Goal: Feedback & Contribution: Contribute content

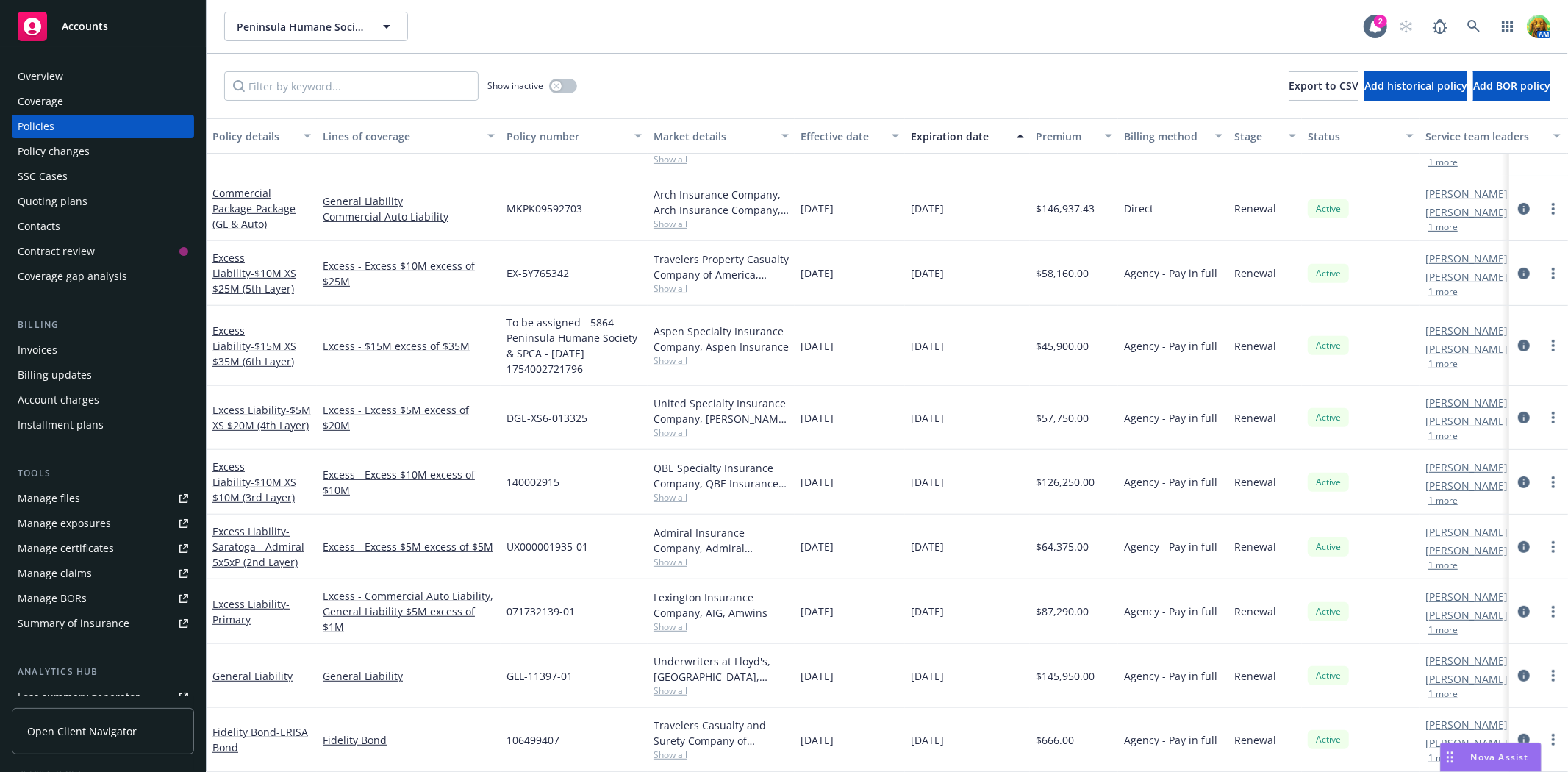
scroll to position [524, 0]
click at [256, 725] on link "Fidelity Bond - ERISA Bond" at bounding box center [261, 740] width 96 height 29
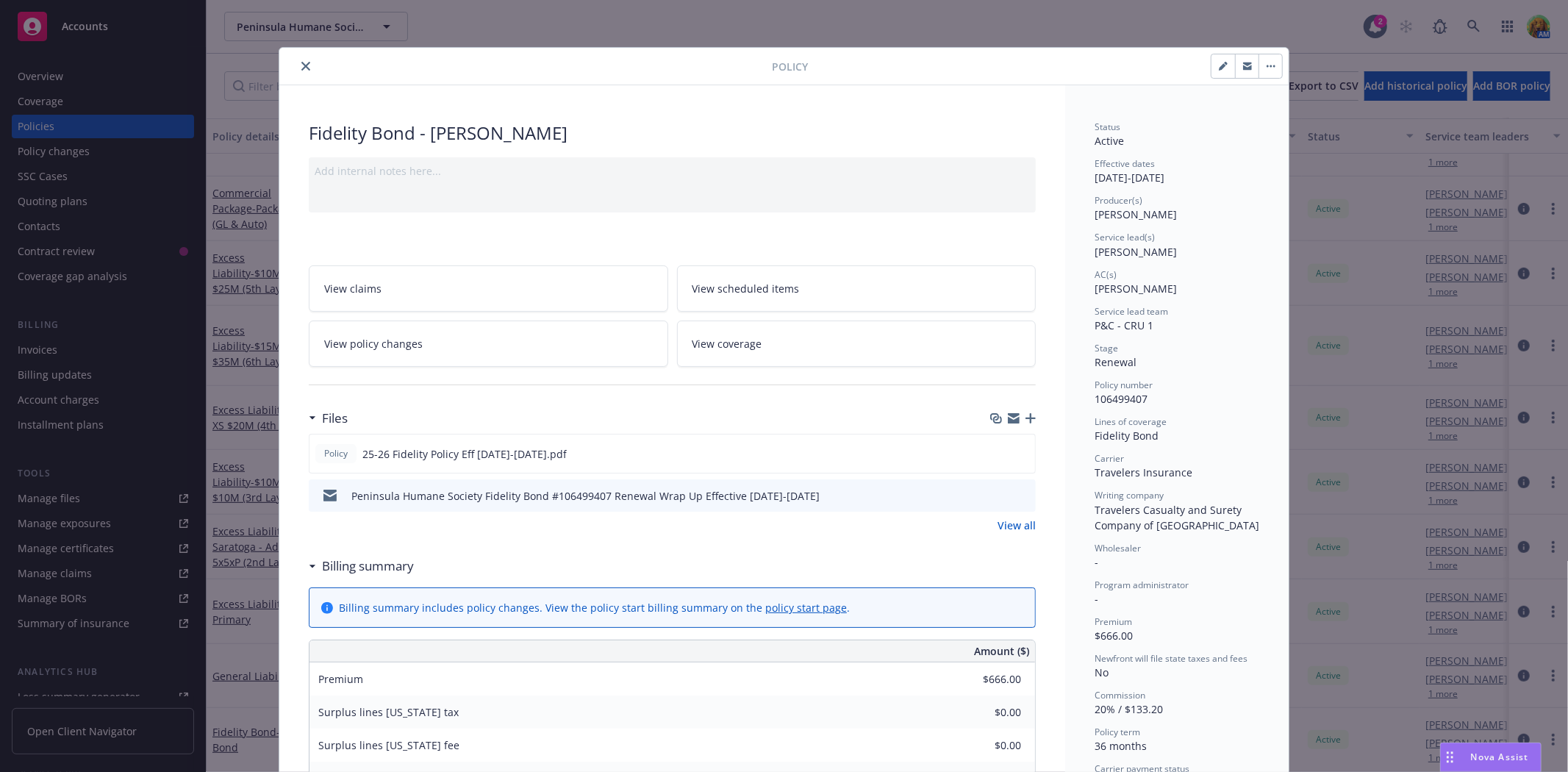
click at [301, 64] on icon "close" at bounding box center [306, 66] width 9 height 9
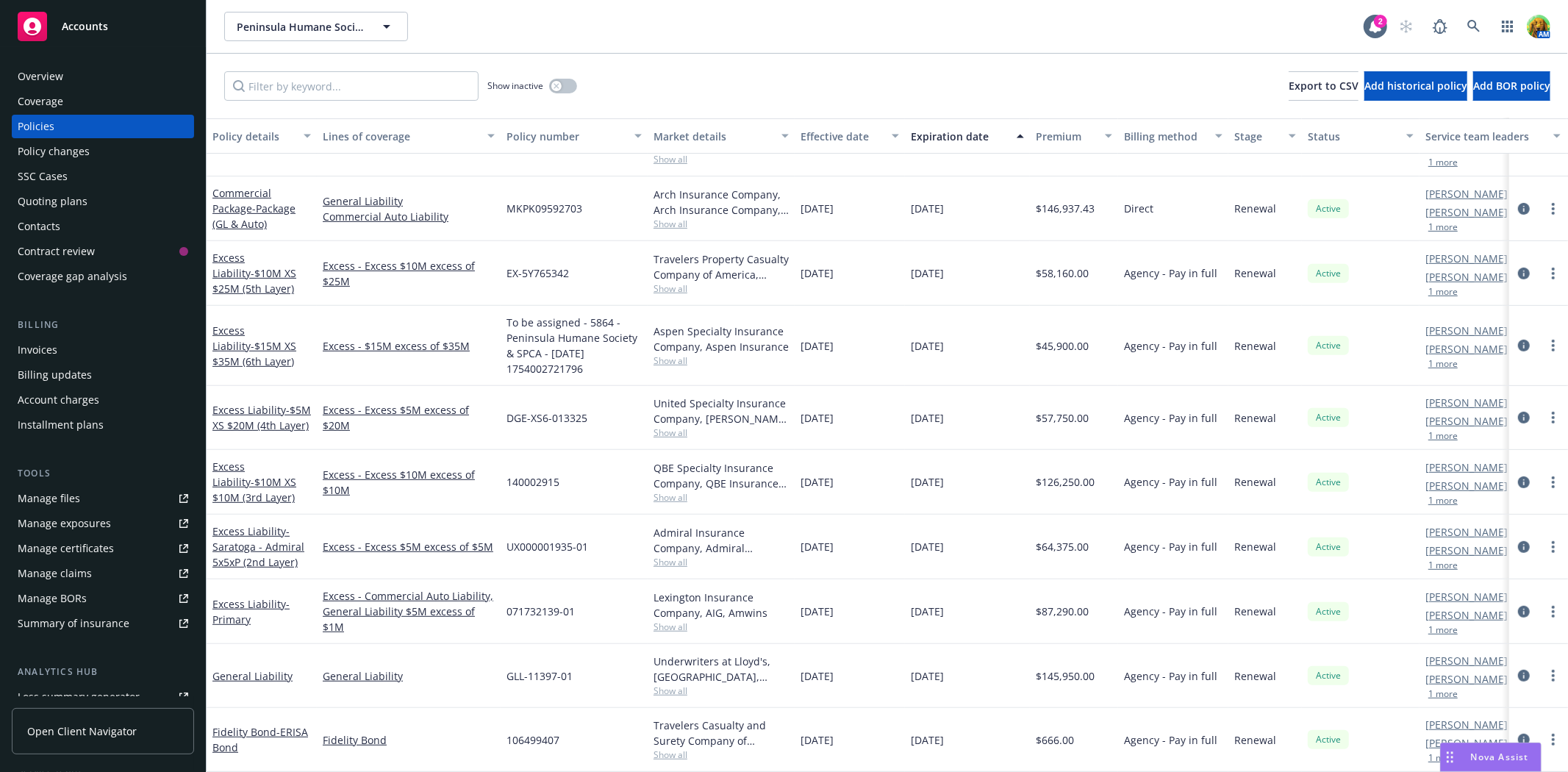
click at [45, 199] on div "Quoting plans" at bounding box center [53, 202] width 70 height 24
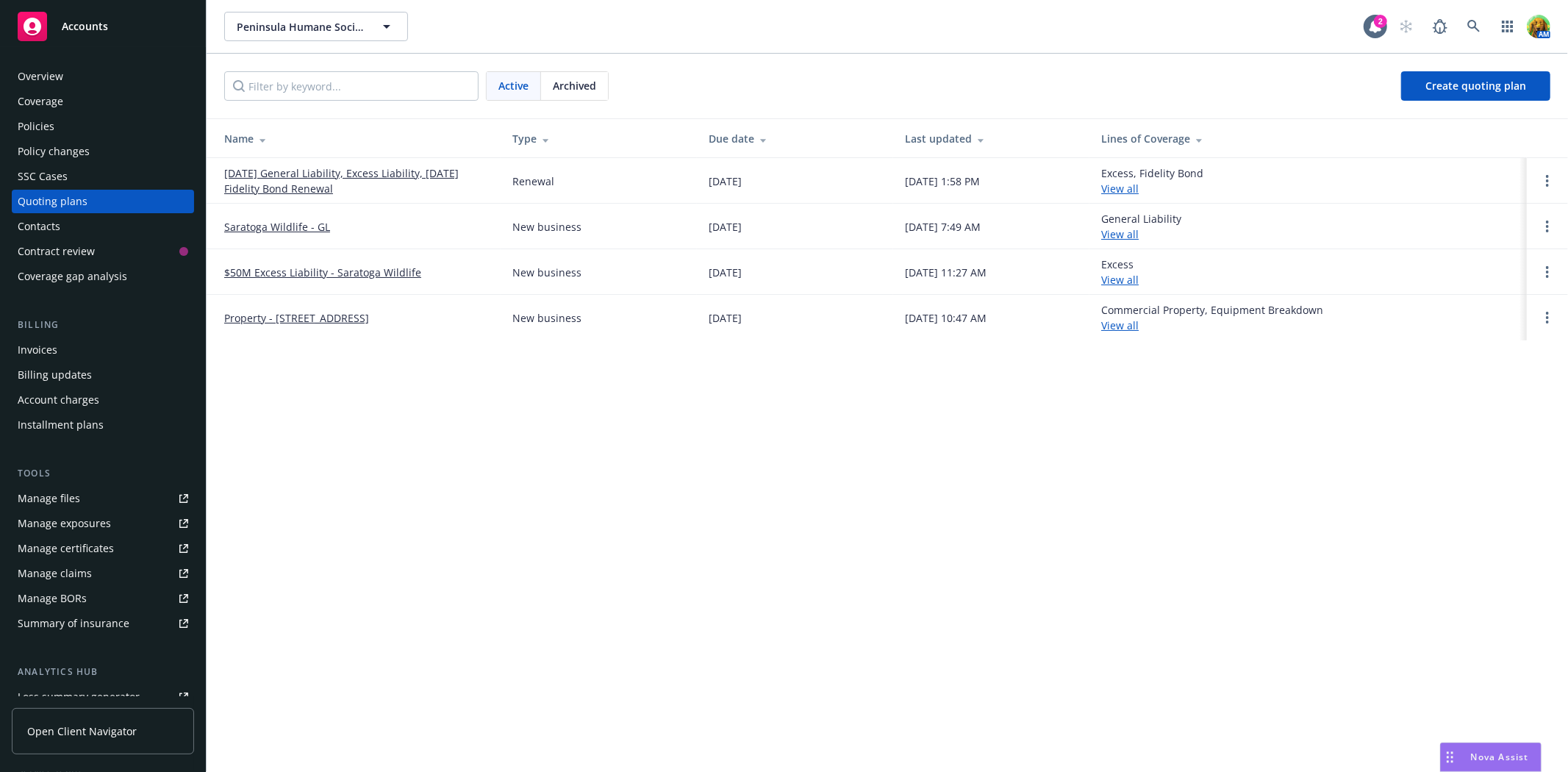
click at [350, 170] on link "07/30/25 General Liability, Excess Liability, 07/22/25 Fidelity Bond Renewal" at bounding box center [356, 181] width 264 height 31
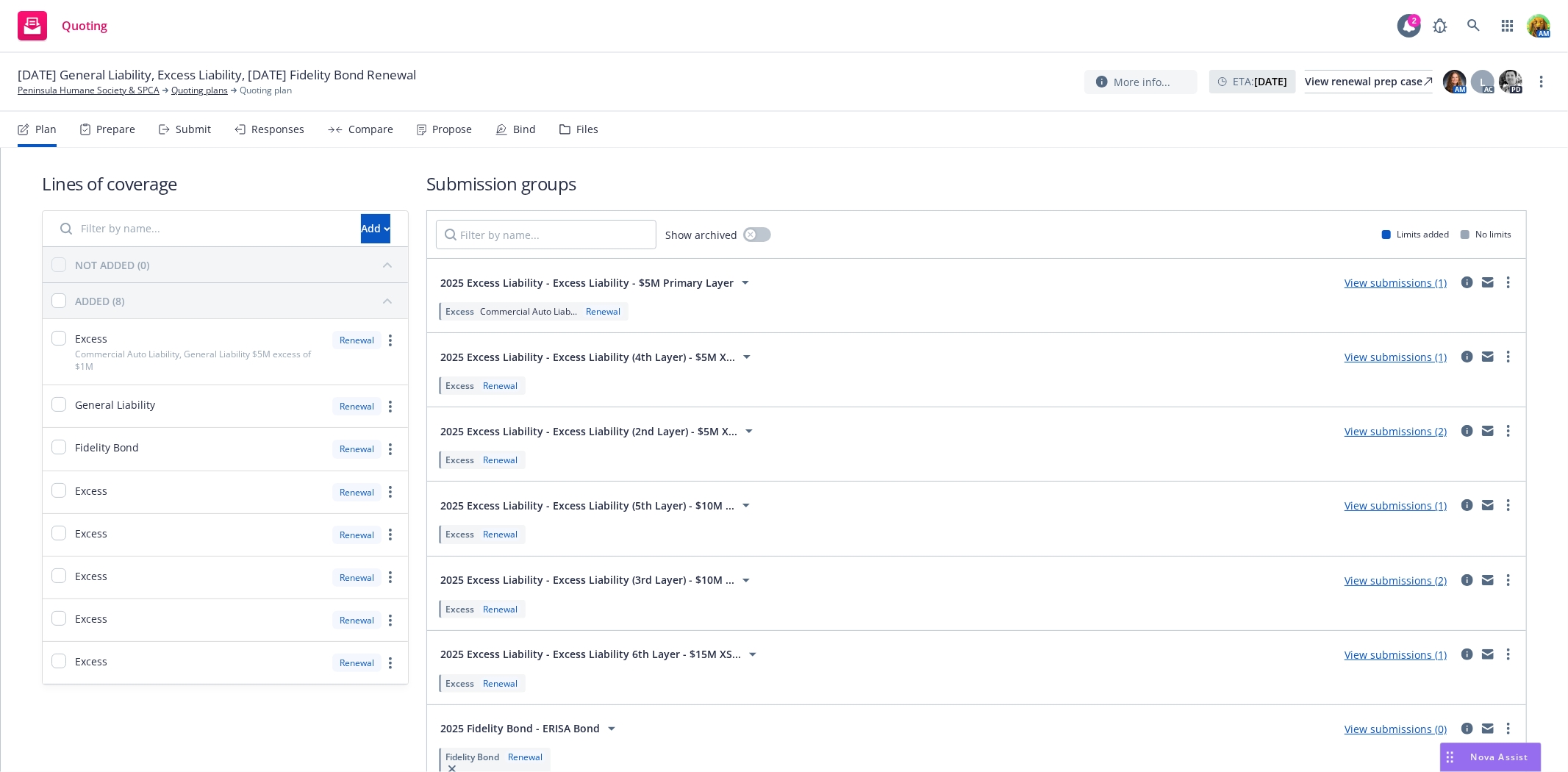
click at [579, 126] on div "Files" at bounding box center [588, 129] width 22 height 12
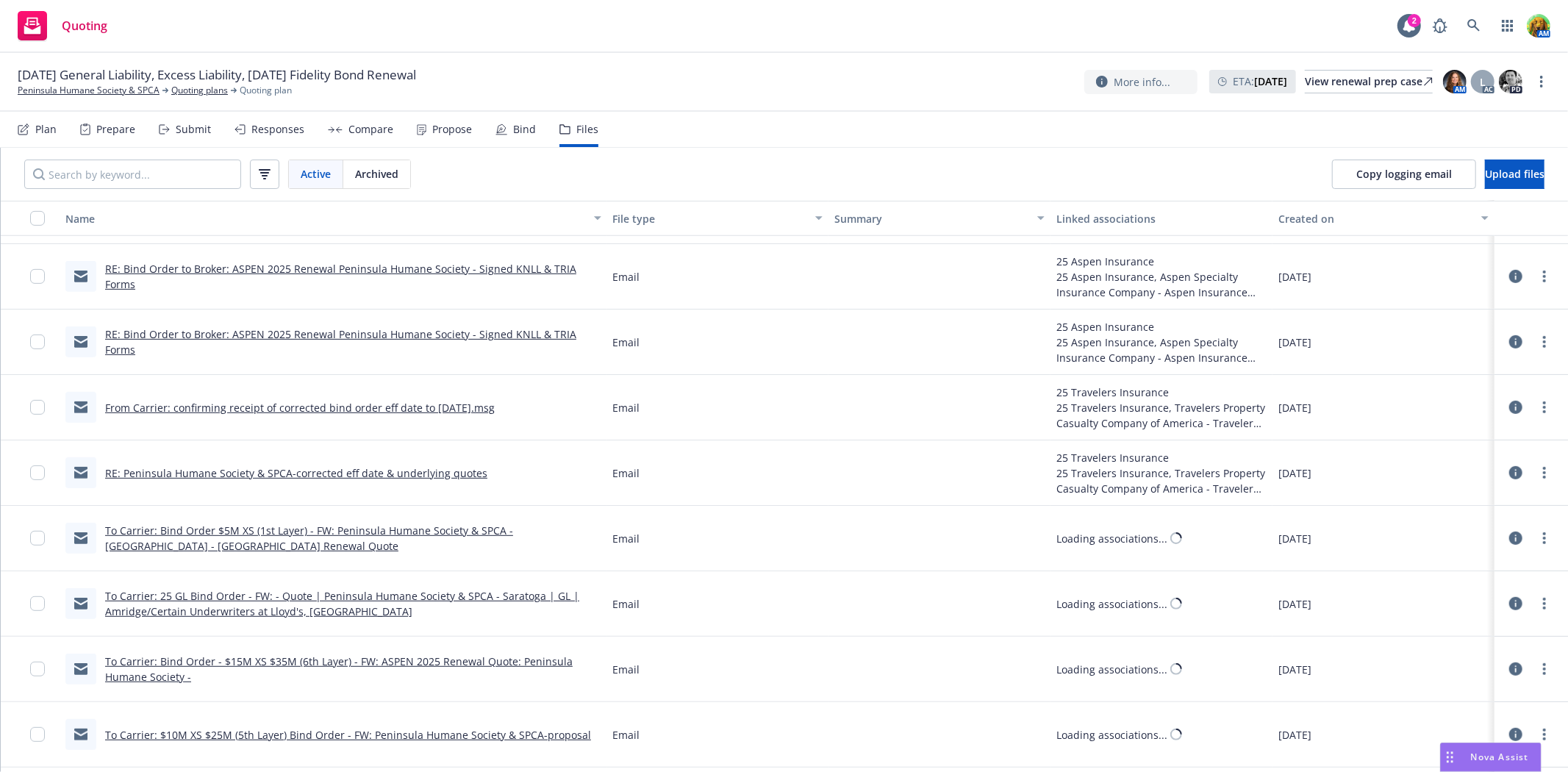
scroll to position [653, 0]
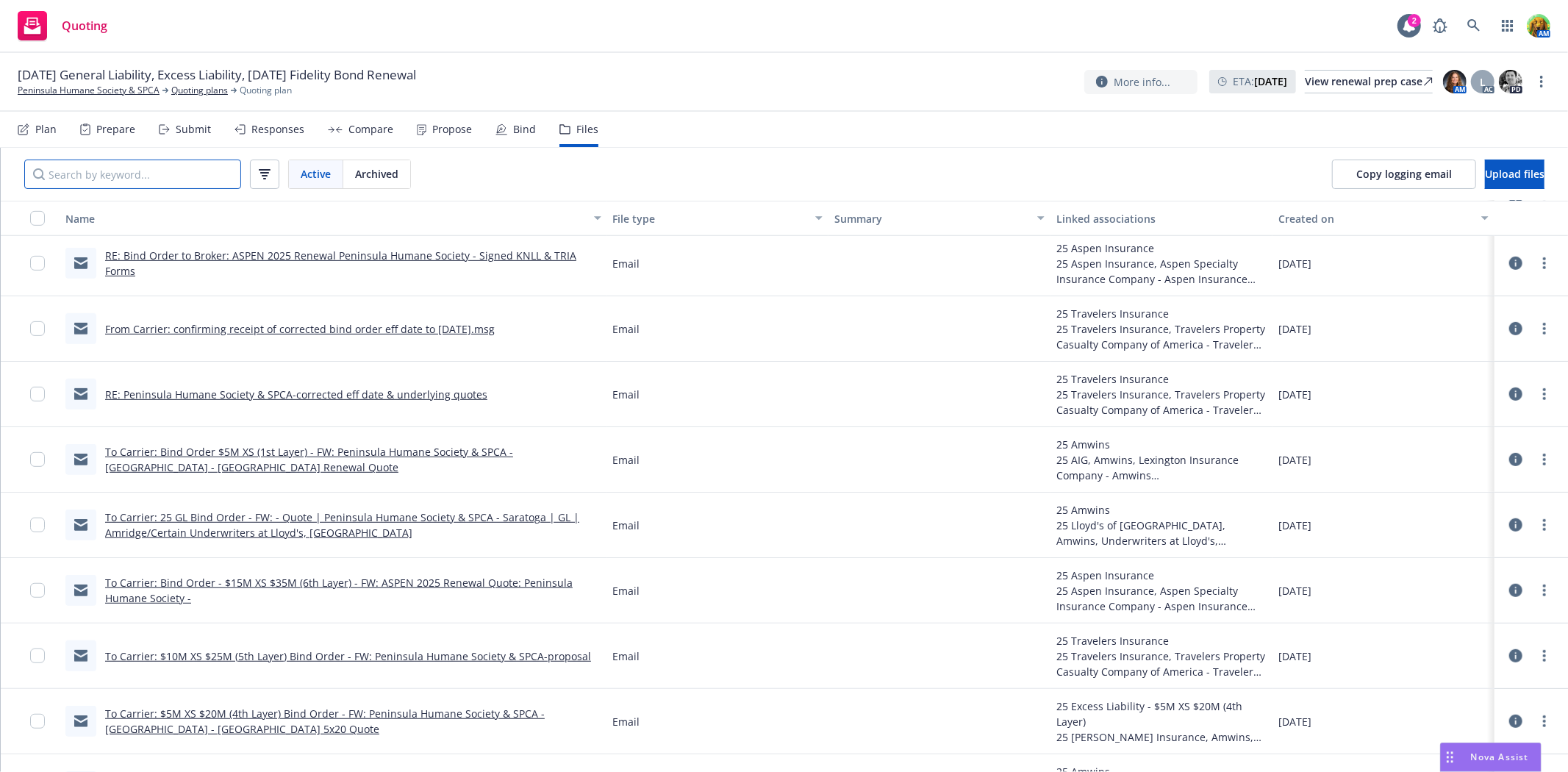
click at [195, 174] on input "Search by keyword..." at bounding box center [132, 174] width 216 height 29
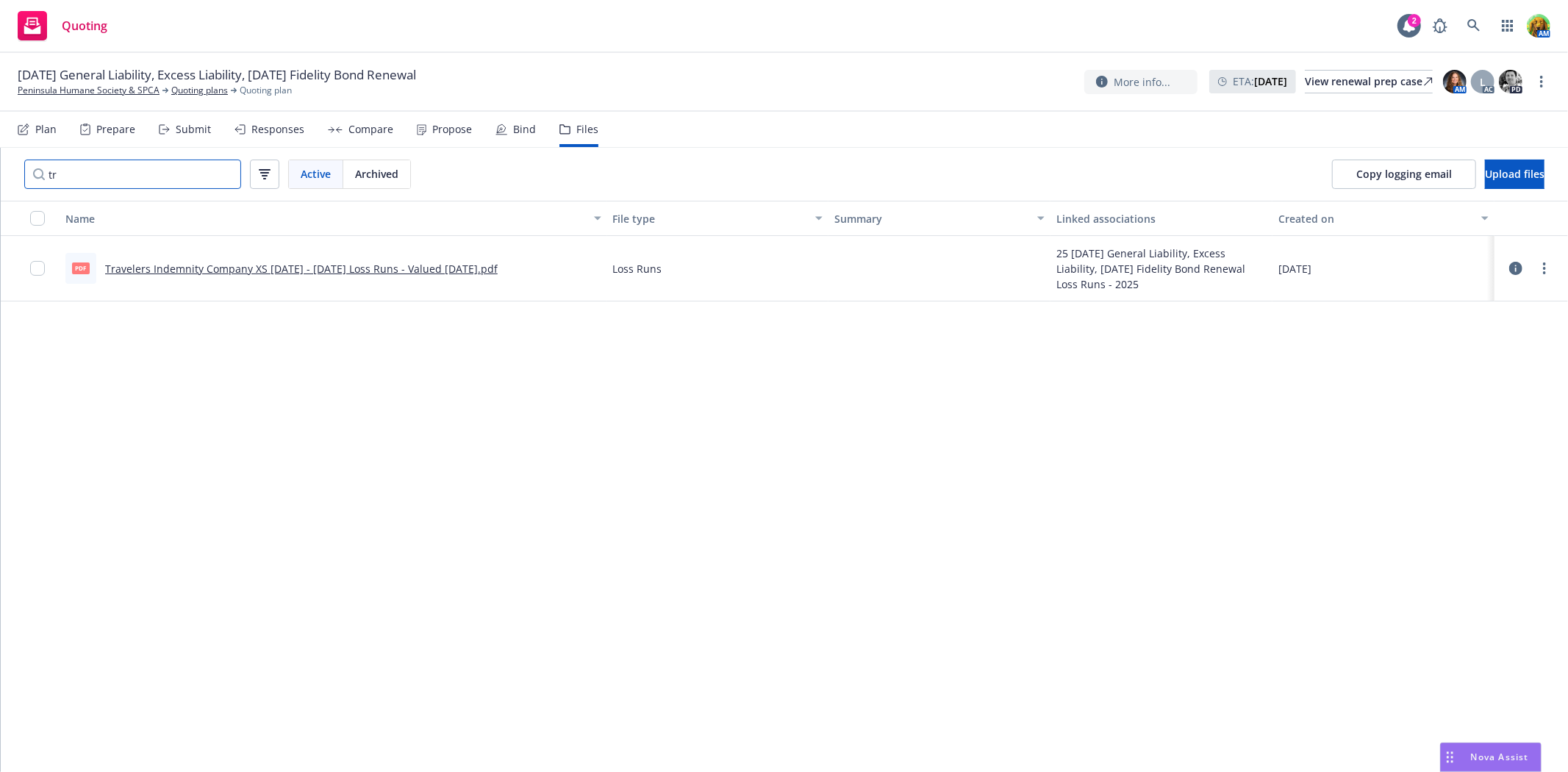
type input "t"
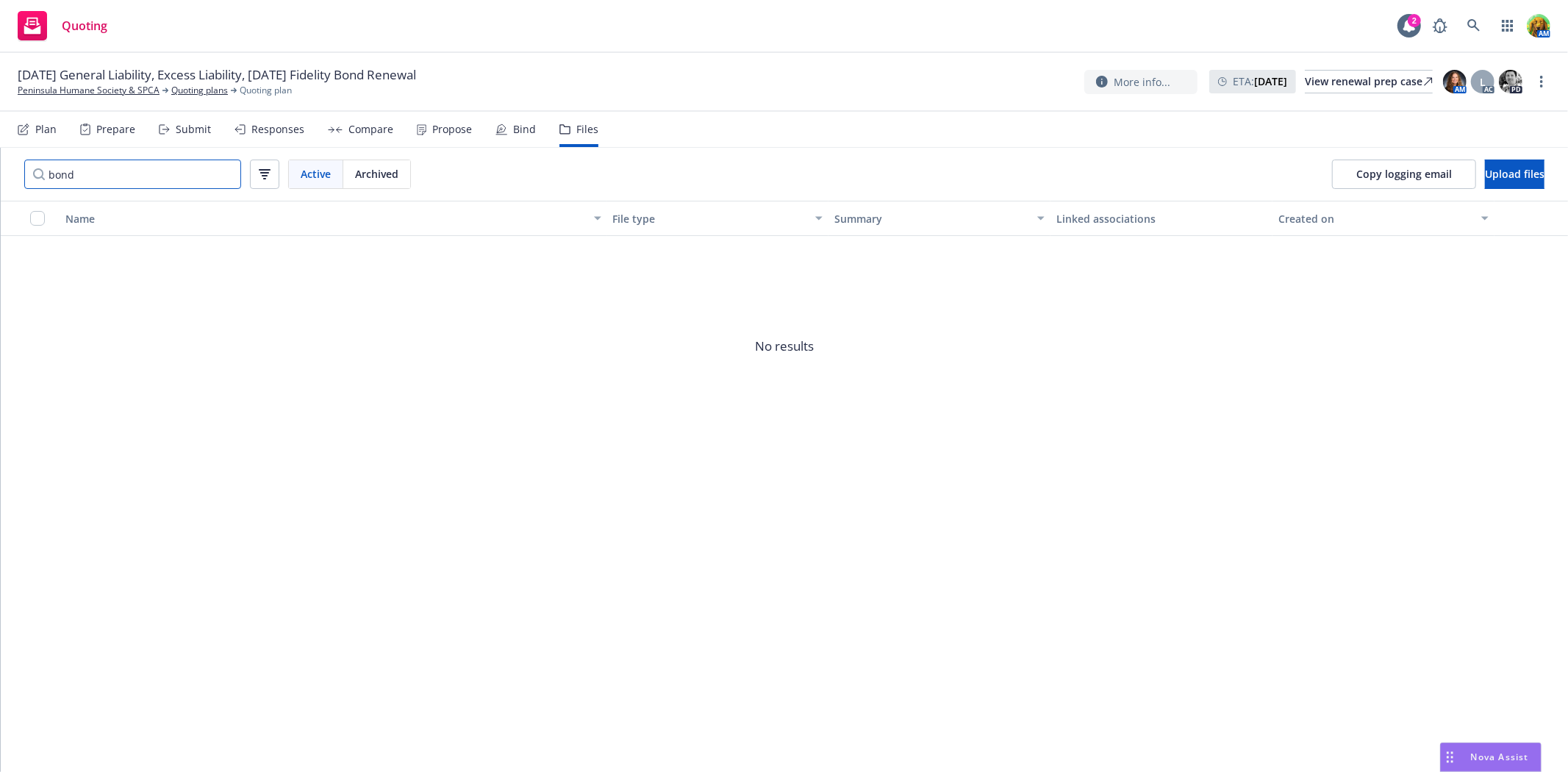
type input "bond"
click at [197, 131] on div "Submit" at bounding box center [193, 129] width 35 height 12
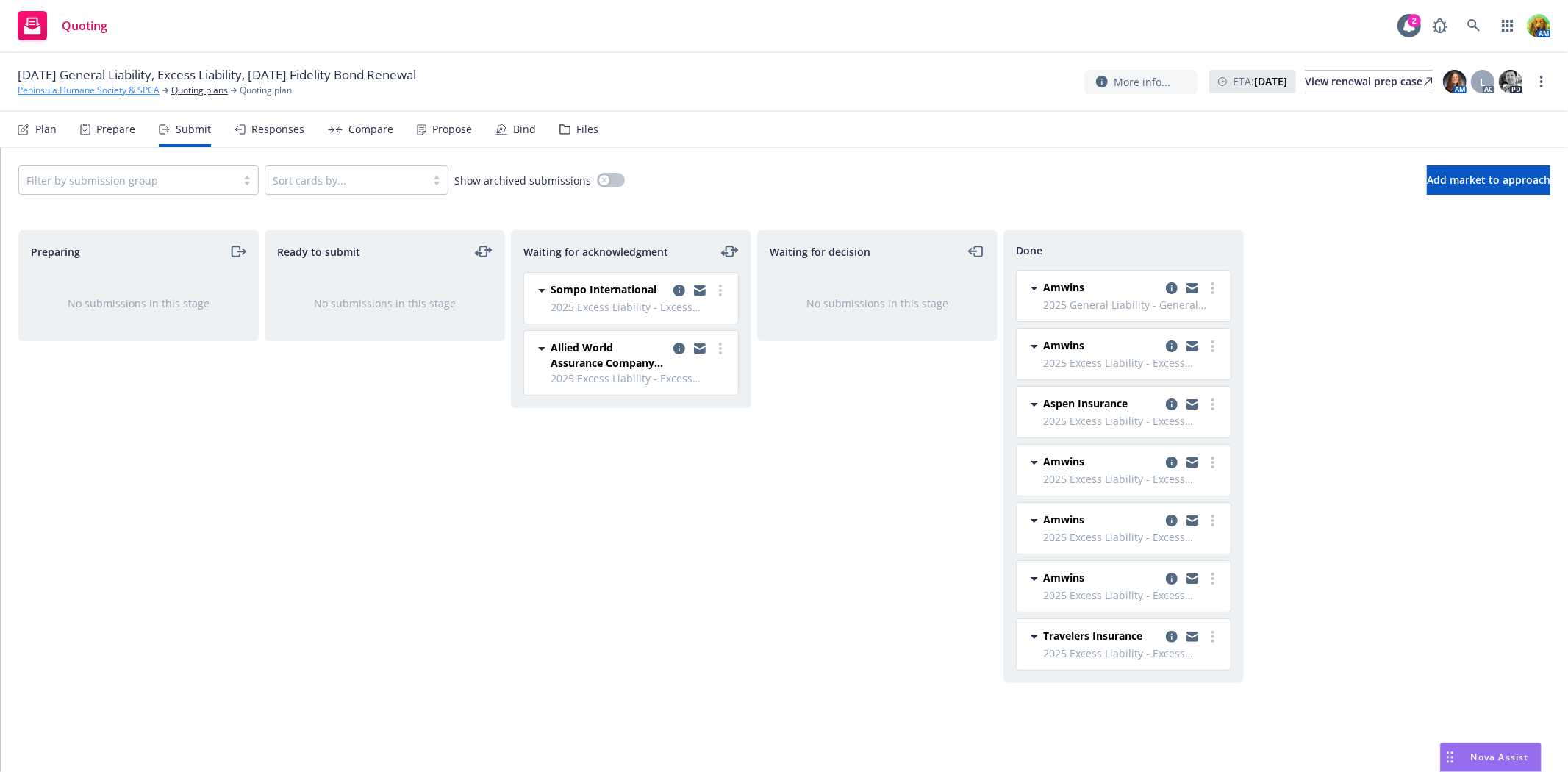
click at [50, 89] on link "Peninsula Humane Society & SPCA" at bounding box center [88, 90] width 142 height 13
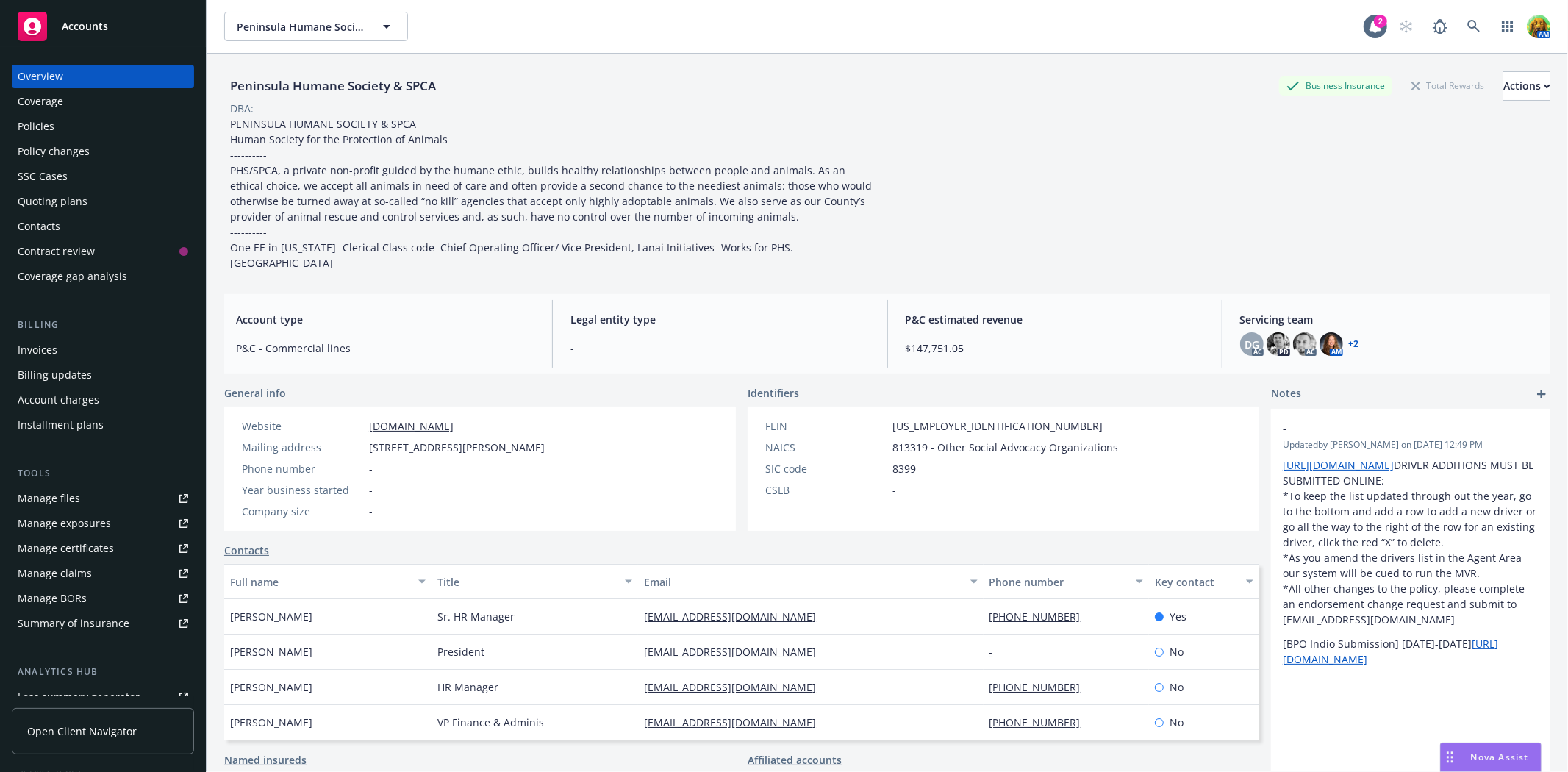
click at [31, 116] on div "Policies" at bounding box center [36, 127] width 37 height 24
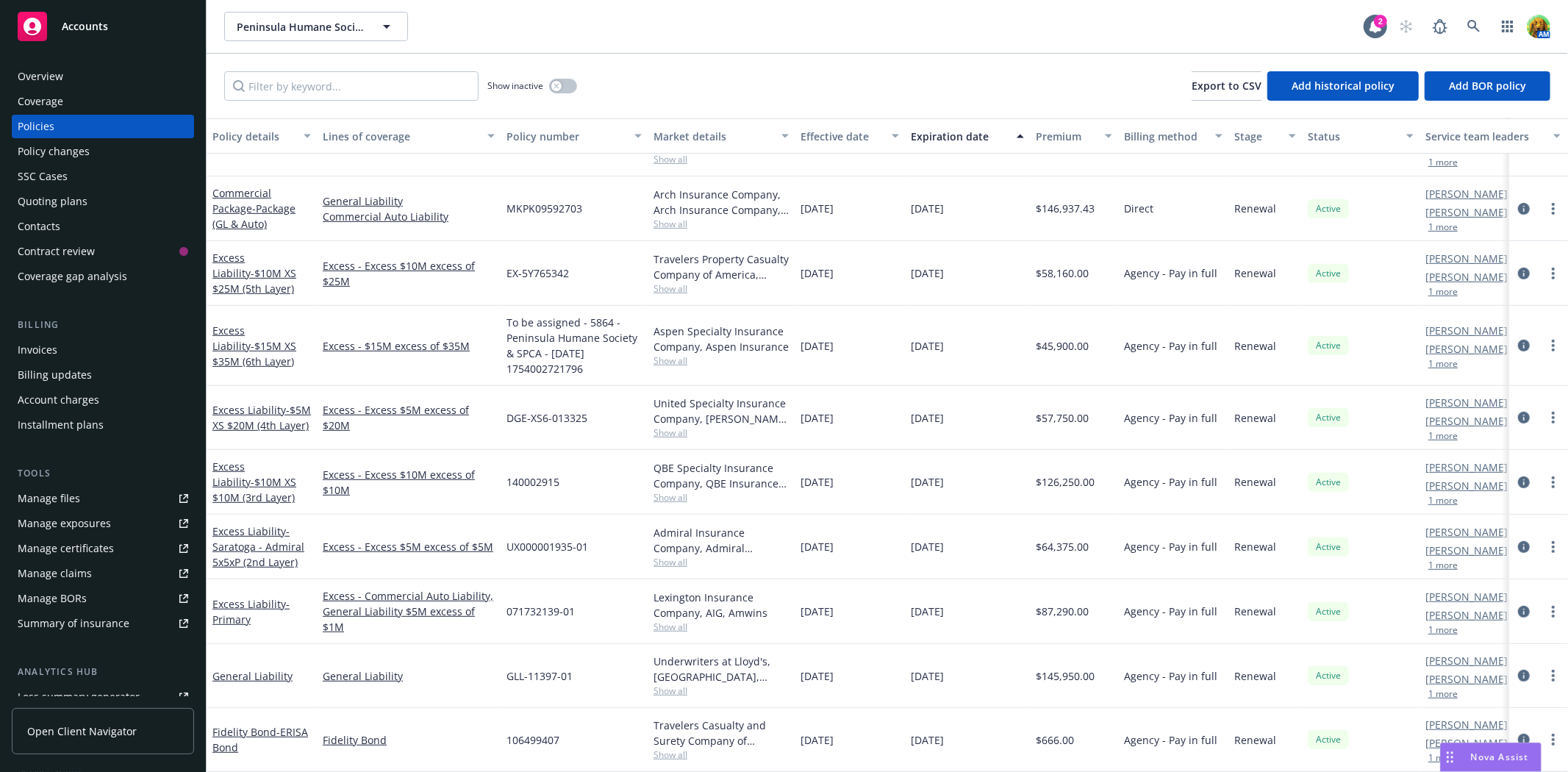
scroll to position [524, 0]
click at [252, 725] on link "Fidelity Bond - ERISA Bond" at bounding box center [261, 740] width 96 height 29
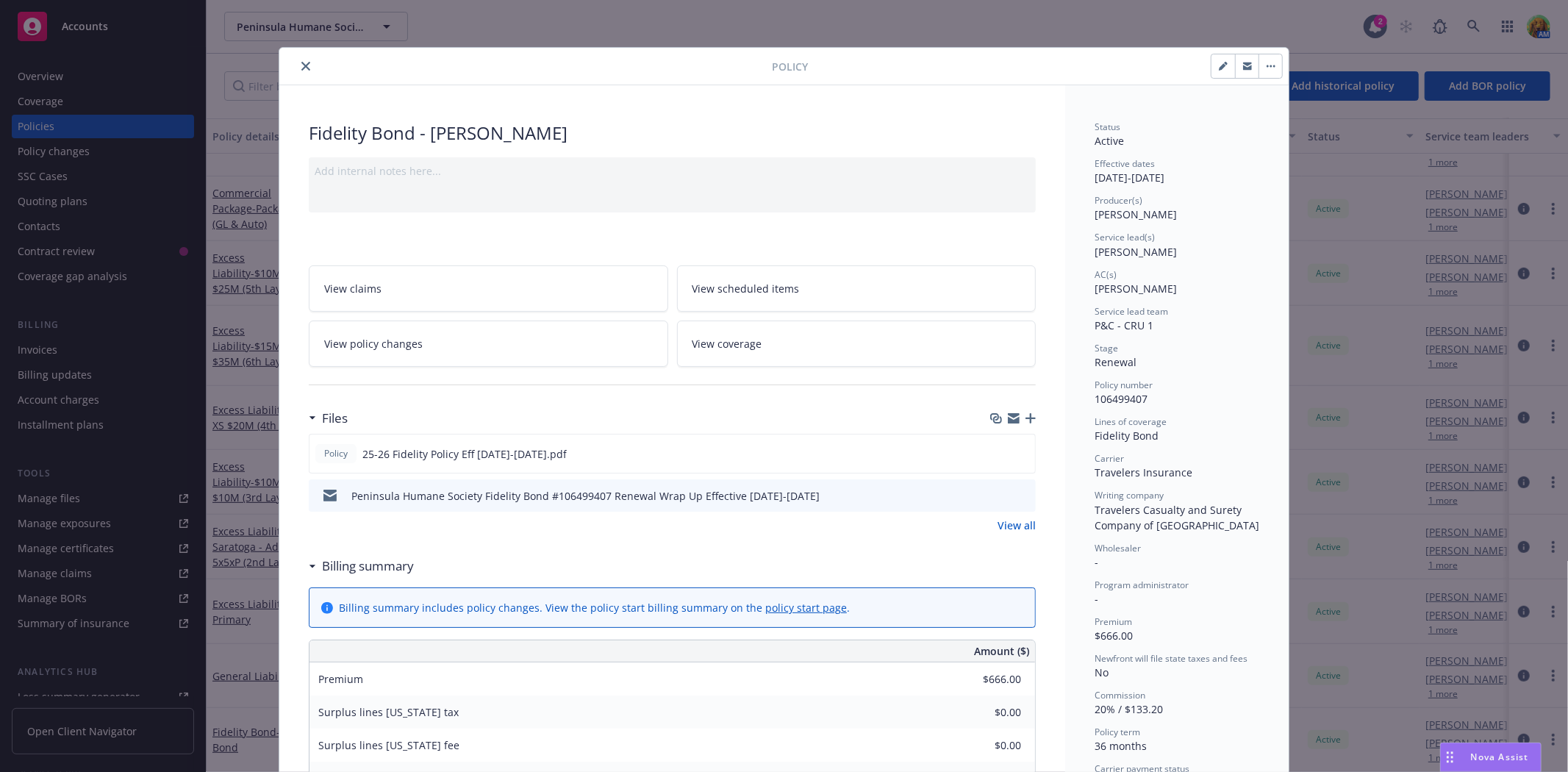
click at [1012, 523] on link "View all" at bounding box center [1017, 525] width 39 height 16
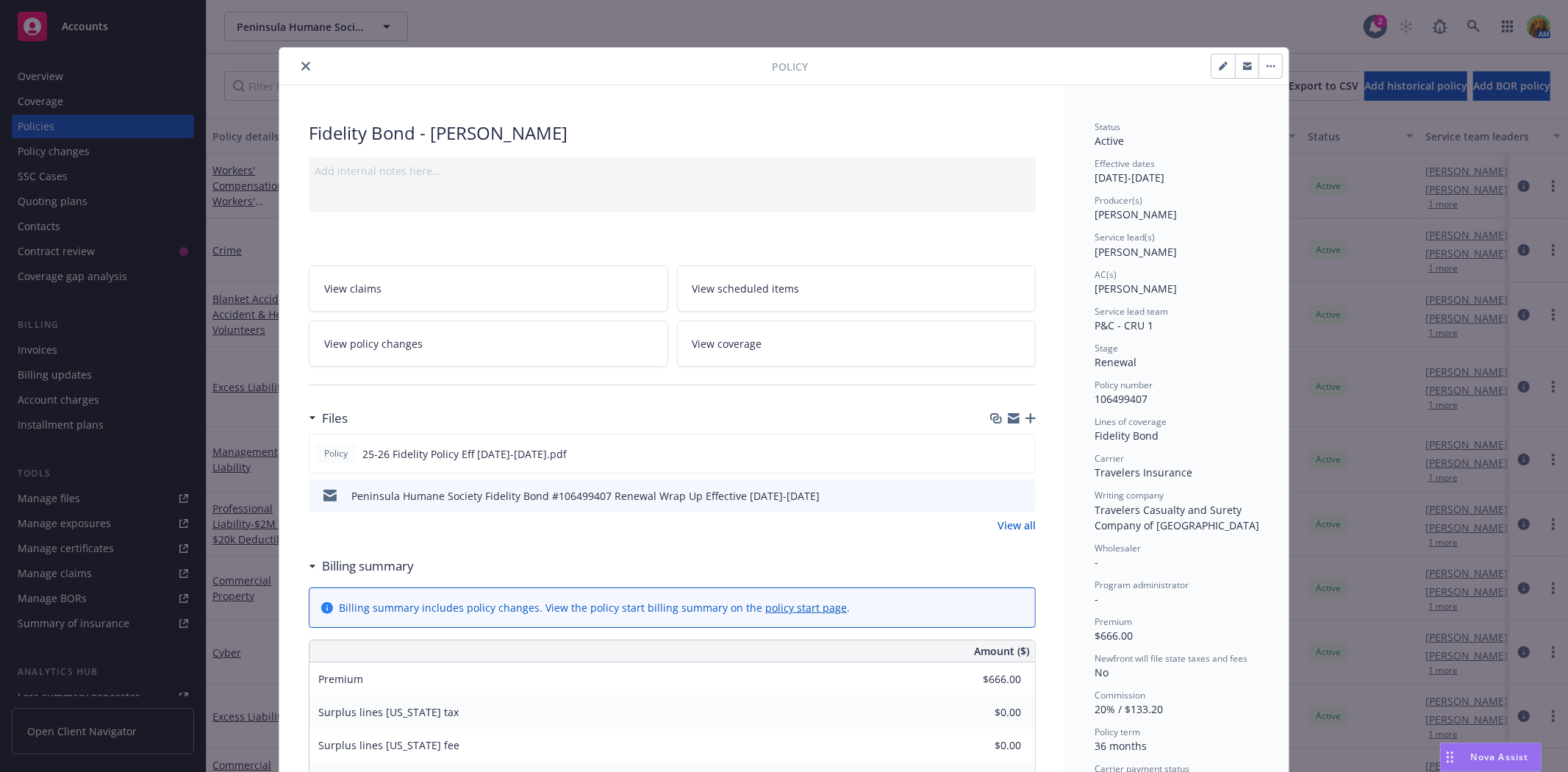
click at [301, 64] on icon "close" at bounding box center [306, 66] width 9 height 9
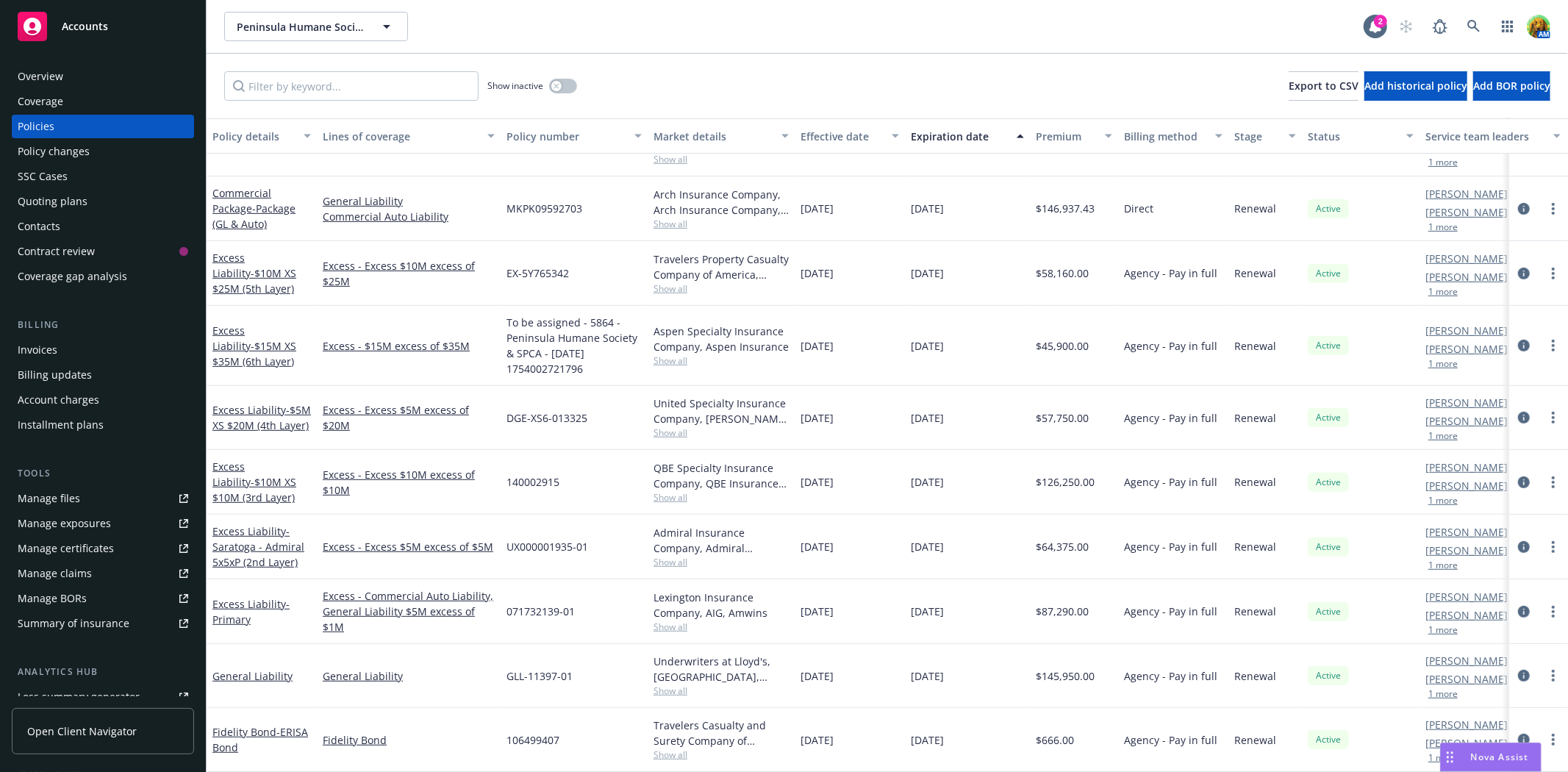
scroll to position [524, 0]
click at [37, 145] on div "Policy changes" at bounding box center [53, 152] width 72 height 24
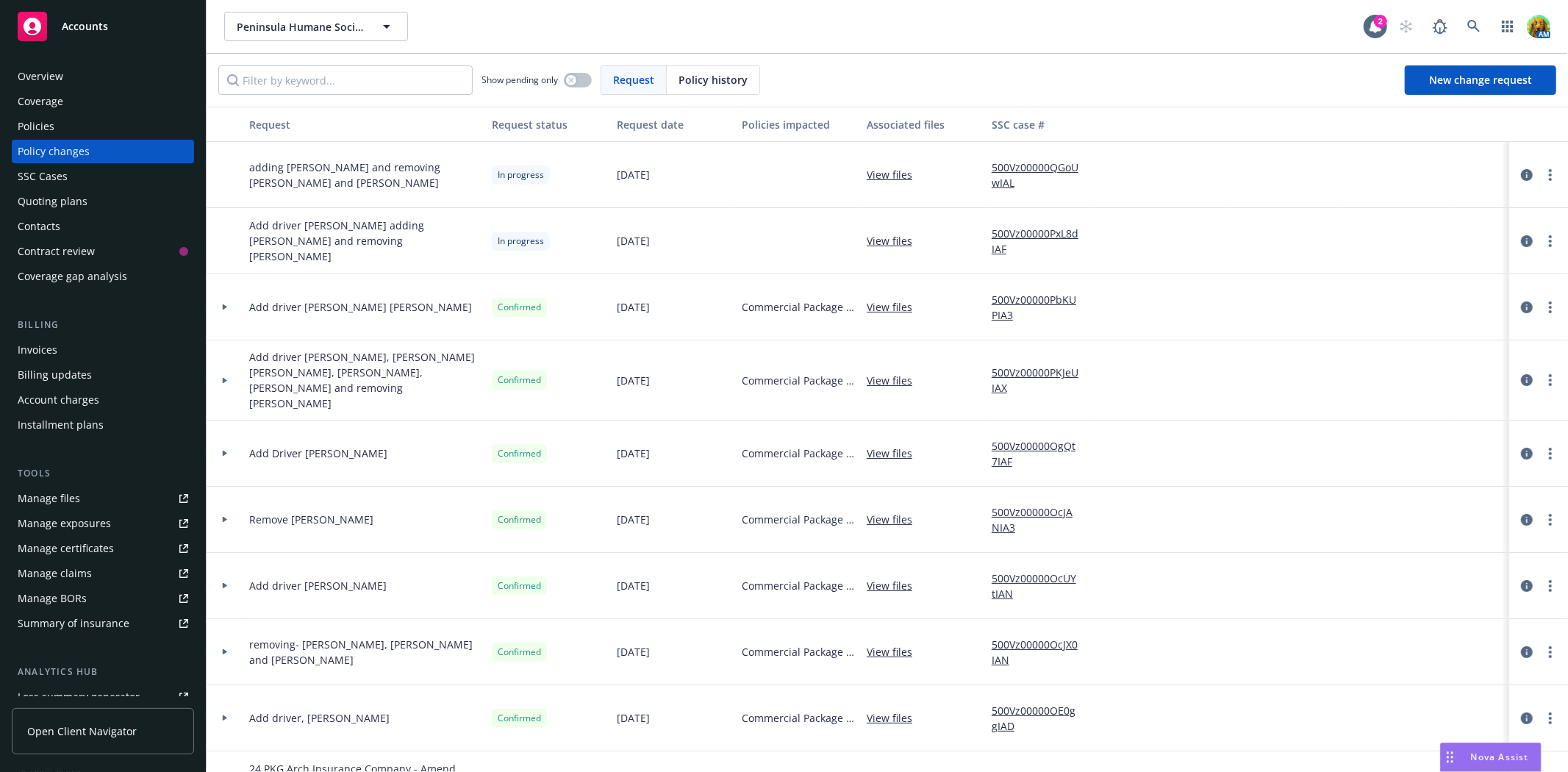
click at [40, 195] on div "Quoting plans" at bounding box center [53, 202] width 70 height 24
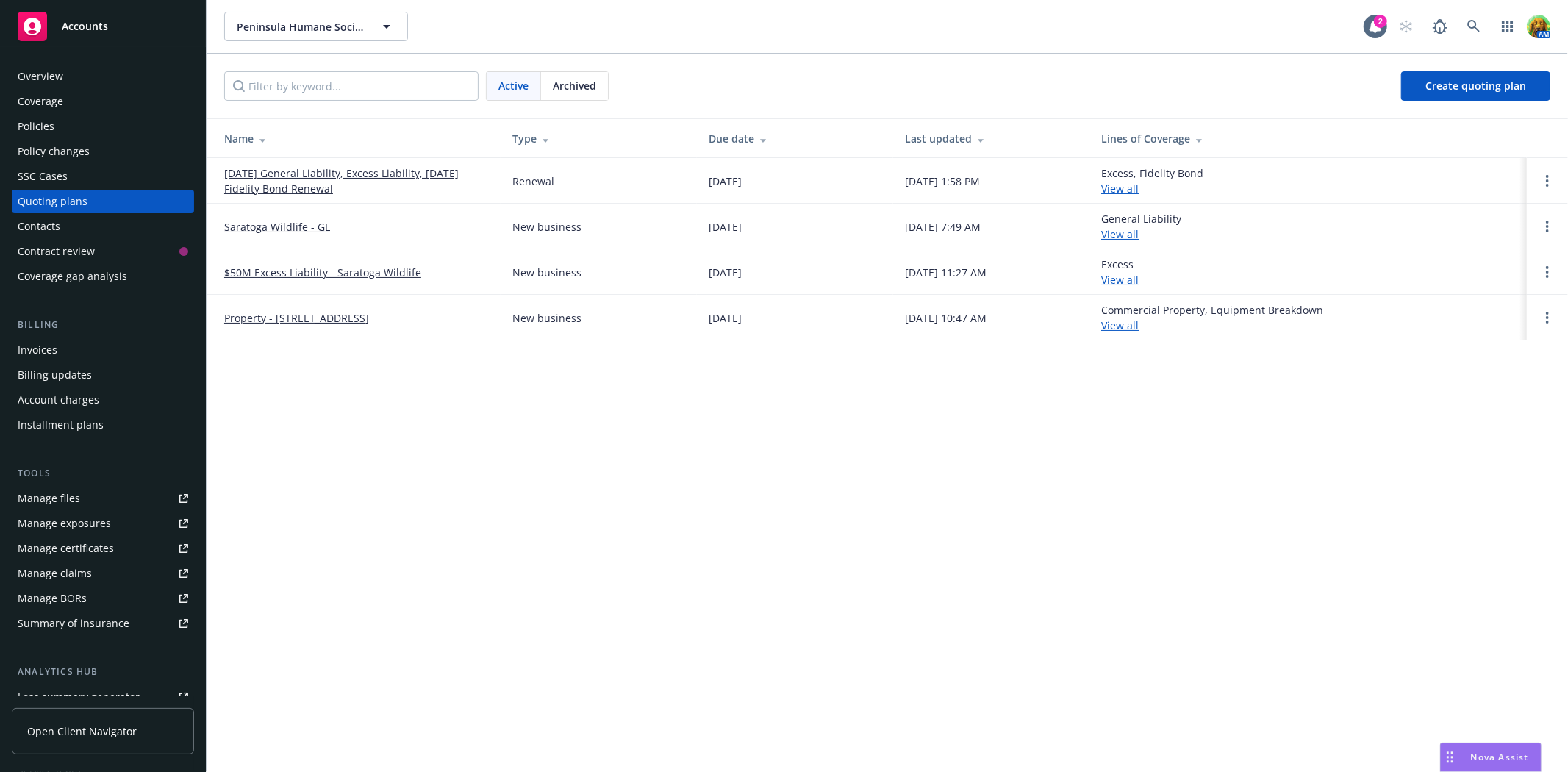
click at [280, 173] on link "[DATE] General Liability, Excess Liability, [DATE] Fidelity Bond Renewal" at bounding box center [356, 181] width 264 height 31
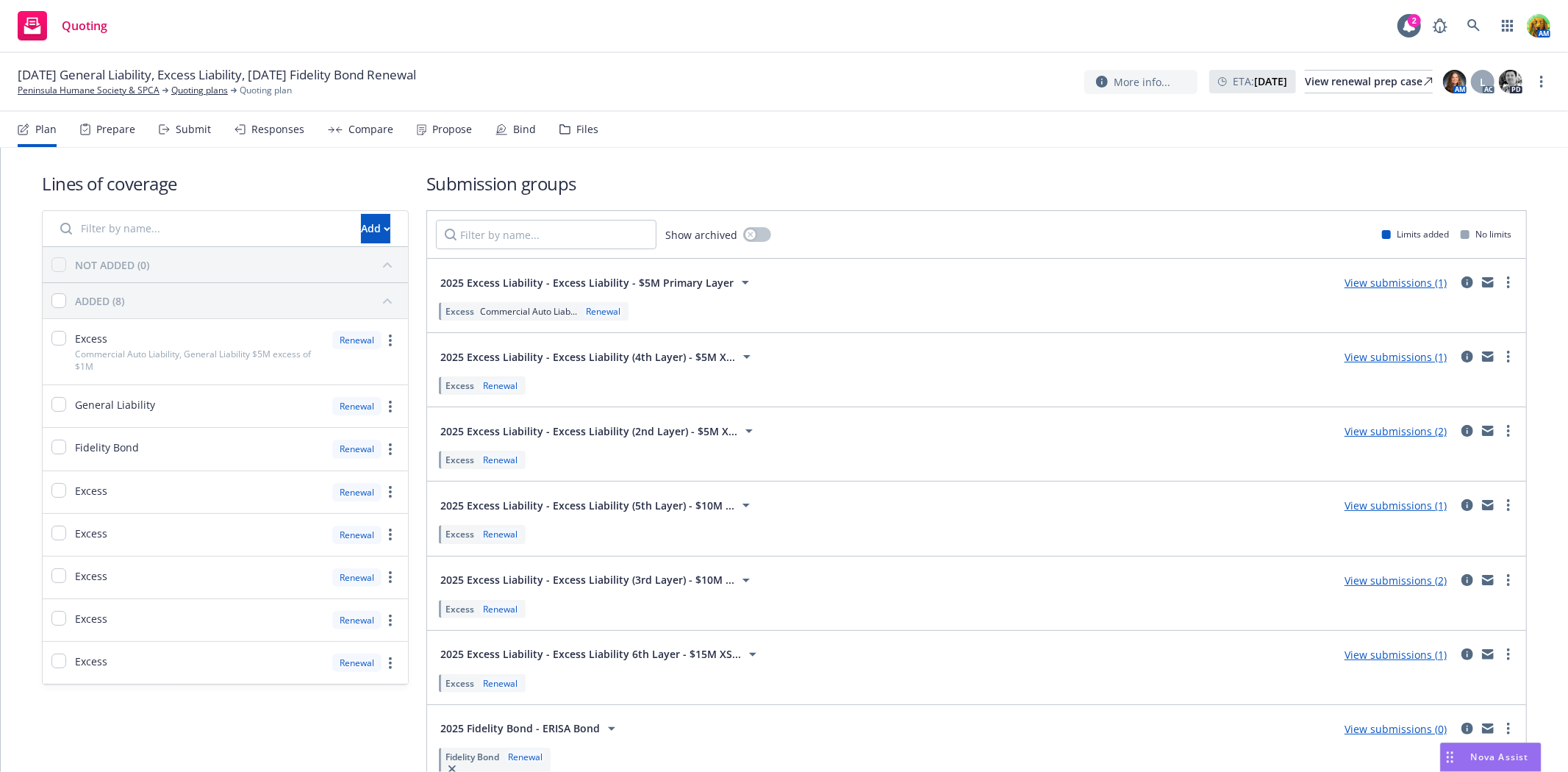
click at [195, 127] on div "Submit" at bounding box center [193, 129] width 35 height 12
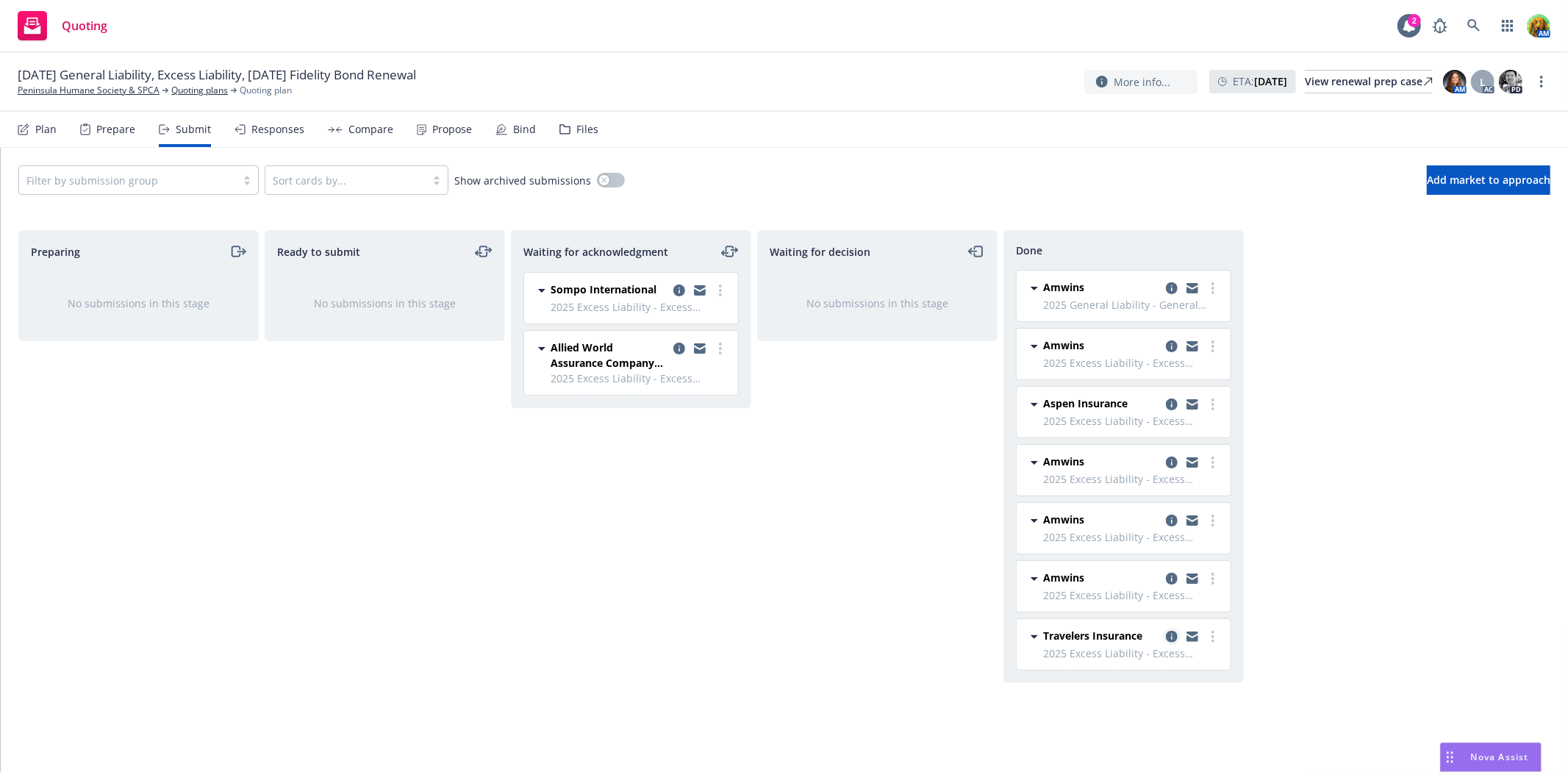
click at [1169, 637] on icon "copy logging email" at bounding box center [1172, 637] width 12 height 12
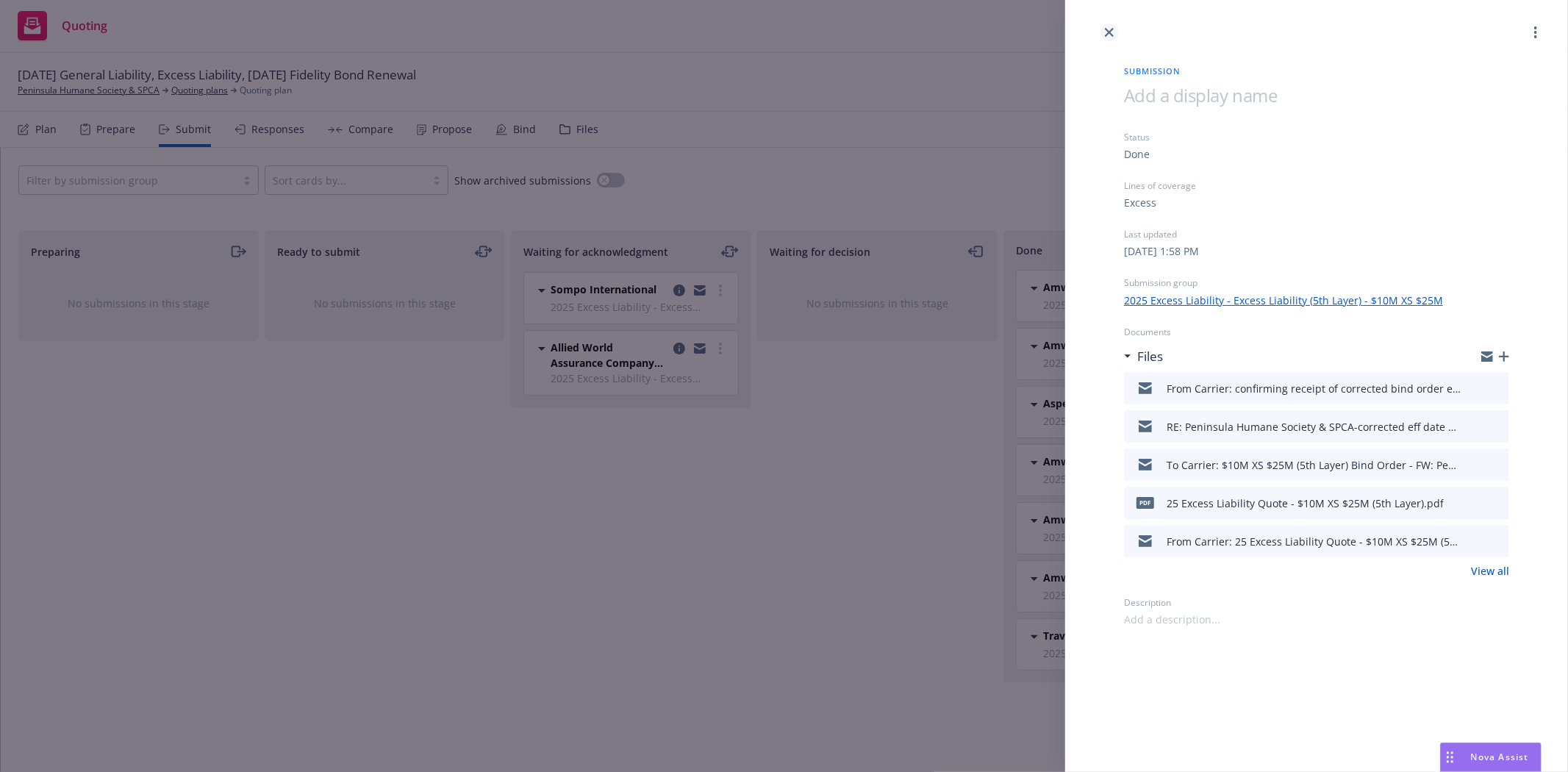
click at [1106, 39] on link "close" at bounding box center [1109, 32] width 18 height 18
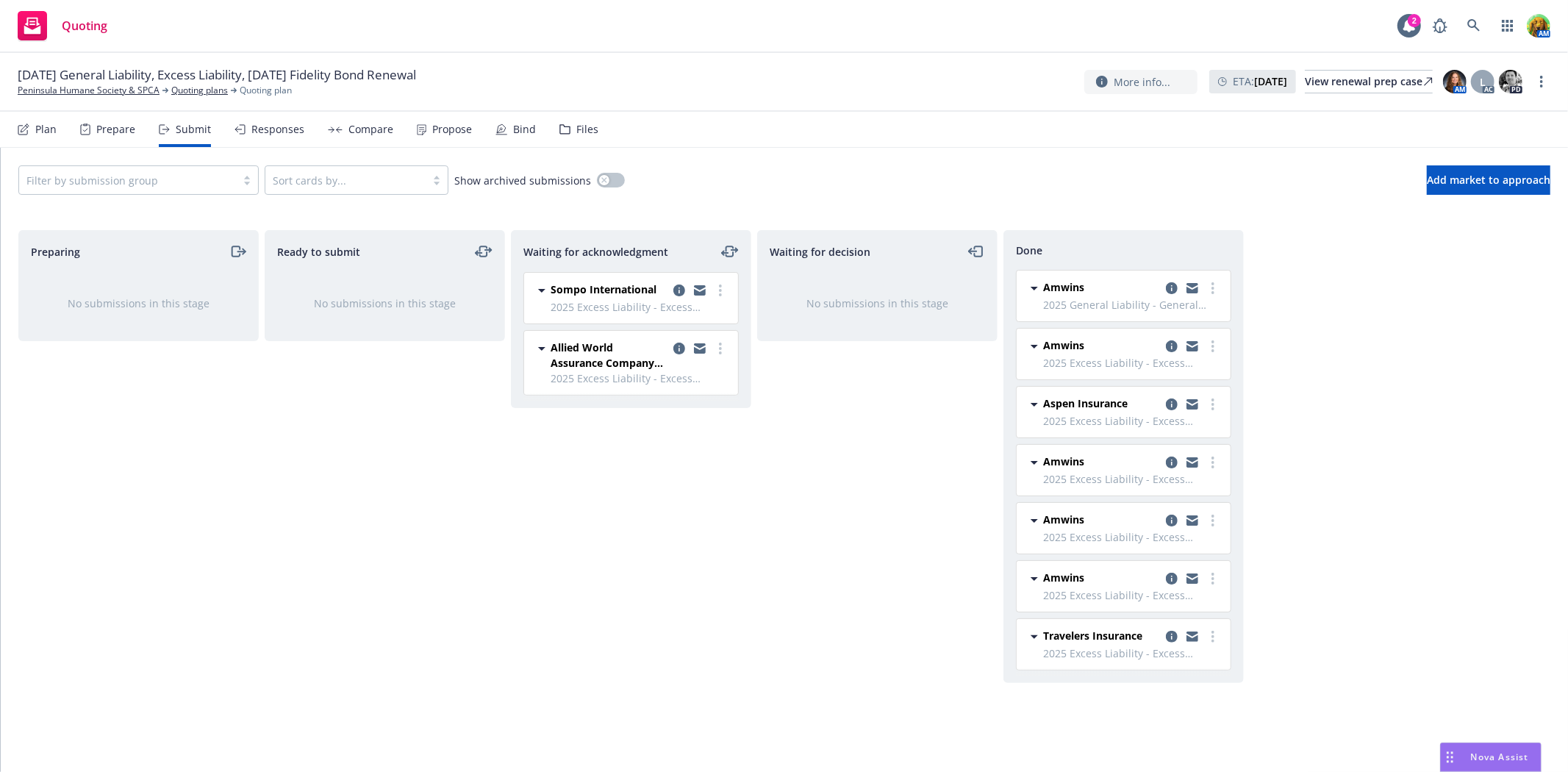
click at [503, 125] on div "Bind" at bounding box center [516, 129] width 41 height 35
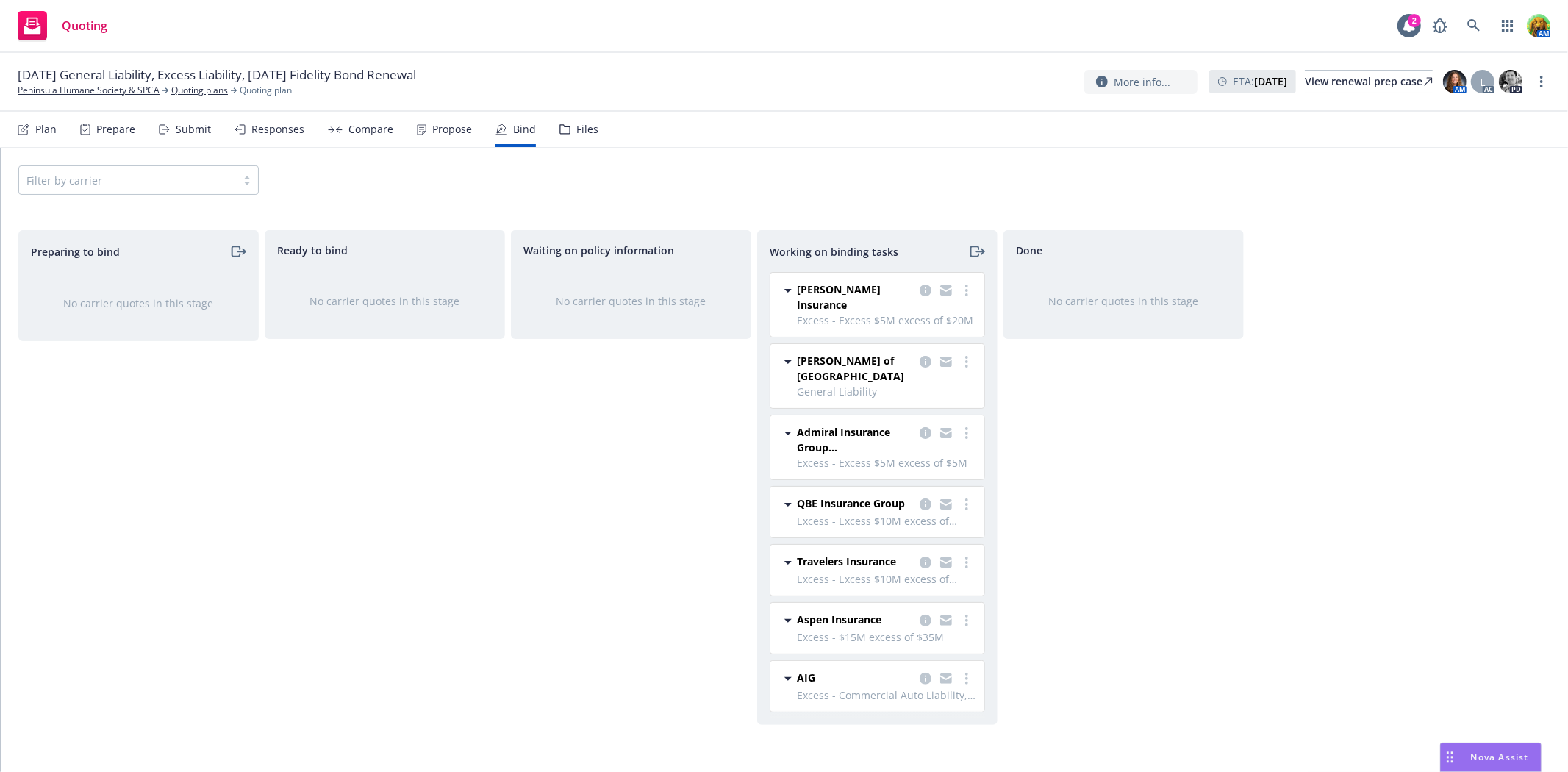
click at [585, 129] on div "Files" at bounding box center [588, 129] width 22 height 12
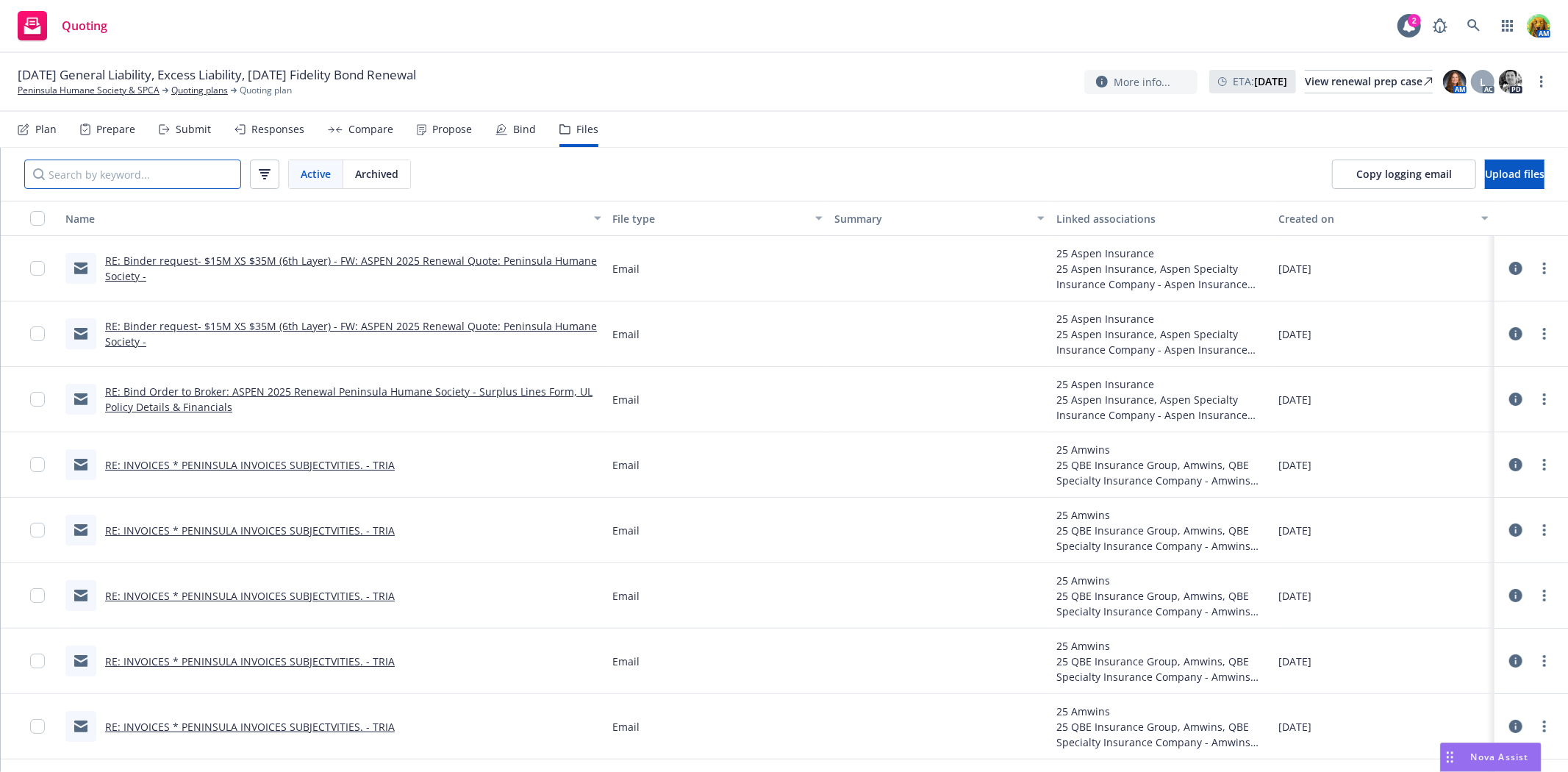
click at [181, 184] on input "Search by keyword..." at bounding box center [132, 174] width 216 height 29
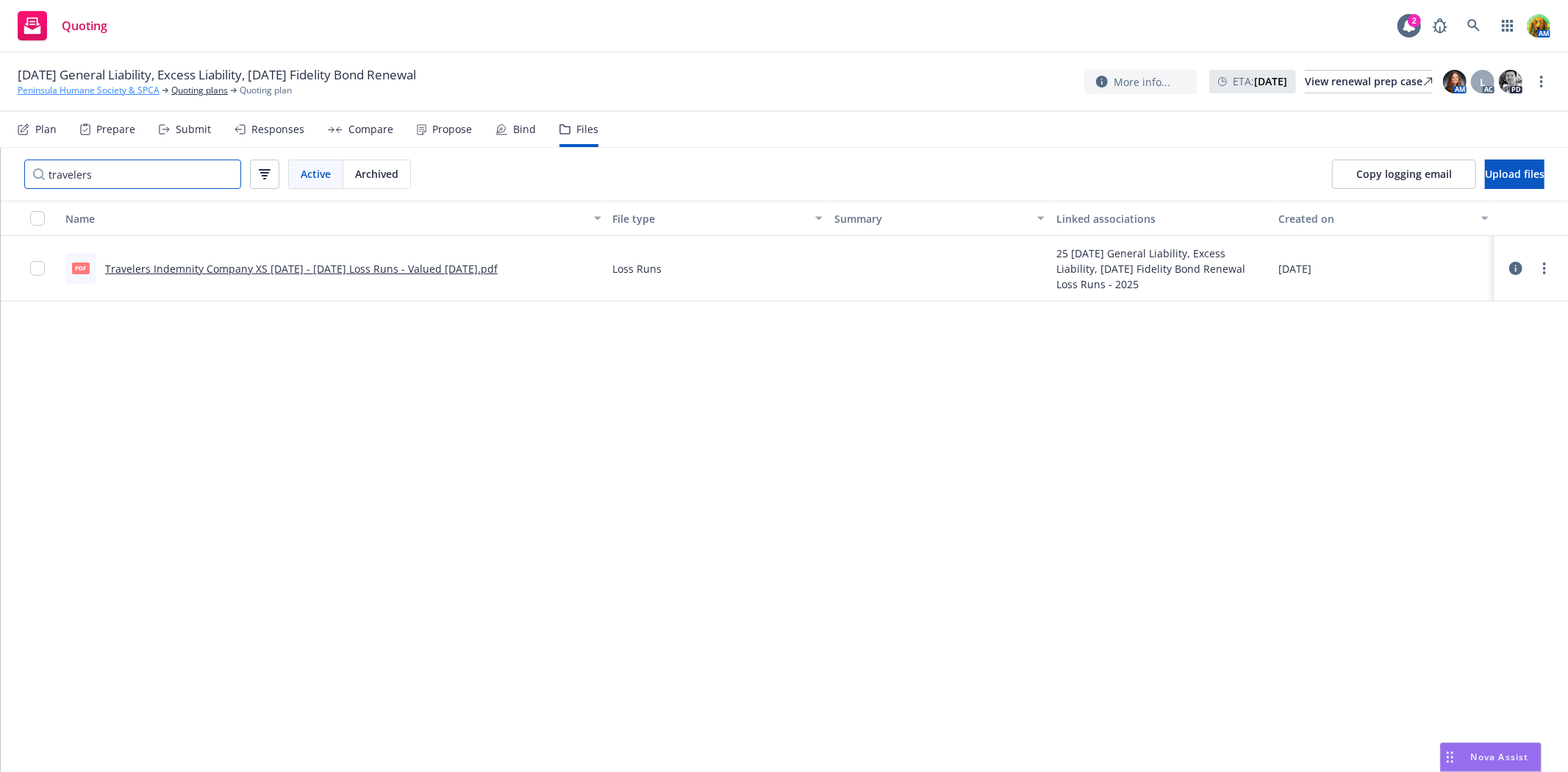
type input "travelers"
click at [53, 92] on link "Peninsula Humane Society & SPCA" at bounding box center [88, 90] width 142 height 13
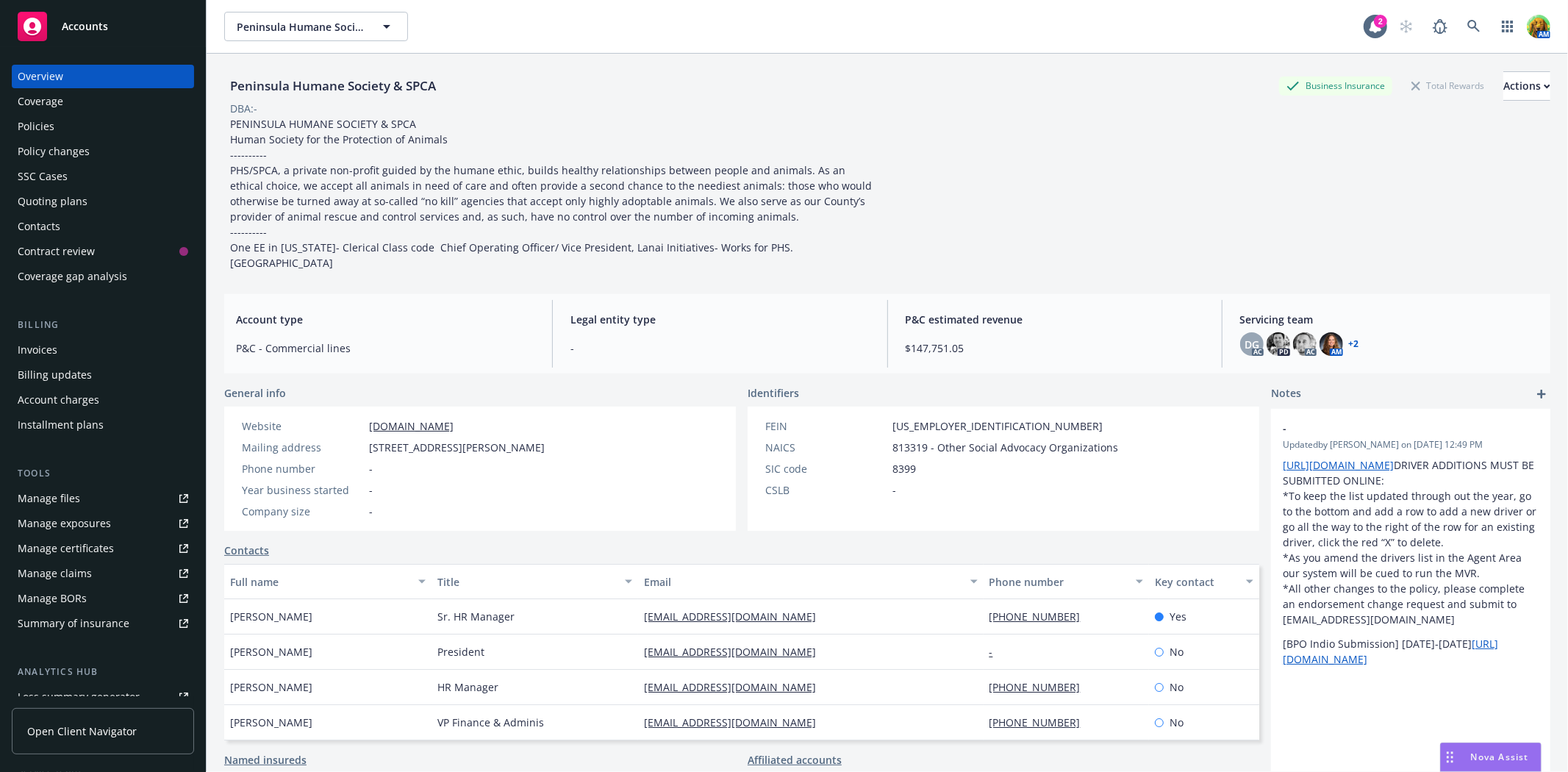
click at [64, 190] on div "Quoting plans" at bounding box center [53, 202] width 70 height 24
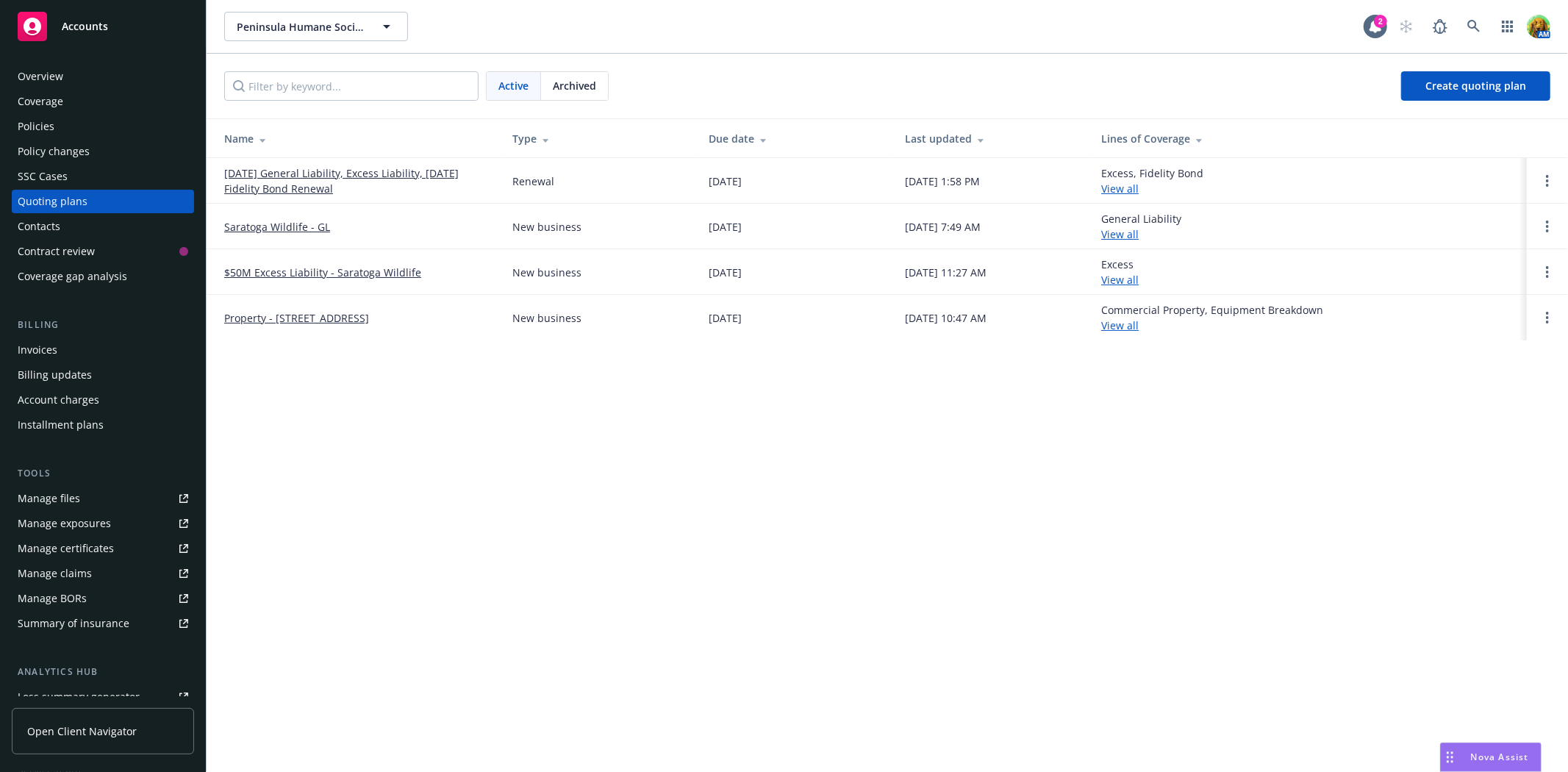
click at [266, 170] on link "[DATE] General Liability, Excess Liability, [DATE] Fidelity Bond Renewal" at bounding box center [356, 181] width 264 height 31
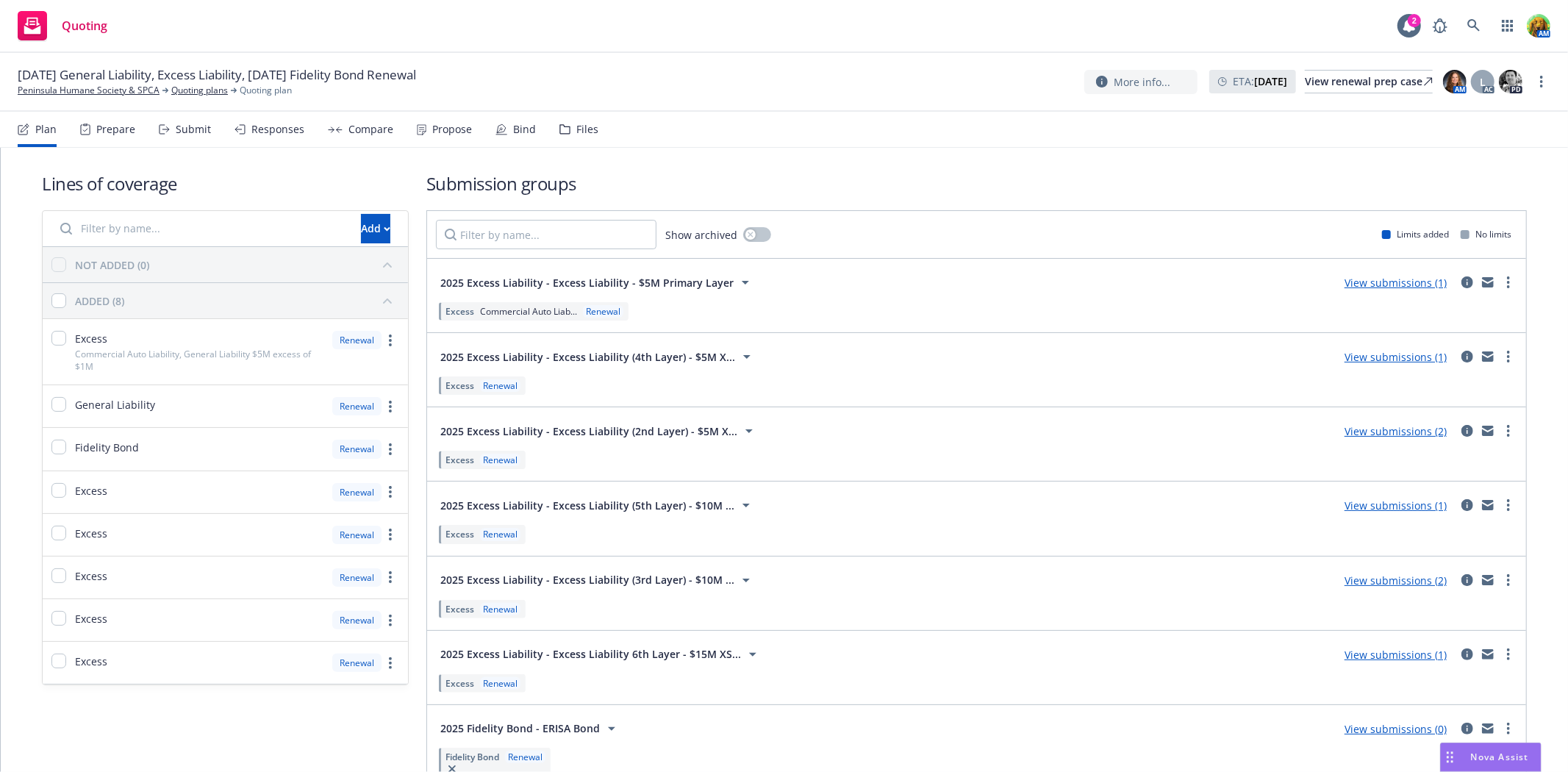
click at [122, 129] on div "Prepare" at bounding box center [116, 129] width 39 height 12
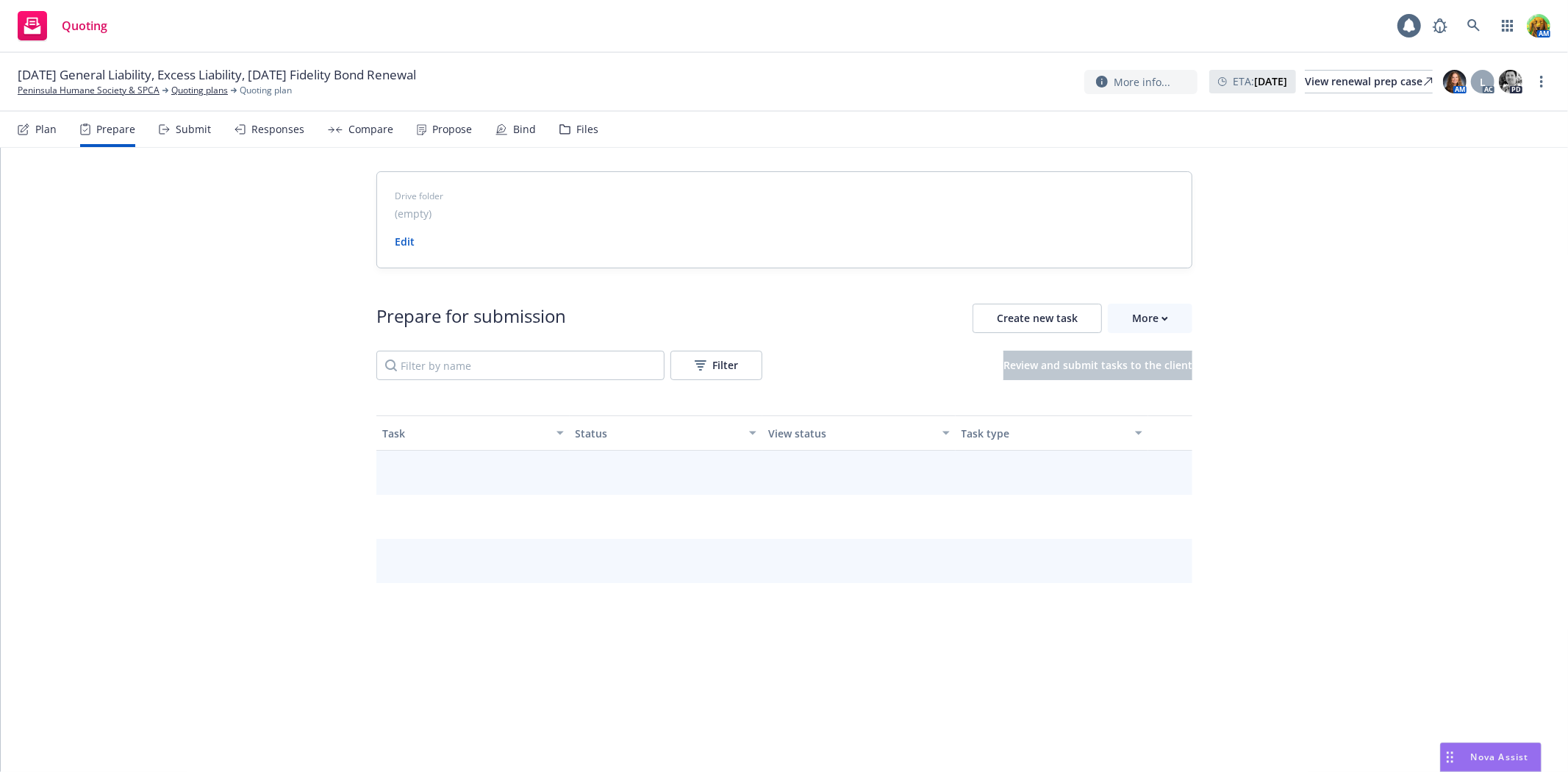
click at [177, 126] on div "Submit" at bounding box center [193, 129] width 35 height 12
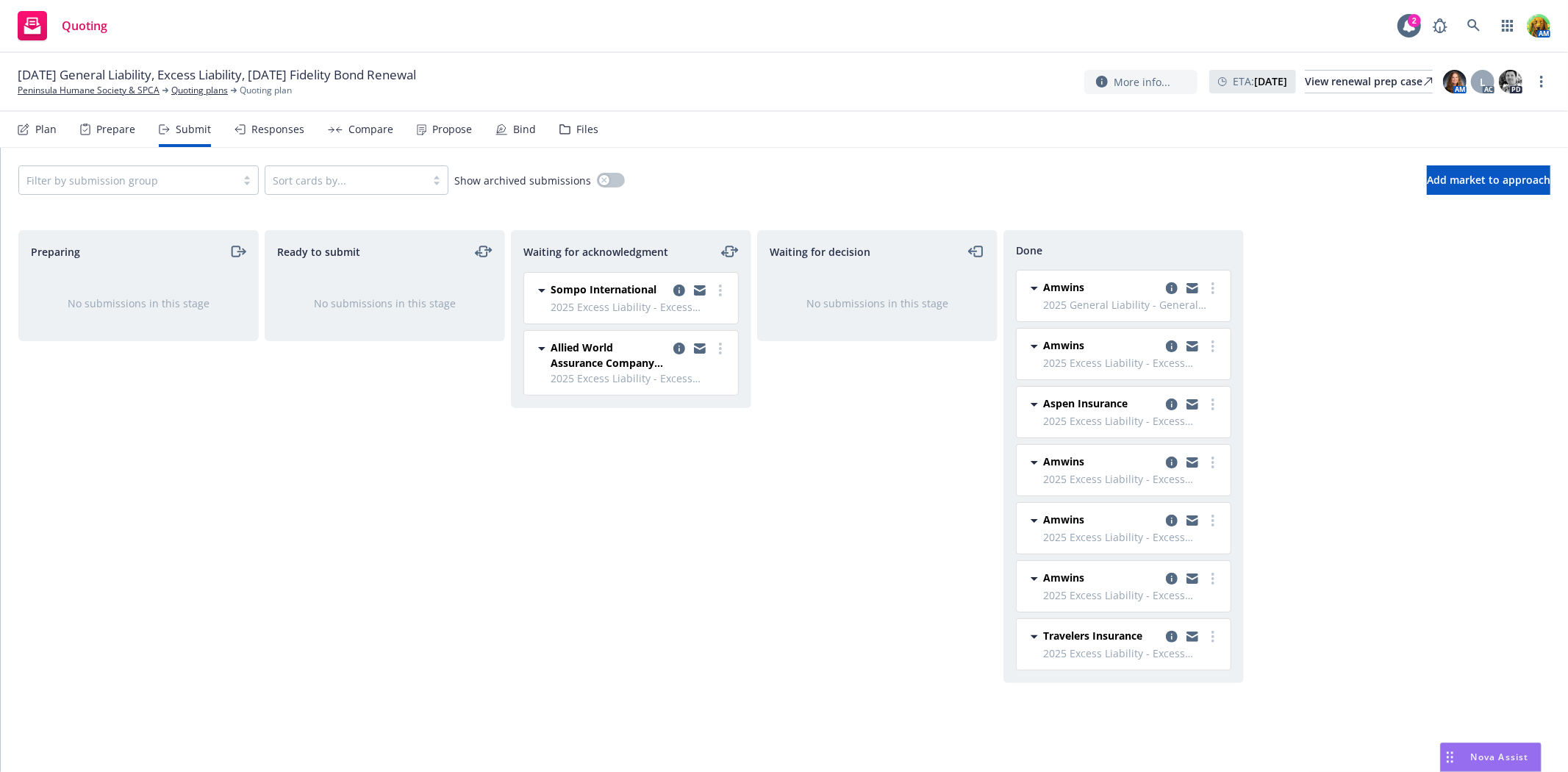
click at [348, 133] on div "Compare" at bounding box center [370, 129] width 45 height 12
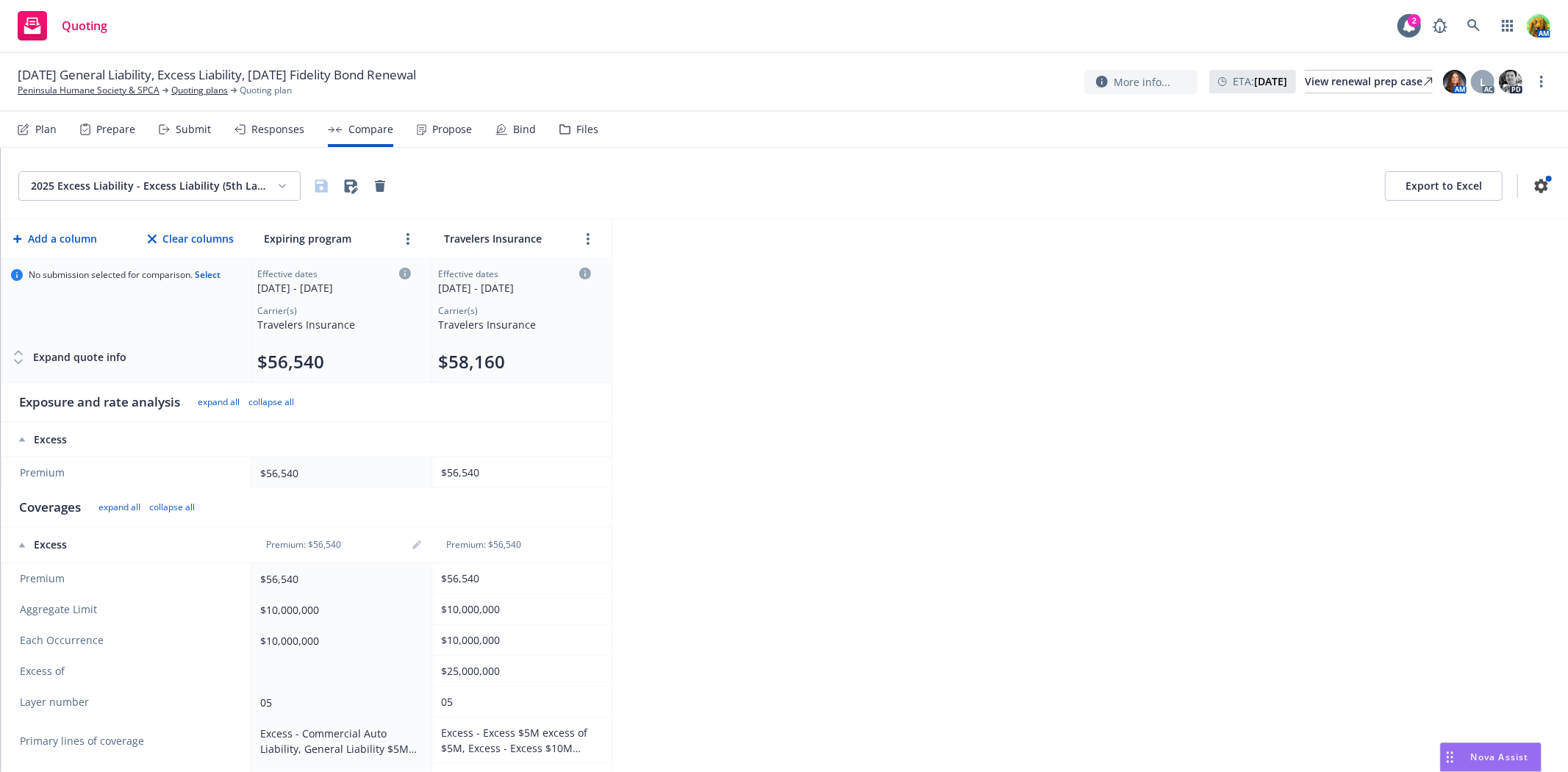
click at [578, 131] on div "Files" at bounding box center [588, 129] width 22 height 12
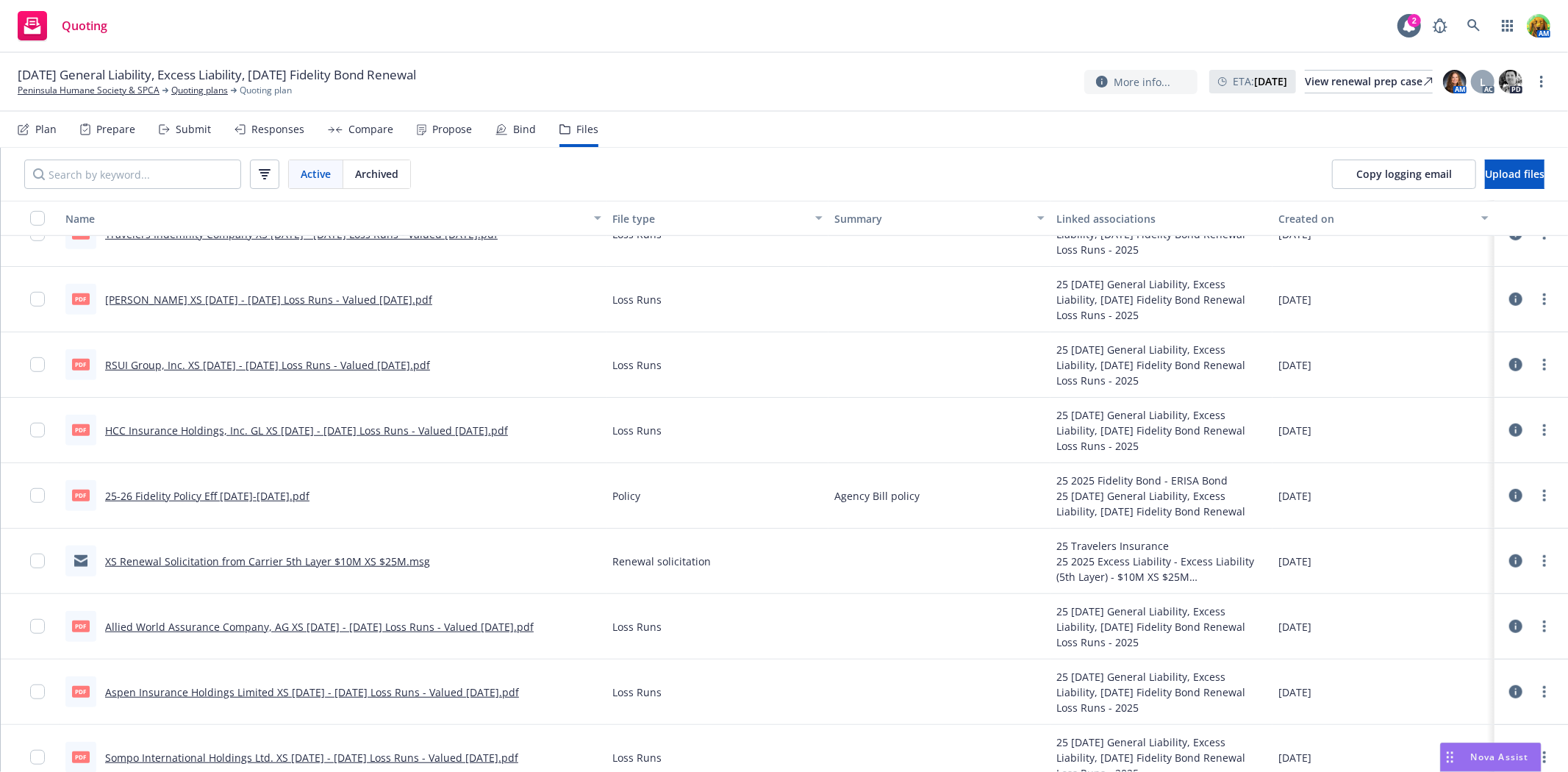
scroll to position [5520, 0]
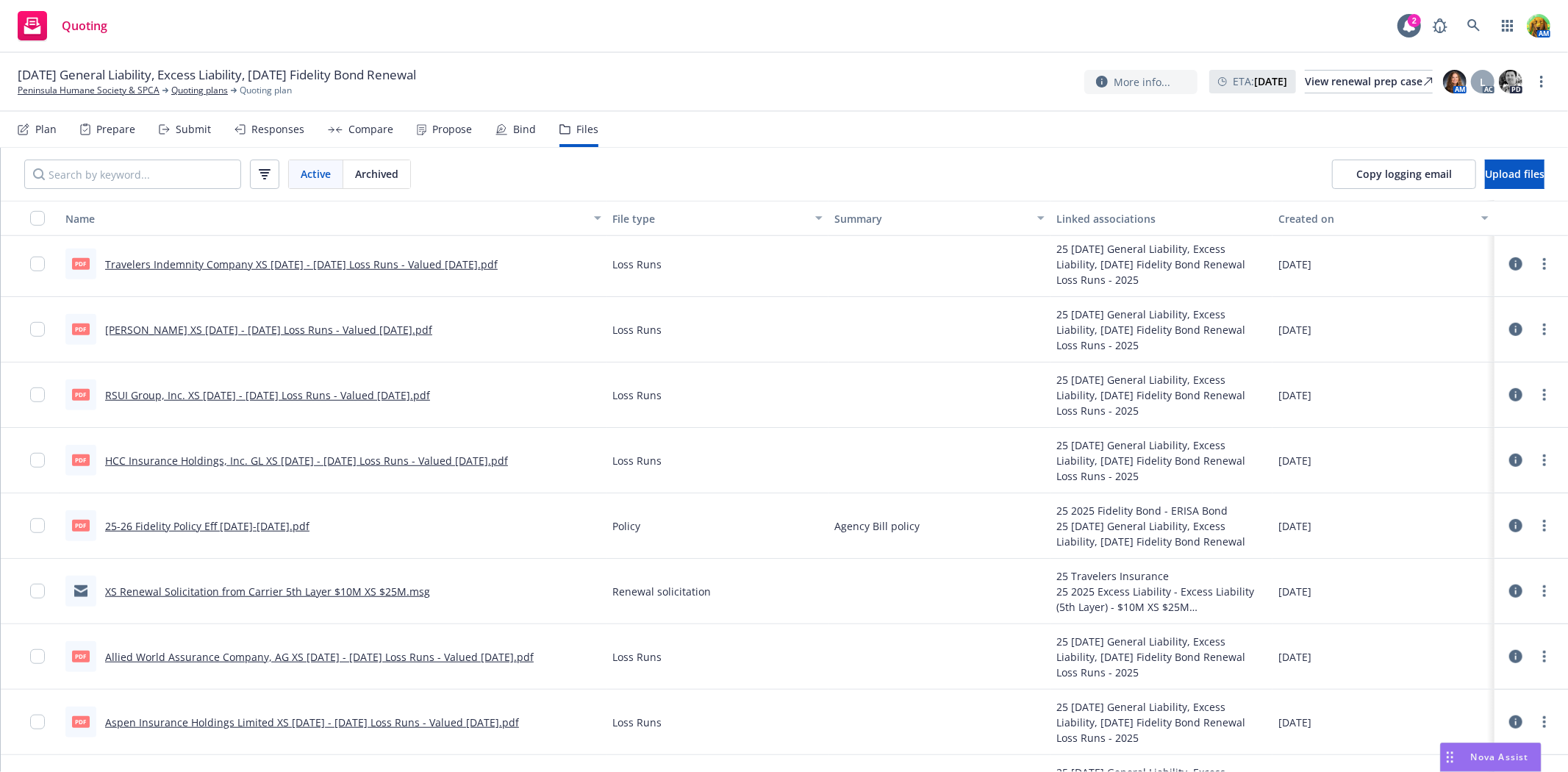
click at [187, 526] on link "25-26 Fidelity Policy Eff 7/22/25-7/22/28.pdf" at bounding box center [207, 526] width 205 height 14
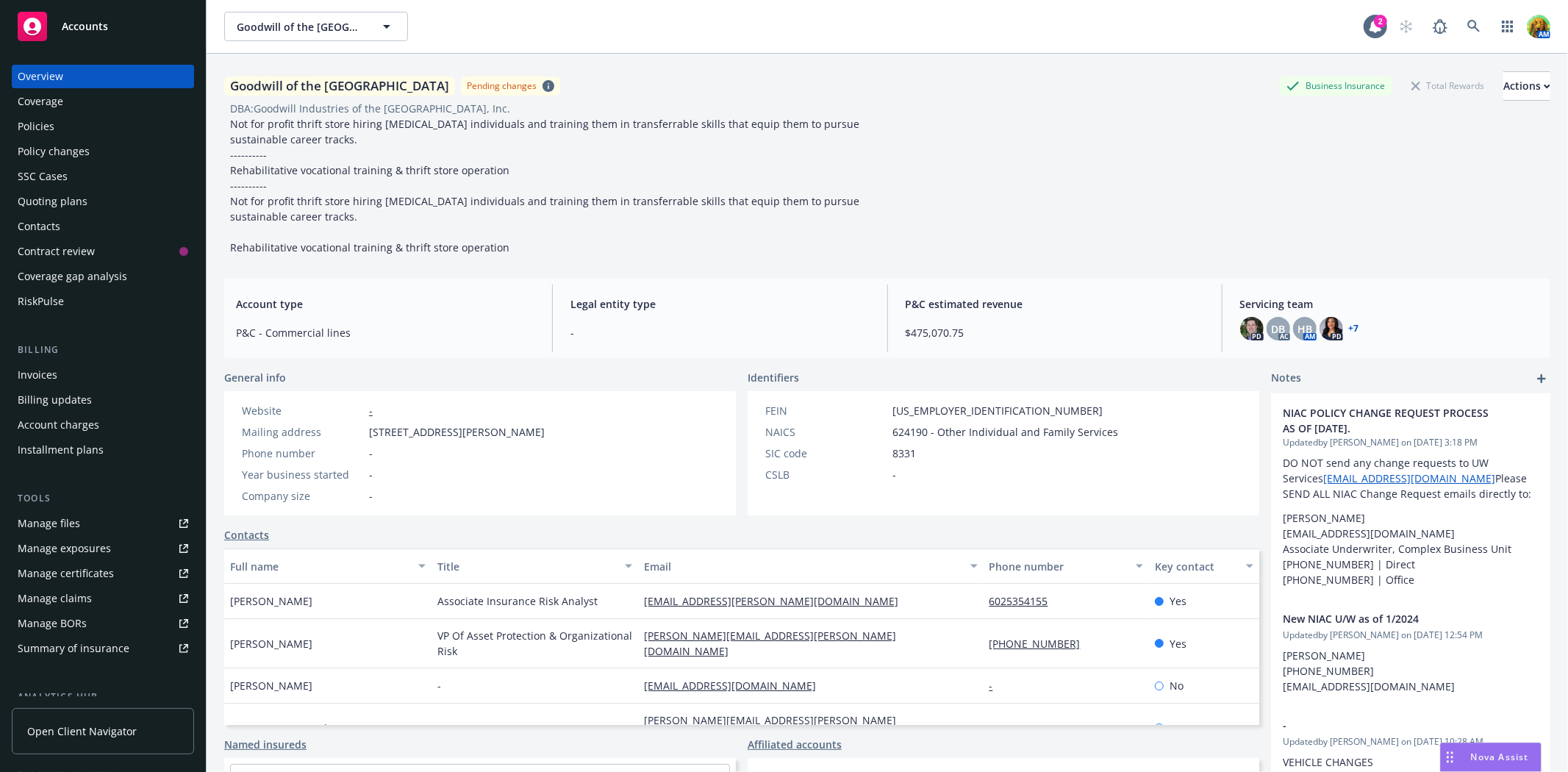
click at [97, 122] on div "Policies" at bounding box center [102, 127] width 170 height 24
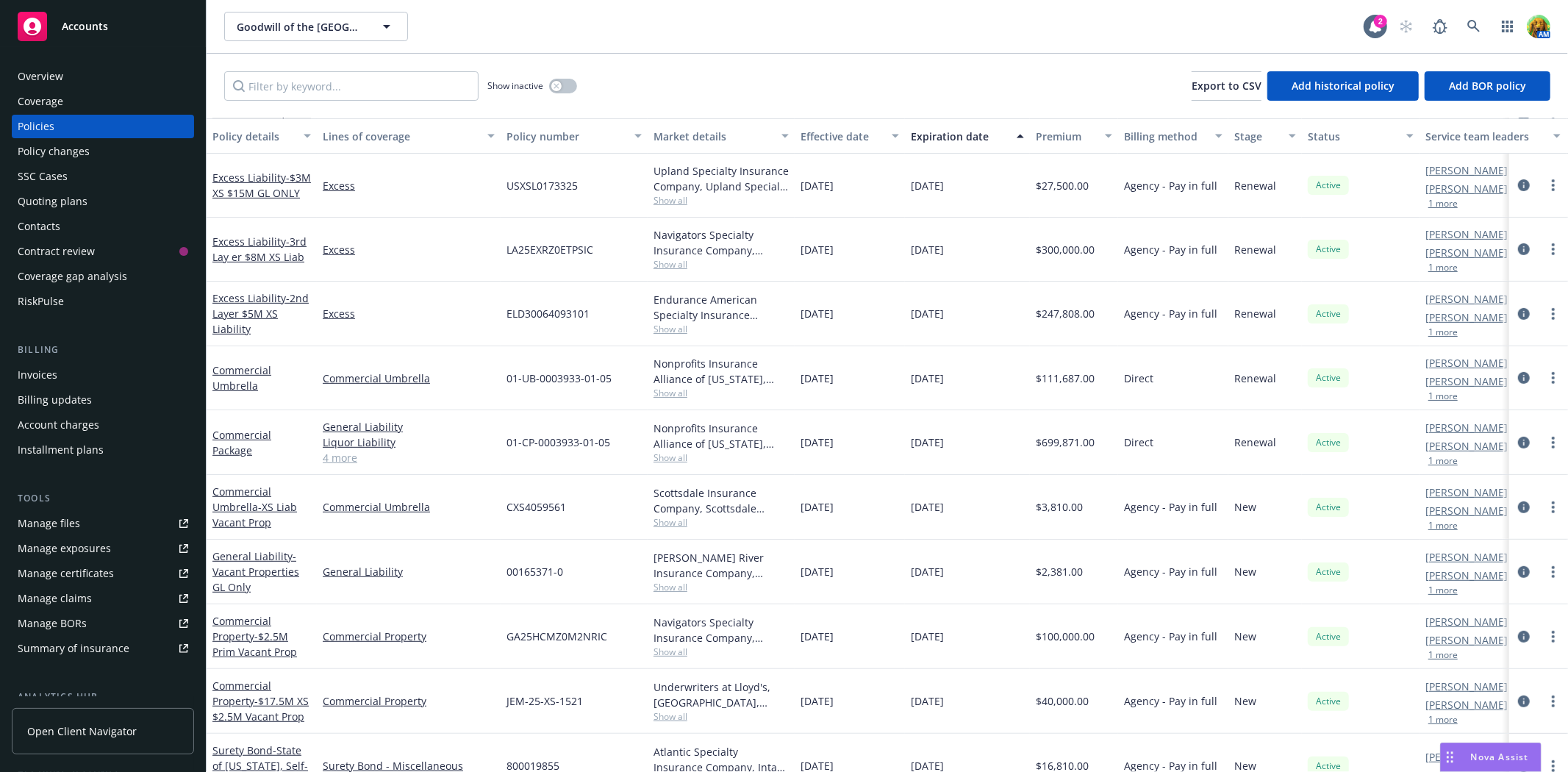
scroll to position [458, 0]
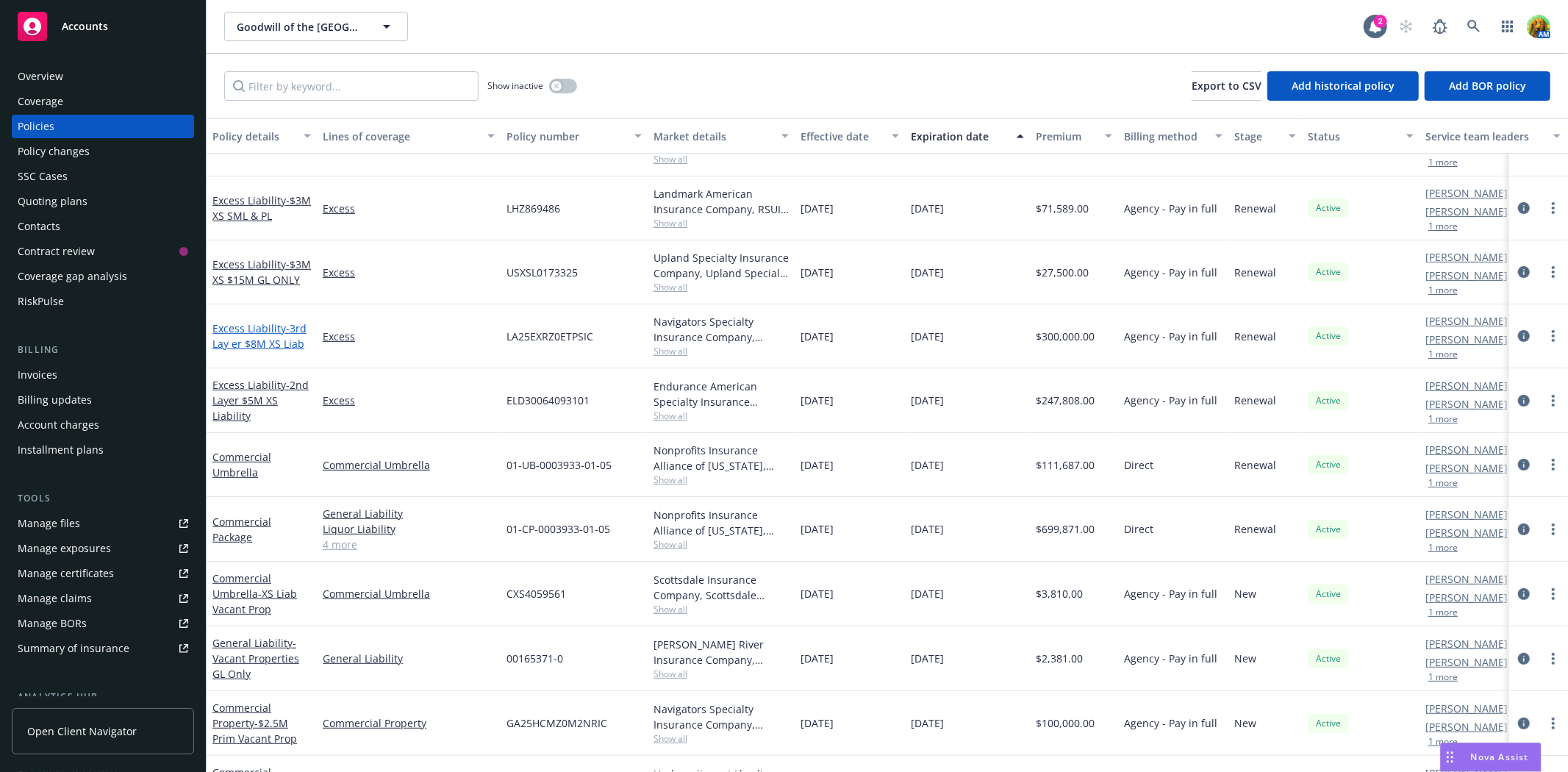
click at [261, 322] on link "Excess Liability - 3rd Lay er $8M XS Liab" at bounding box center [260, 336] width 94 height 29
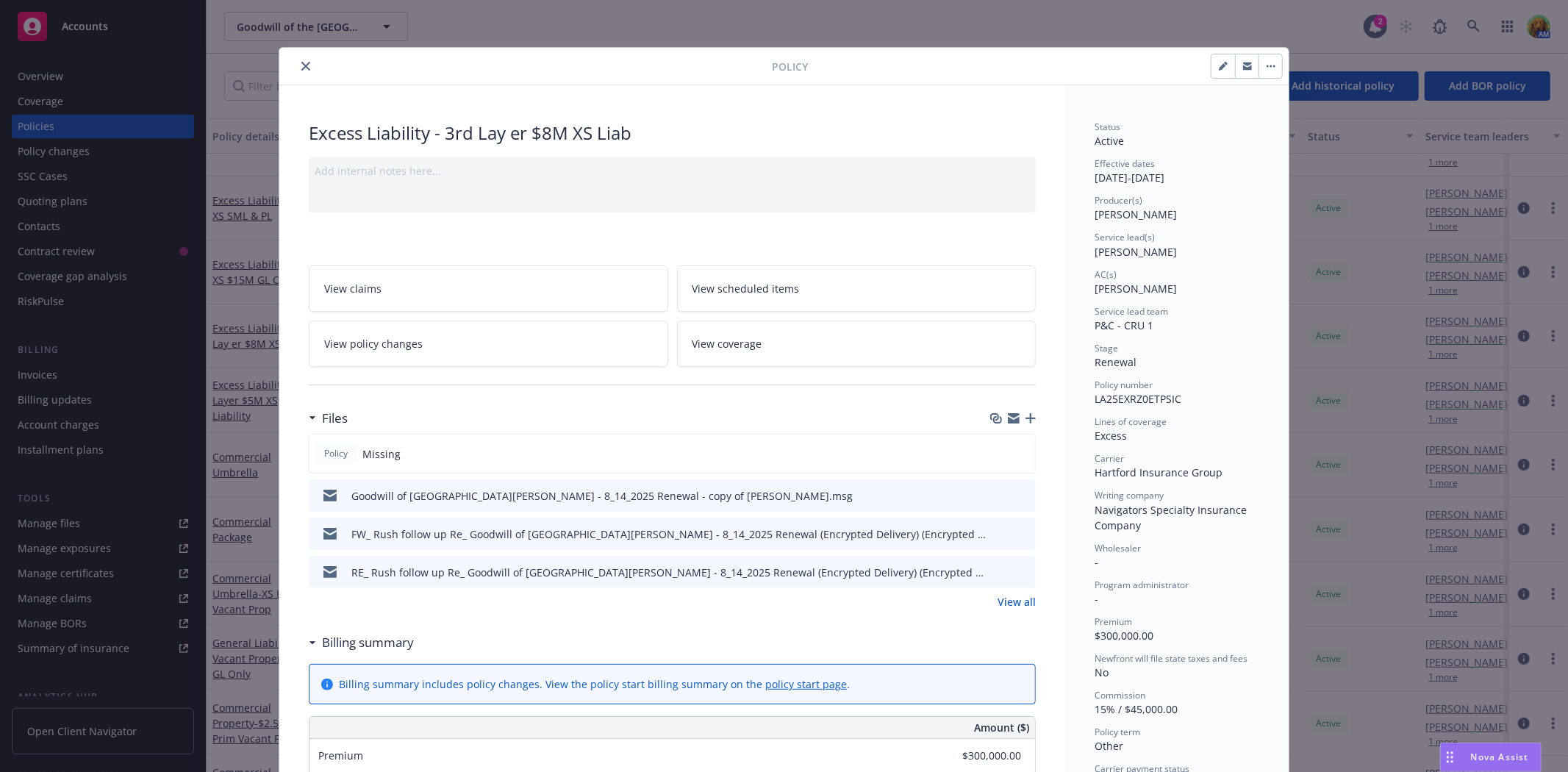
click at [1028, 421] on icon "button" at bounding box center [1030, 418] width 10 height 10
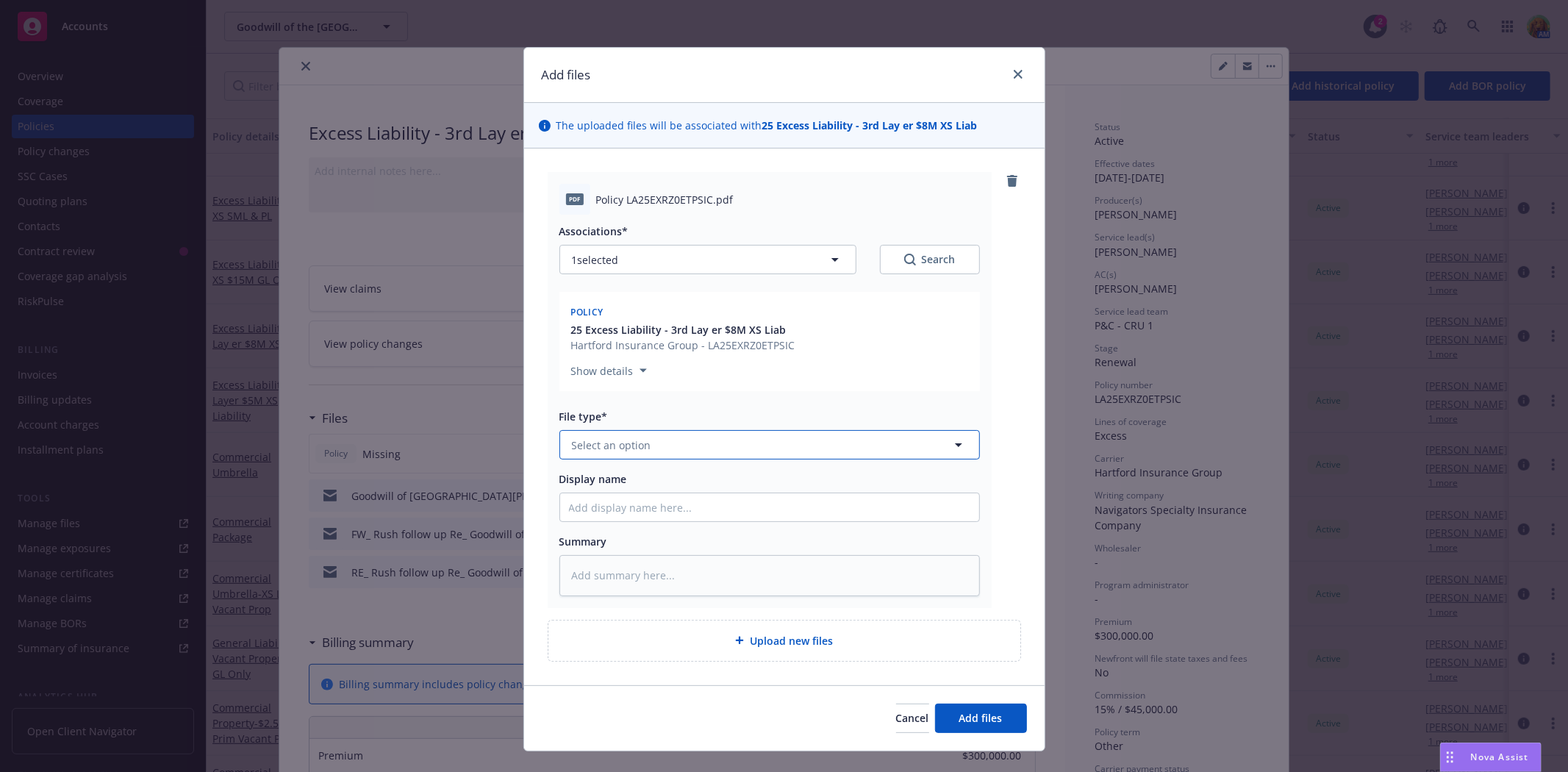
click at [818, 446] on button "Select an option" at bounding box center [769, 445] width 421 height 29
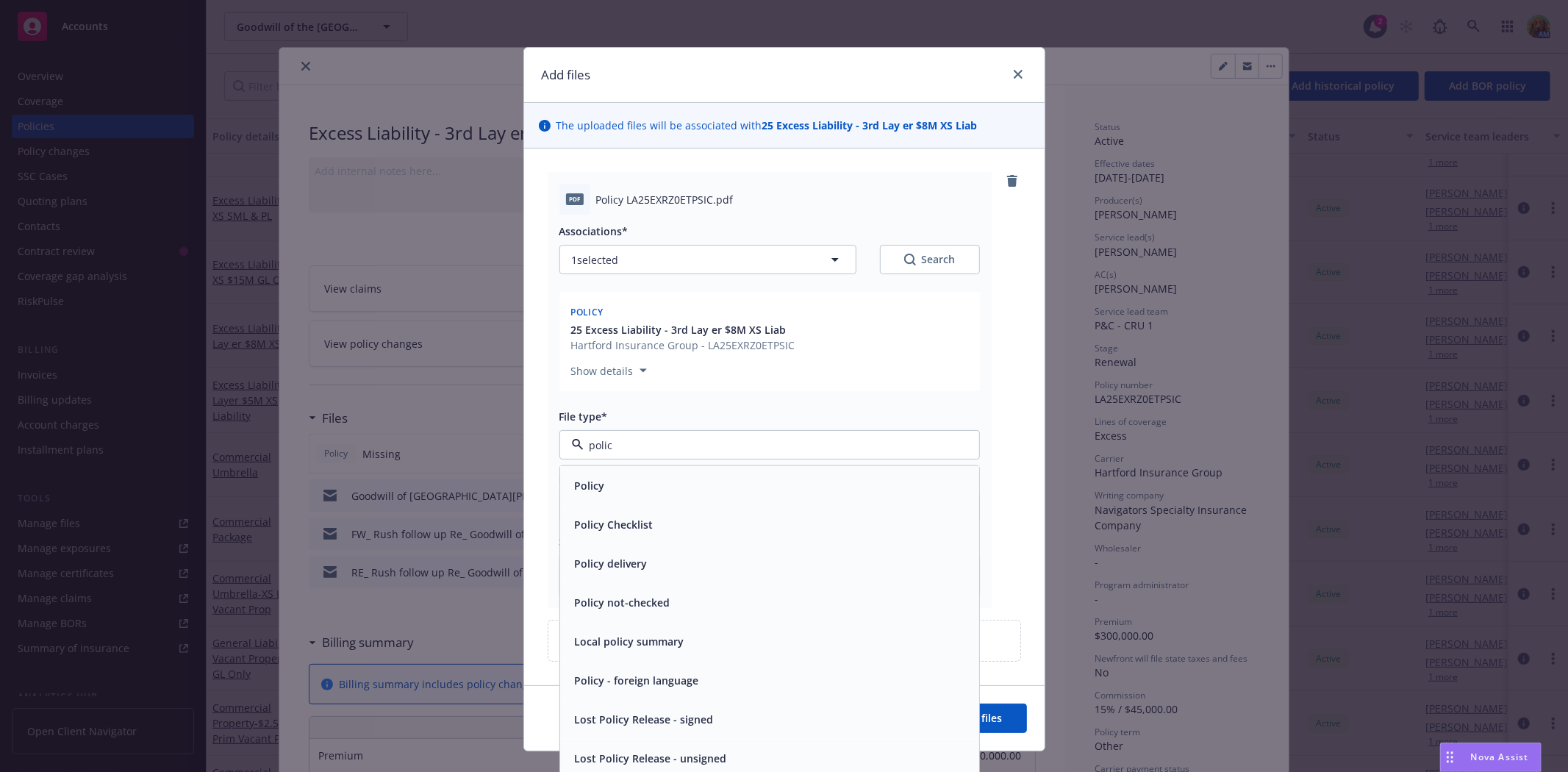
type input "policy"
click at [602, 476] on div "Policy" at bounding box center [770, 485] width 402 height 21
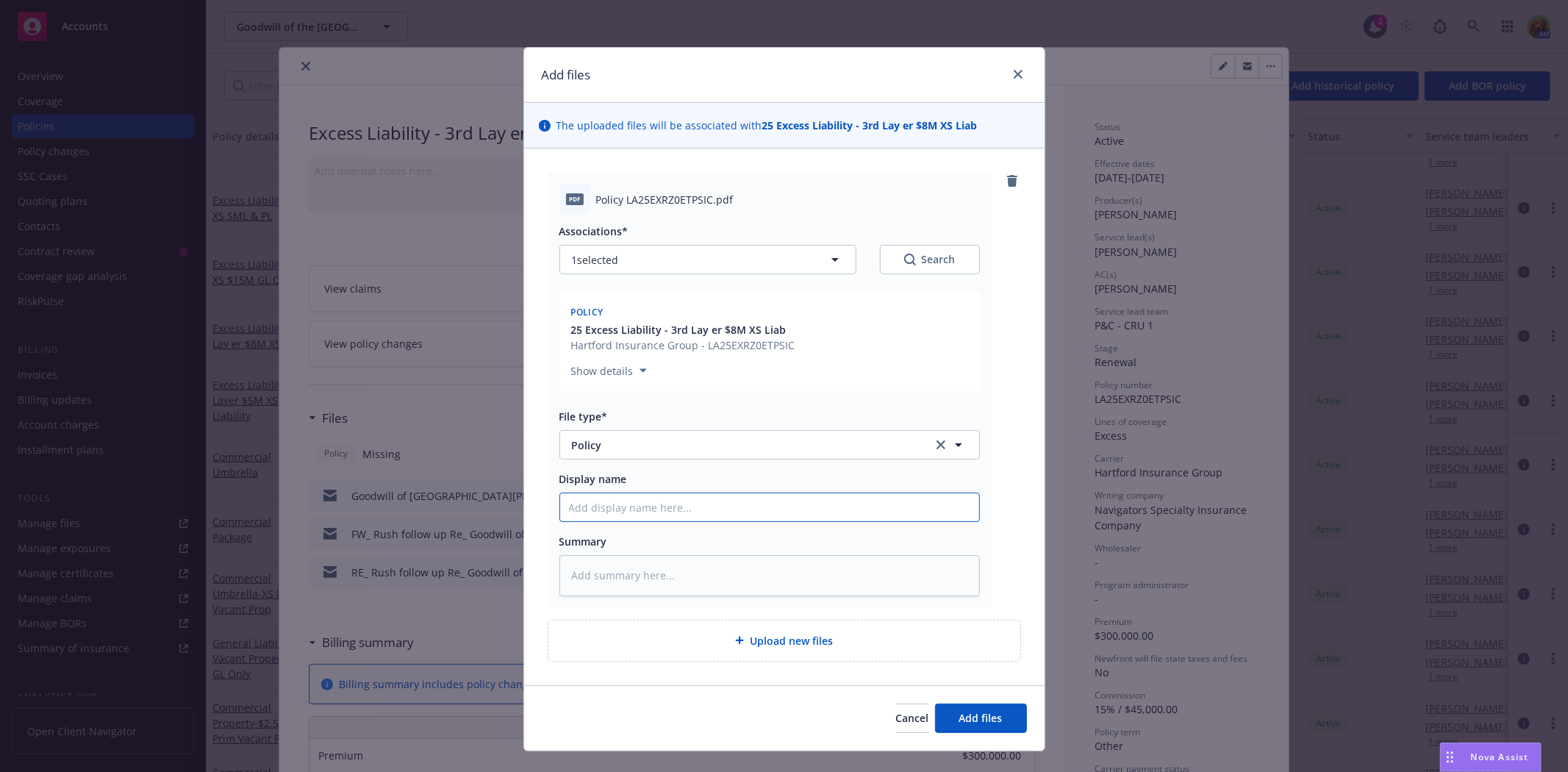
click at [638, 509] on input "Display name" at bounding box center [769, 508] width 419 height 28
type textarea "x"
type input "2"
type textarea "x"
type input "25"
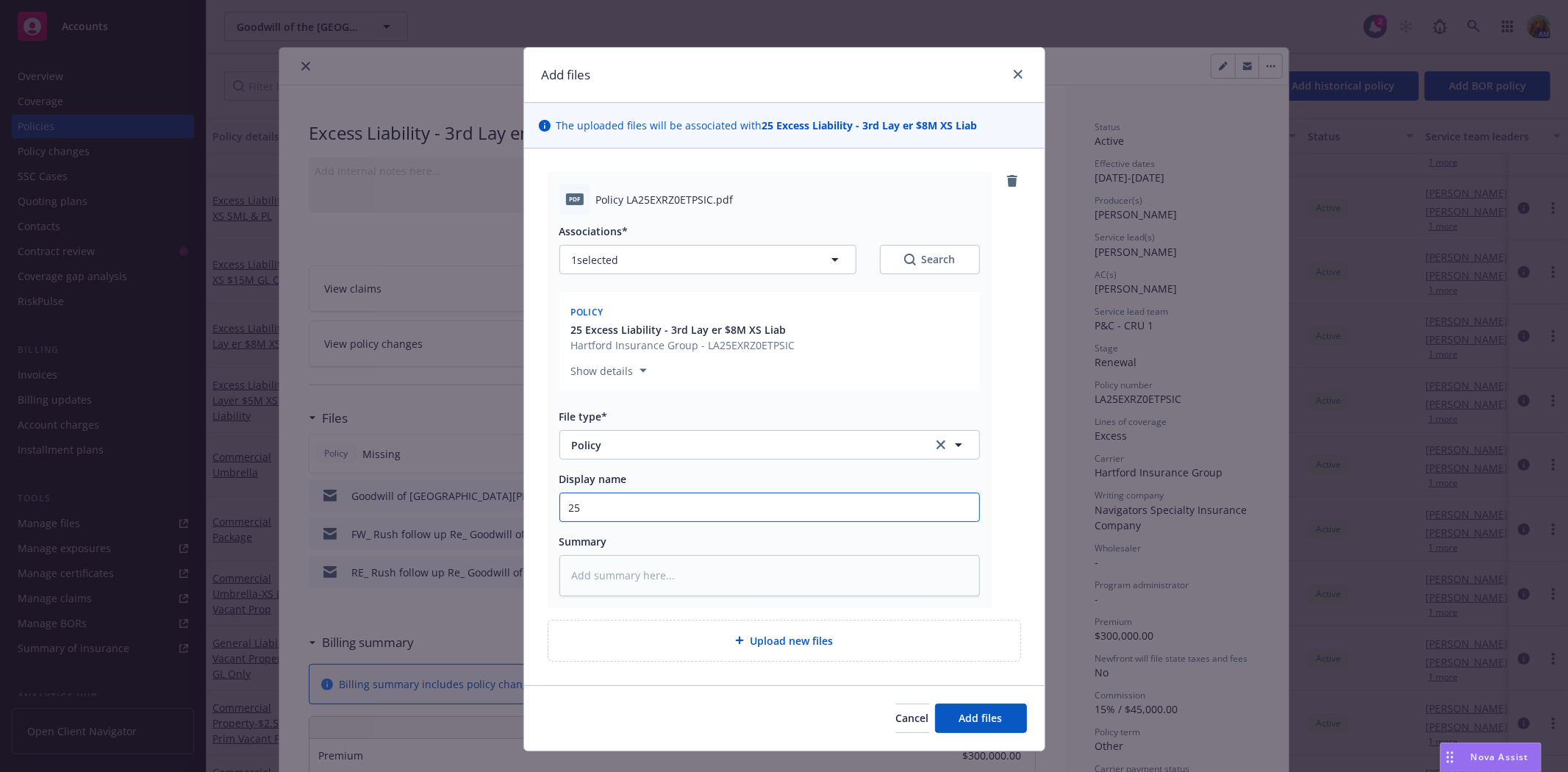
type textarea "x"
type input "25-"
type textarea "x"
type input "25-2"
type textarea "x"
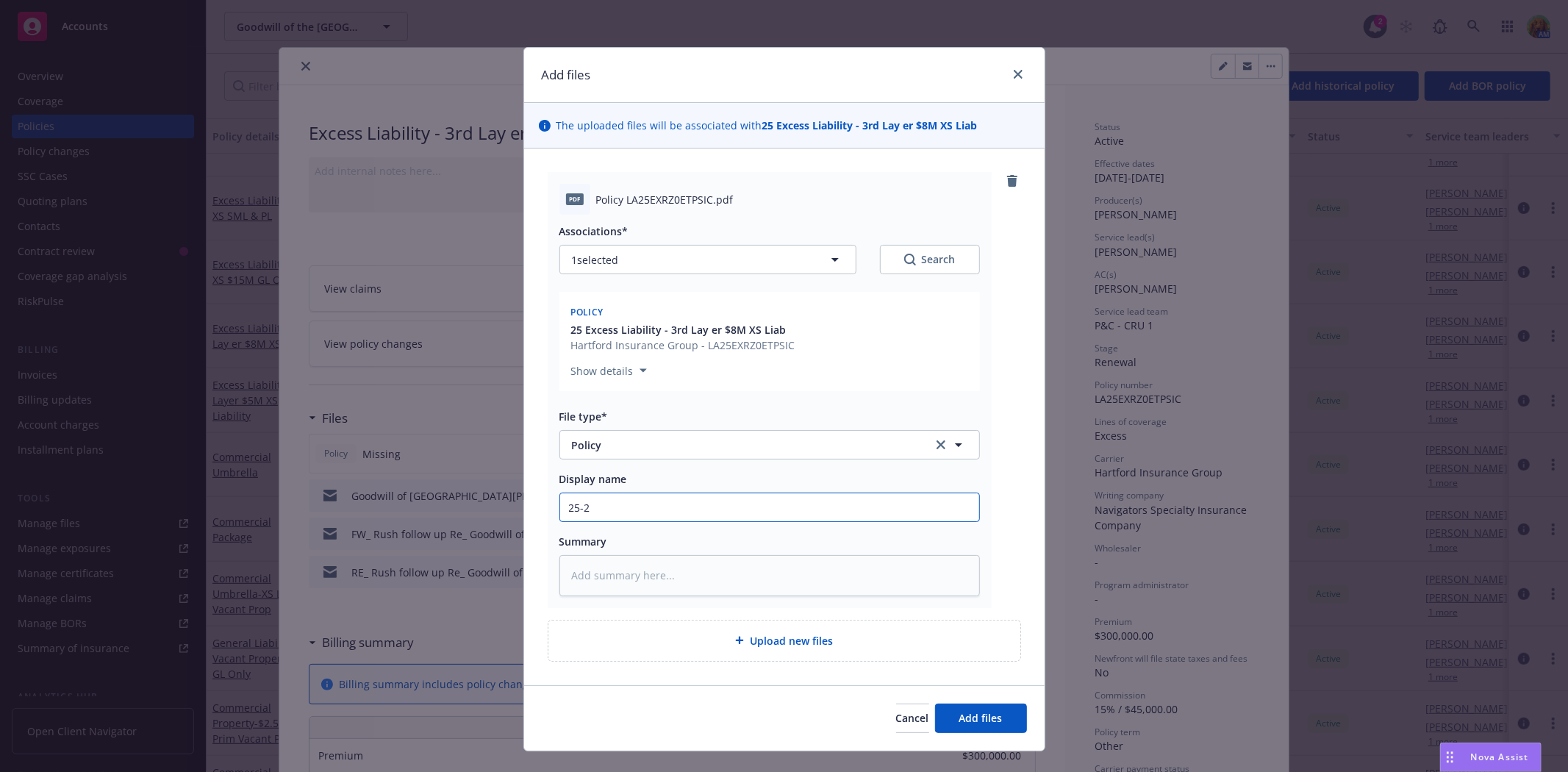
type input "25-26"
type textarea "x"
type input "25-26"
type textarea "x"
type input "25-26 E"
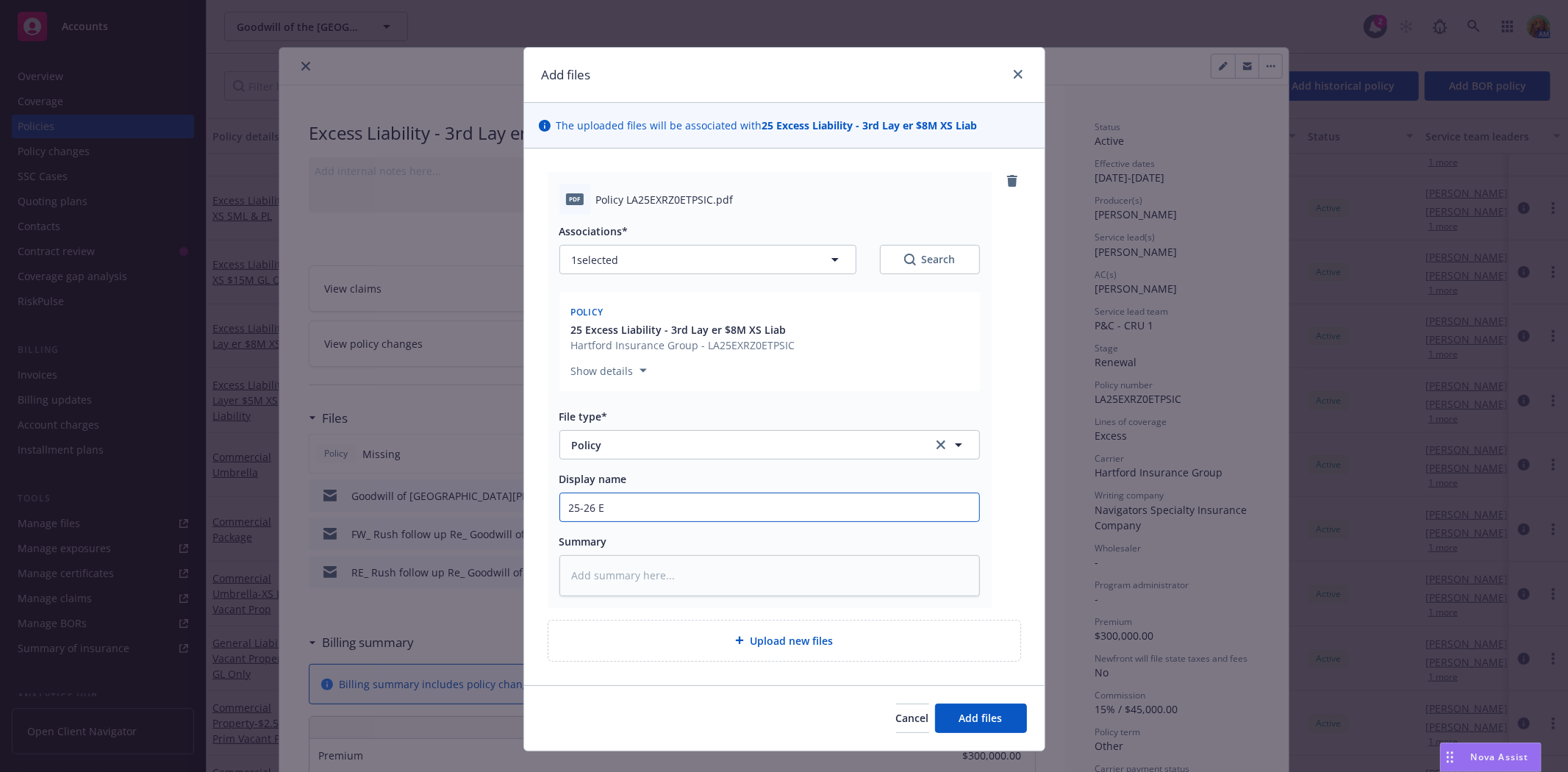
type textarea "x"
type input "25-26 Ex"
type textarea "x"
type input "25-26 Exc"
type textarea "x"
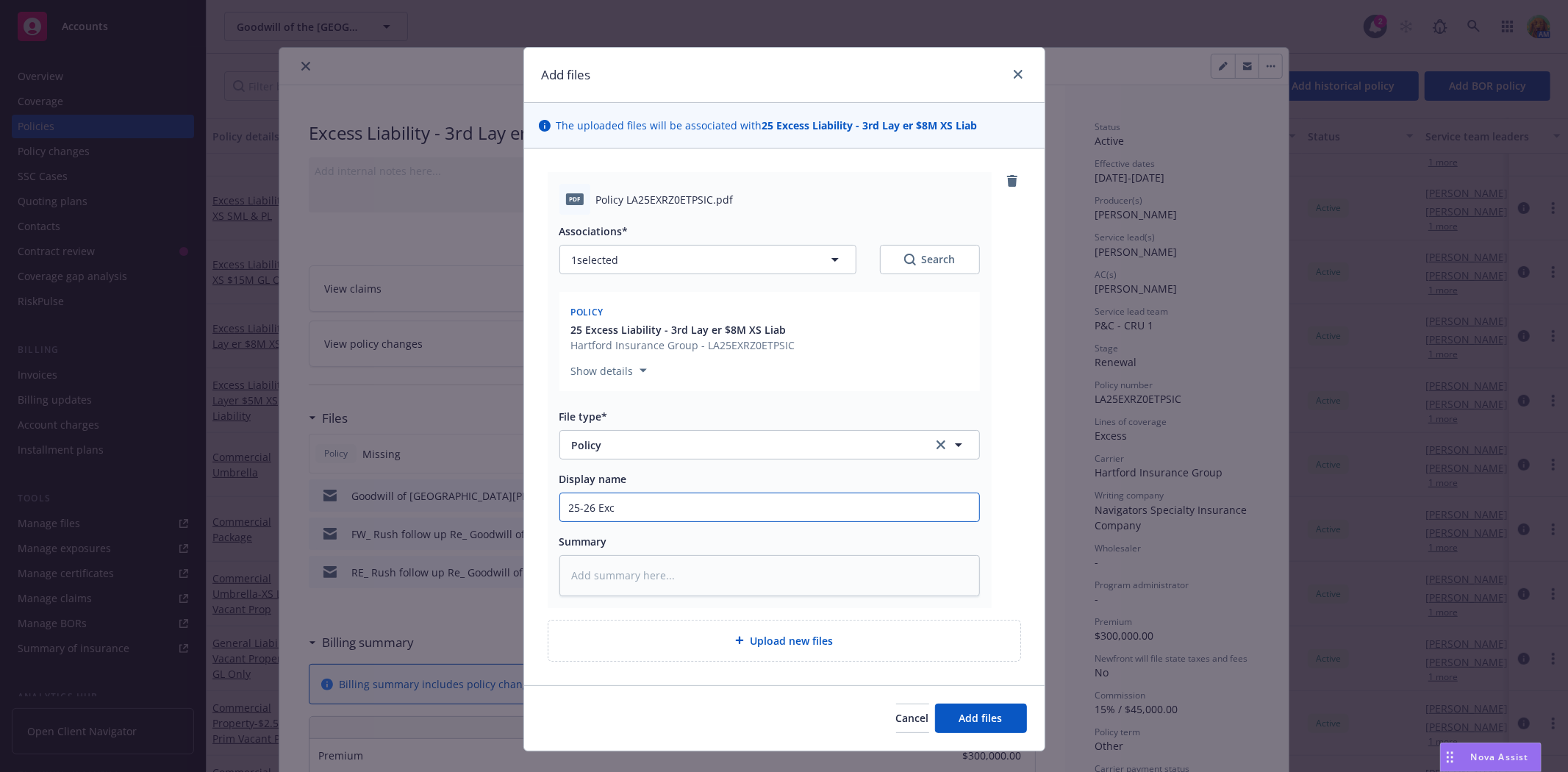
type input "25-26 Exce"
type textarea "x"
type input "25-26 Exces"
type textarea "x"
type input "25-26 Excess"
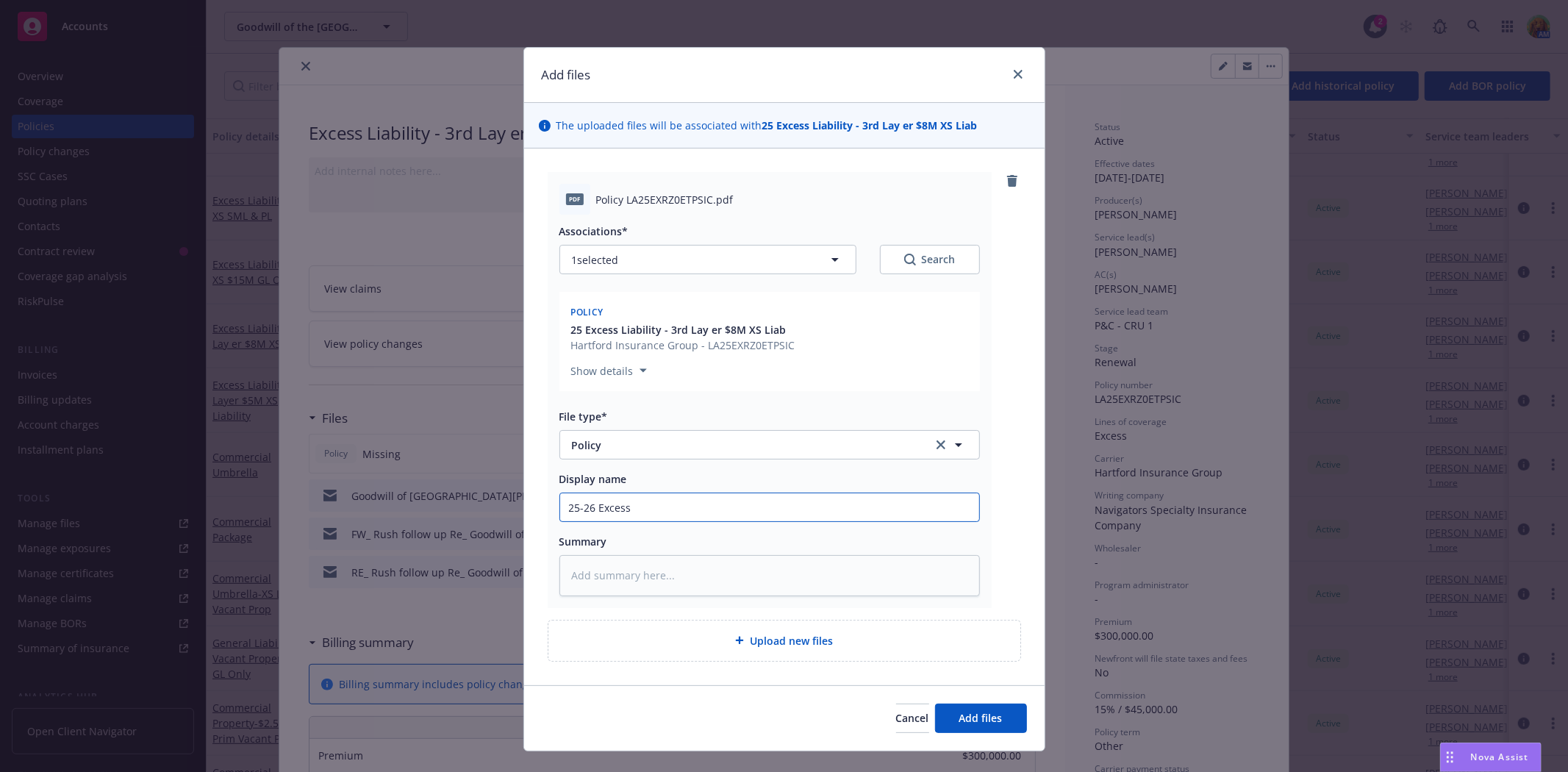
type textarea "x"
type input "25-26 Excess"
type textarea "x"
type input "25-26 Excess P"
type textarea "x"
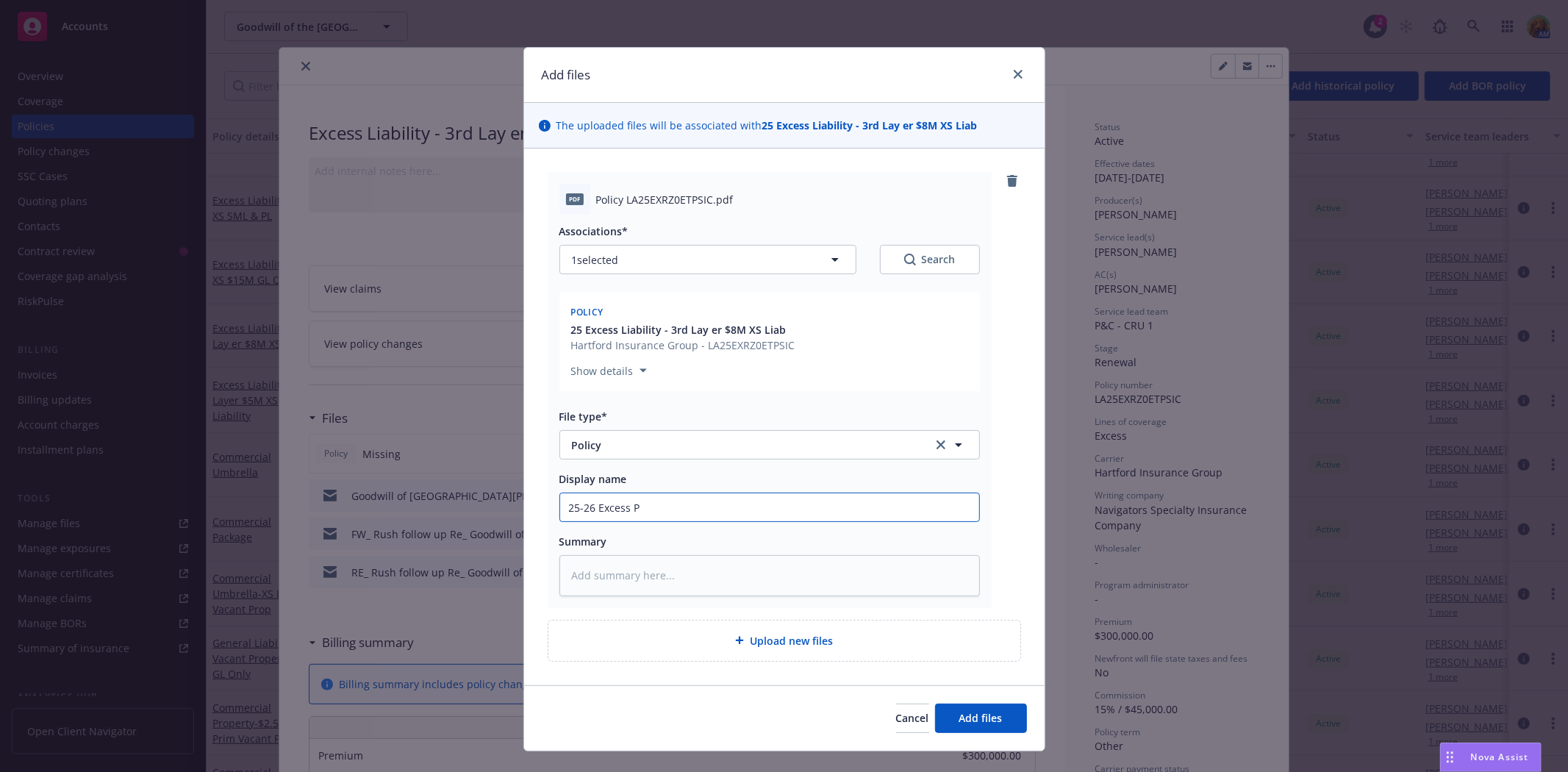
type input "25-26 Excess Po"
type textarea "x"
type input "25-26 Excess Pol"
type textarea "x"
type input "25-26 Excess Polic"
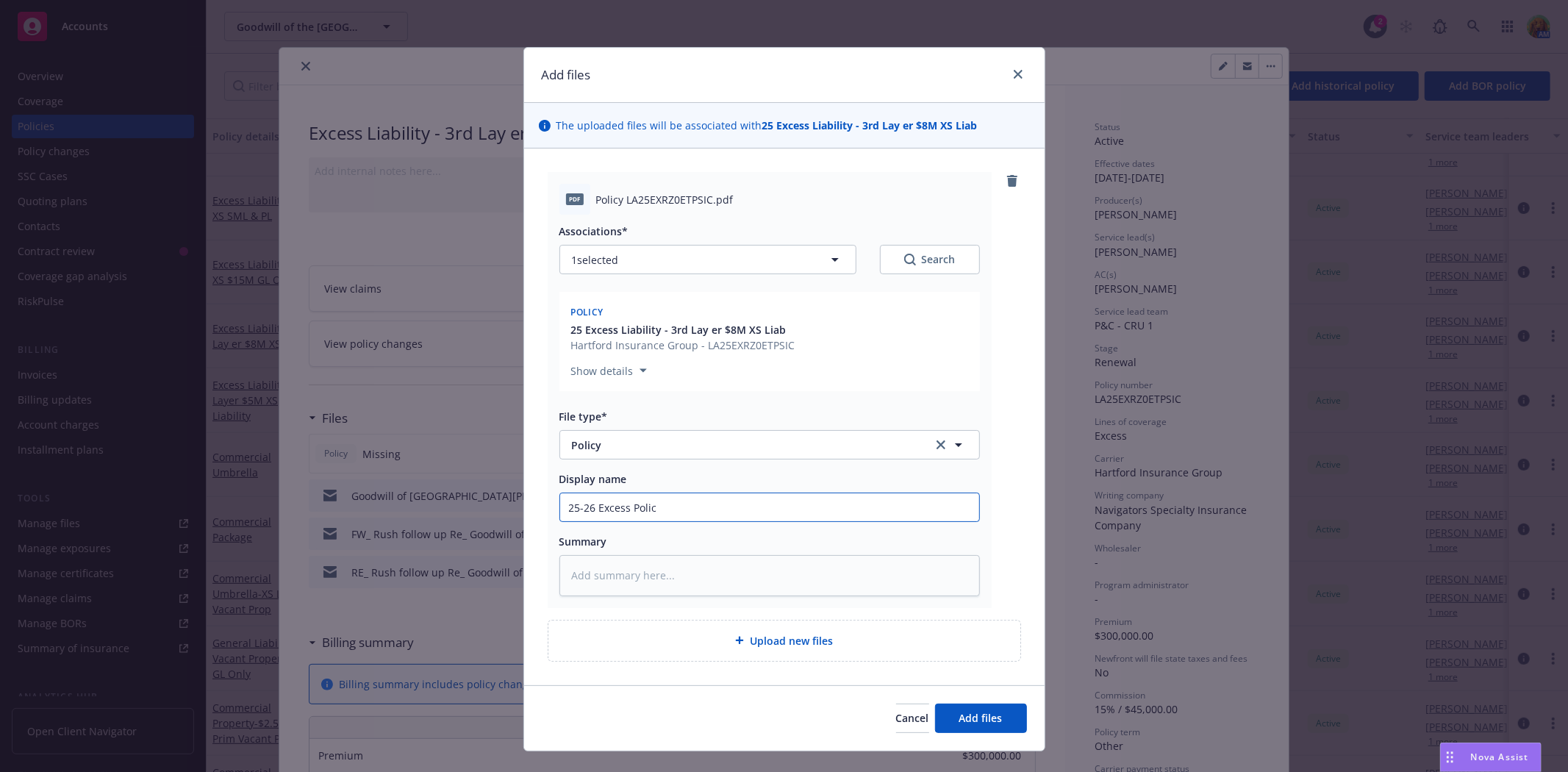
type textarea "x"
type input "25-26 Excess Policy"
type textarea "x"
type input "25-26 Excess Policy"
type textarea "x"
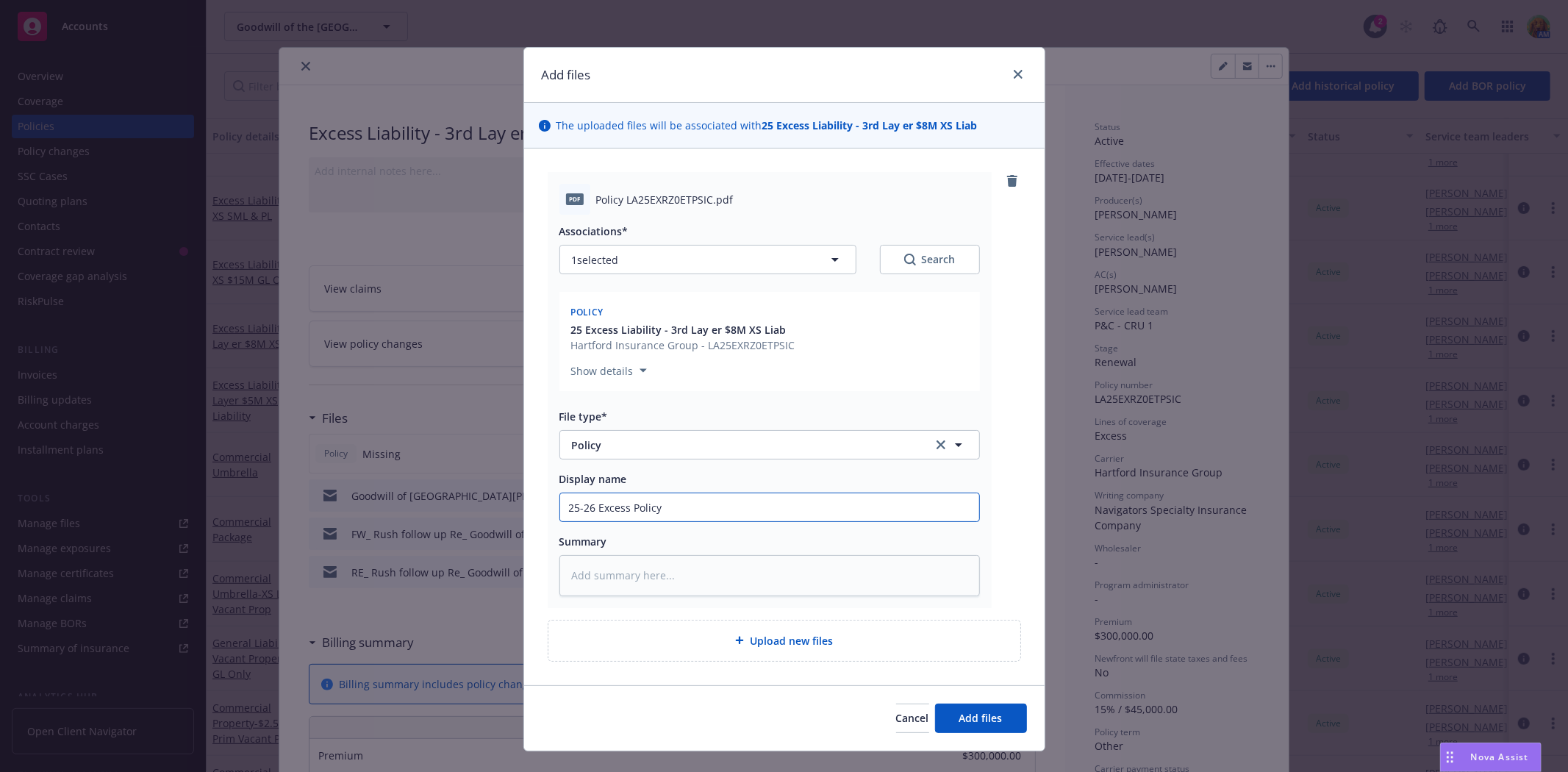
type input "25-26 Excess Policy 3"
type textarea "x"
type input "25-26 Excess Policy 3r"
type textarea "x"
type input "25-26 Excess Policy 3rd"
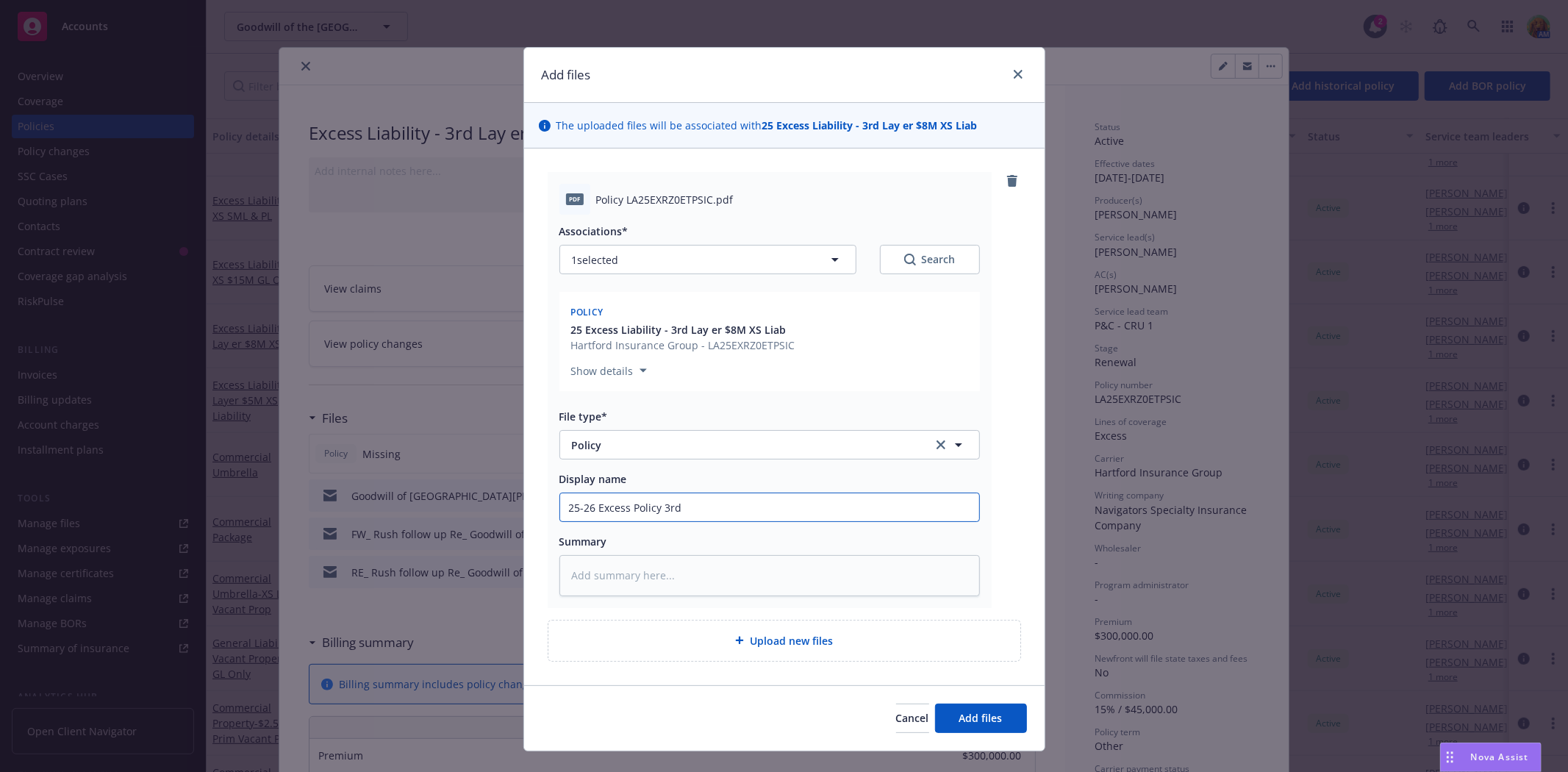
type textarea "x"
type input "25-26 Excess Policy 3rd"
type textarea "x"
type input "25-26 Excess Policy 3rd L"
type textarea "x"
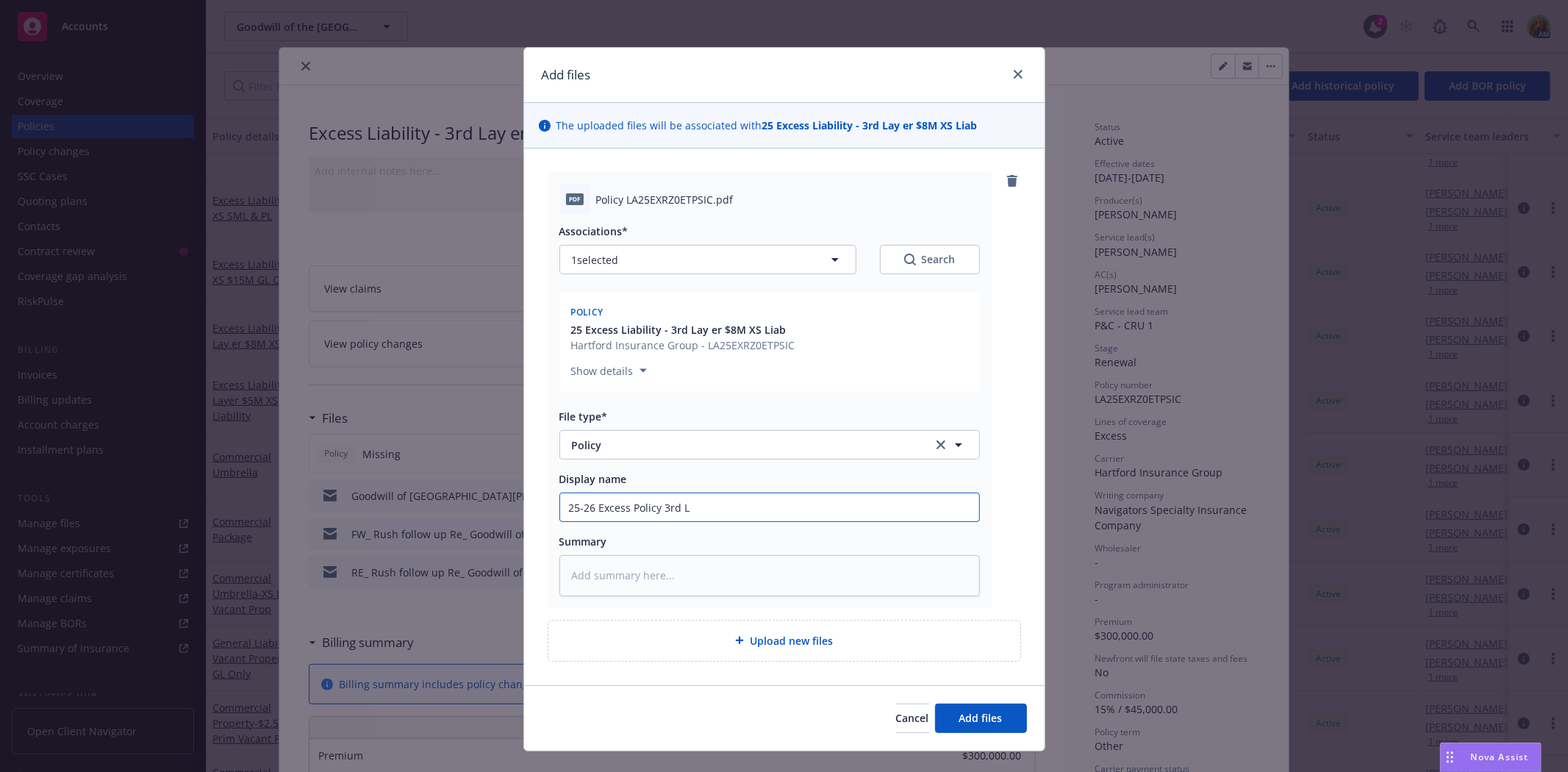
type input "25-26 Excess Policy 3rd La"
type textarea "x"
type input "25-26 Excess Policy 3rd Laye"
type textarea "x"
type input "25-26 Excess Policy 3rd Layer"
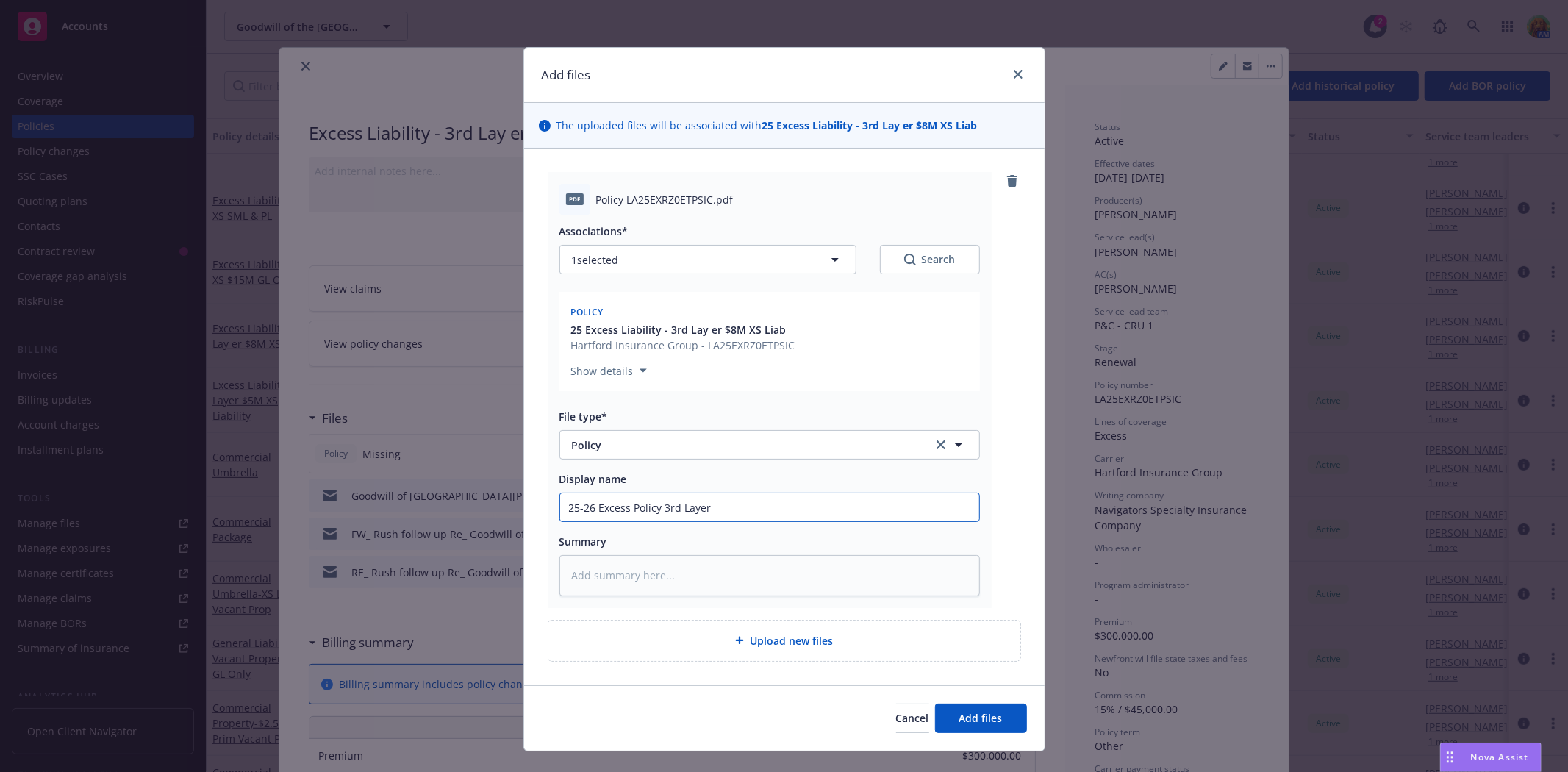
type textarea "x"
type input "25-26 Excess Policy 3rd Layer"
type textarea "x"
type input "25-26 Excess Policy 3rd Layer 8"
type textarea "x"
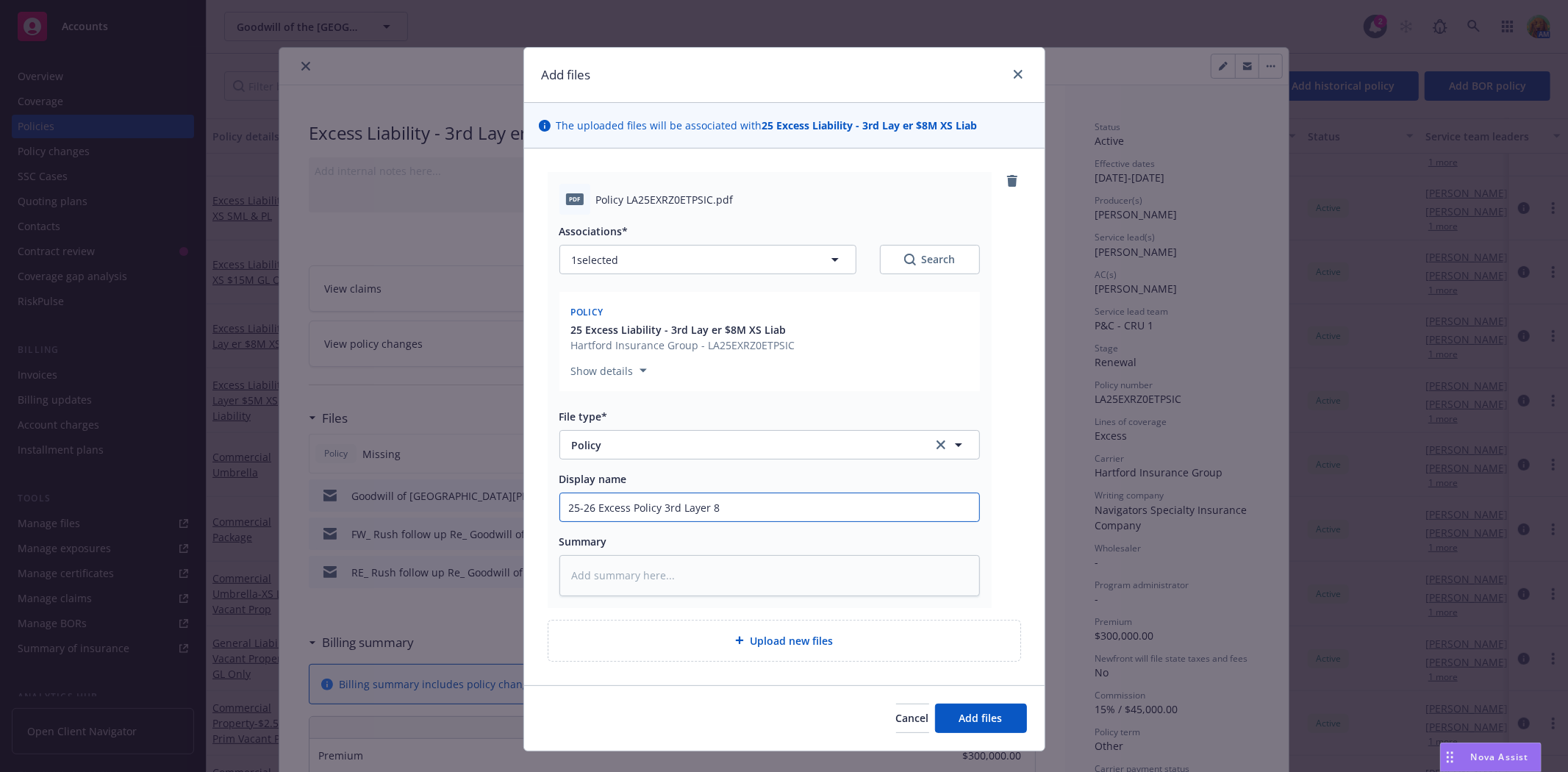
type input "25-26 Excess Policy 3rd Layer 8M"
type textarea "x"
type input "25-26 Excess Policy 3rd Layer 8M"
type textarea "x"
type input "25-26 Excess Policy 3rd Layer 8M E"
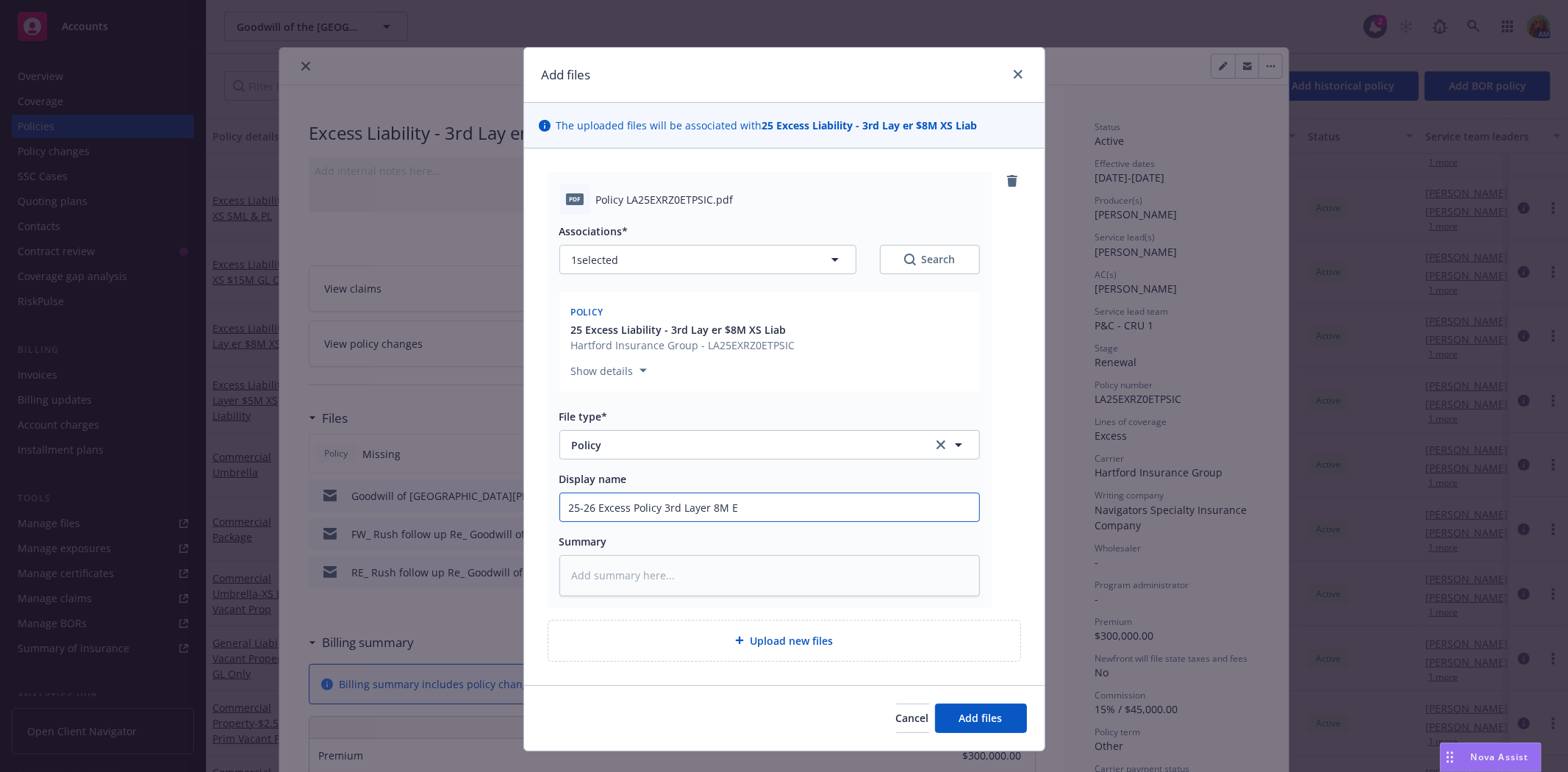
type textarea "x"
type input "25-26 Excess Policy 3rd Layer 8M Ef"
type textarea "x"
type input "25-26 Excess Policy 3rd Layer 8M Eff"
type textarea "x"
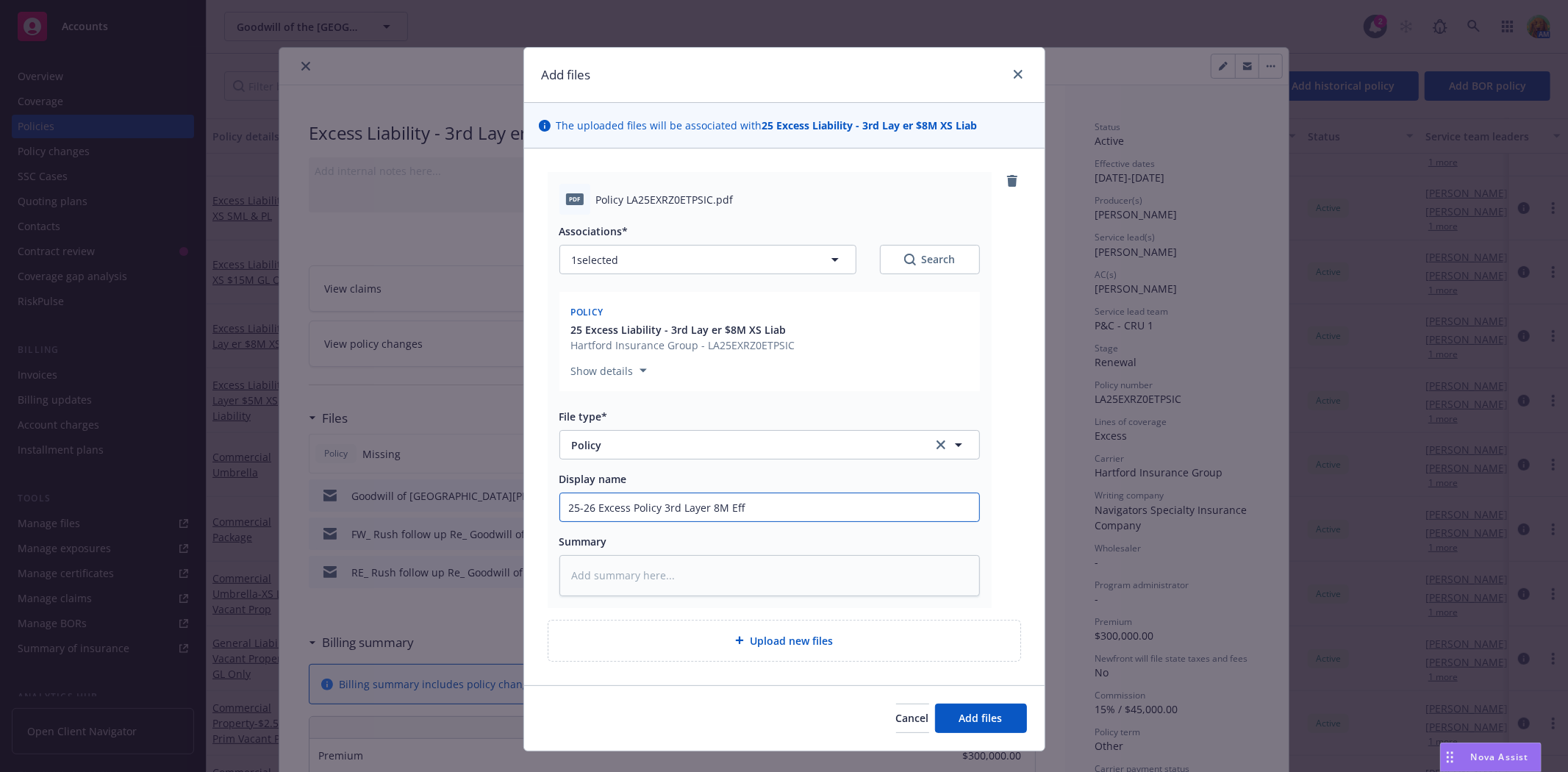
type input "25-26 Excess Policy 3rd Layer 8M Eff"
type textarea "x"
type input "25-26 Excess Policy 3rd Layer 8M Eff 8"
type textarea "x"
type input "25-26 Excess Policy 3rd Layer 8M Eff 8/"
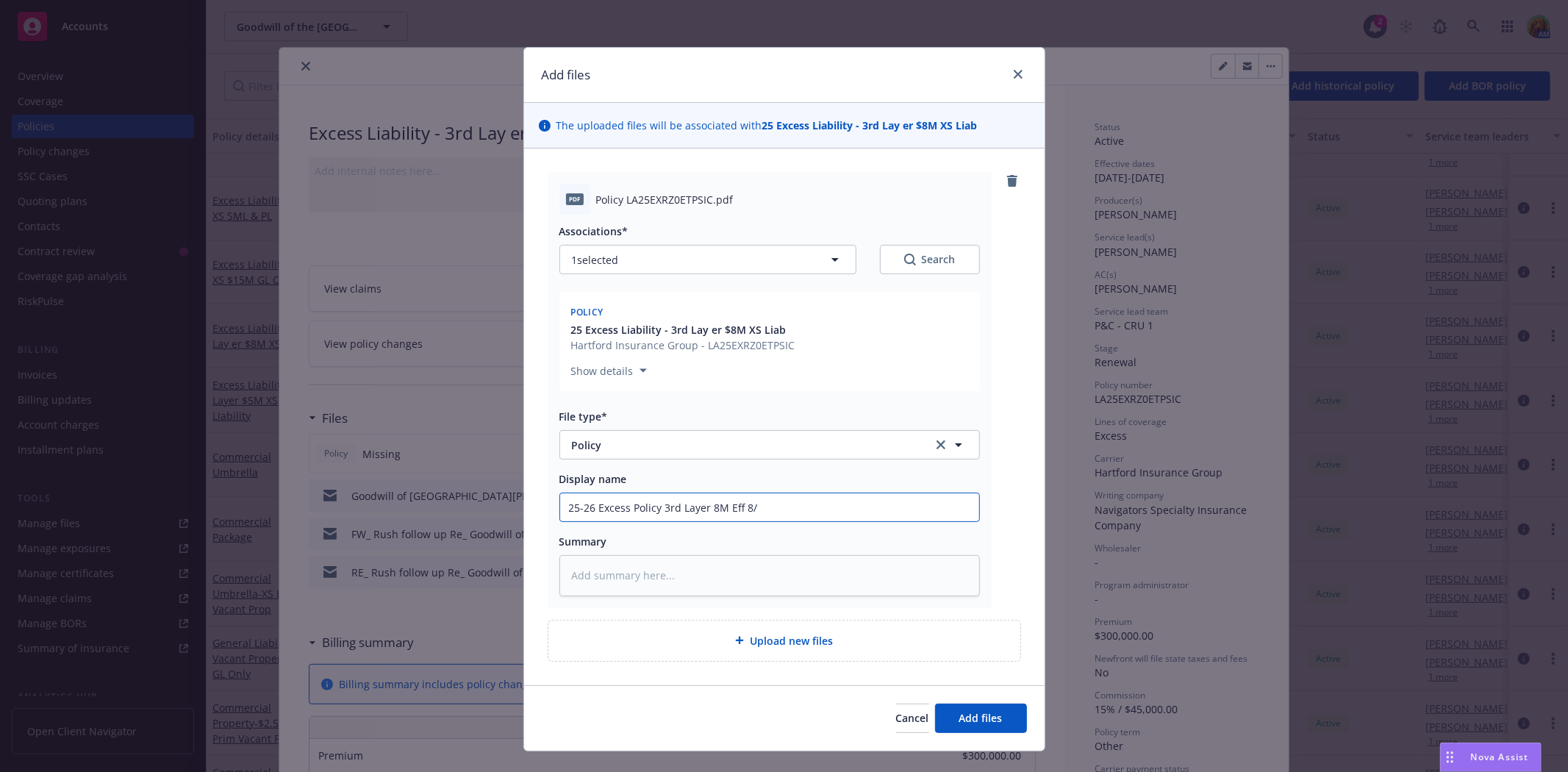
type textarea "x"
type input "25-26 Excess Policy 3rd Layer 8M Eff 8/1"
type textarea "x"
type input "25-26 Excess Policy 3rd Layer 8M Eff 8/14"
type textarea "x"
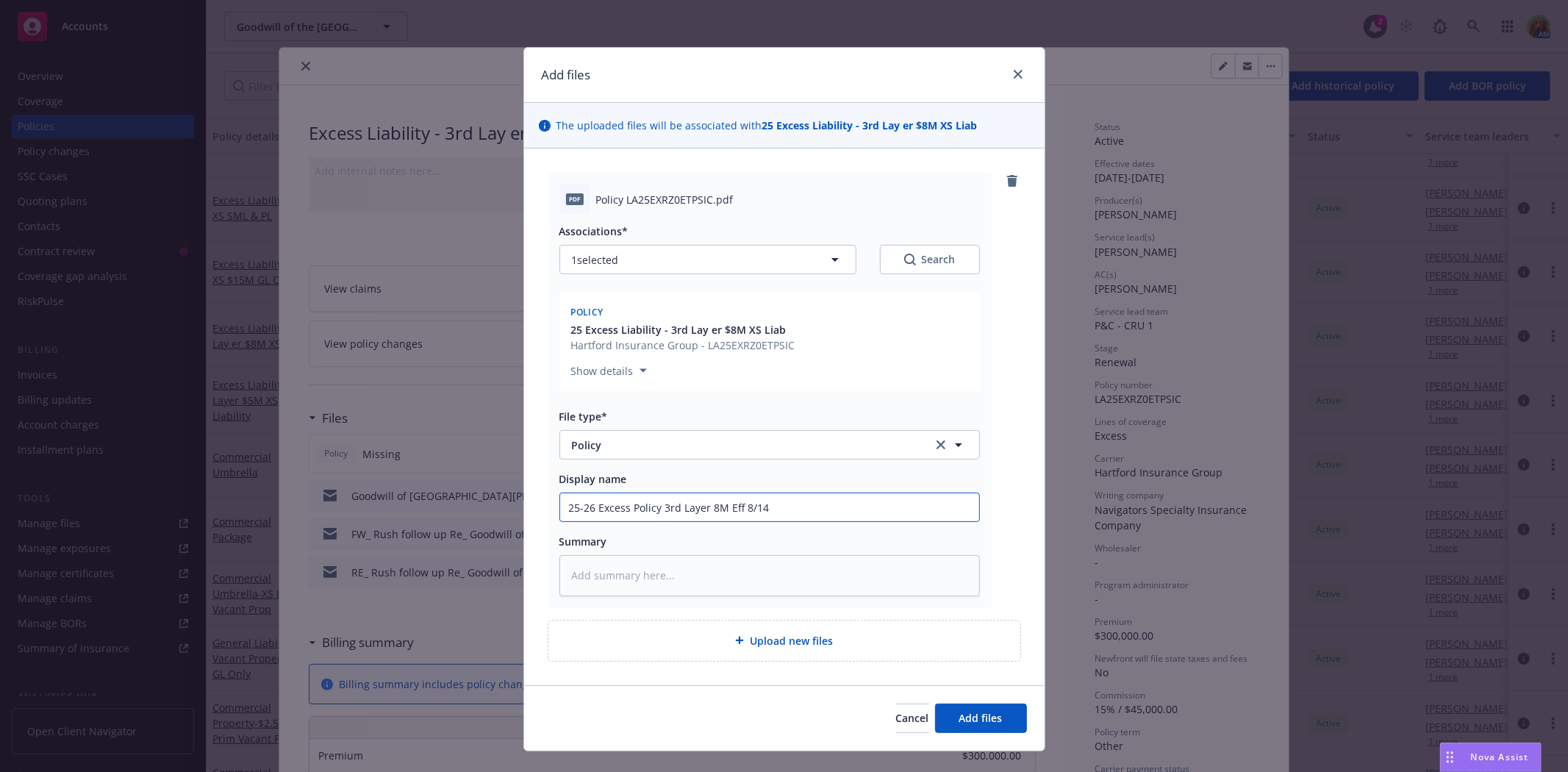
type input "25-26 Excess Policy 3rd Layer 8M Eff 8/14/"
type textarea "x"
type input "25-26 Excess Policy 3rd Layer 8M Eff 8/14/2"
type textarea "x"
type input "25-26 Excess Policy 3rd Layer 8M Eff [DATE]"
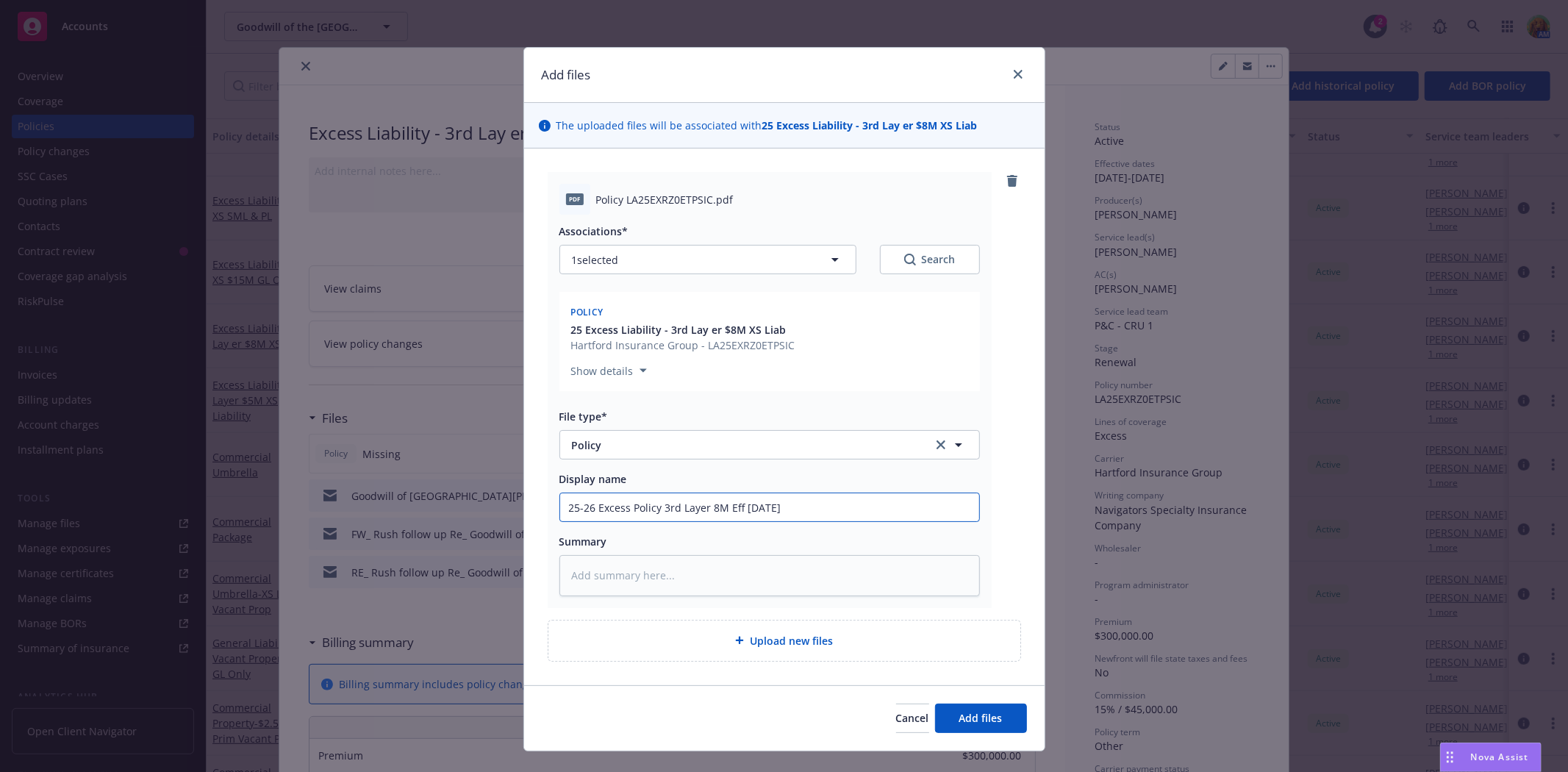
type textarea "x"
type input "25-26 Excess Policy 3rd Layer 8M Eff [DATE]-"
type textarea "x"
type input "25-26 Excess Policy 3rd Layer 8M Eff 8/14/25-7"
type textarea "x"
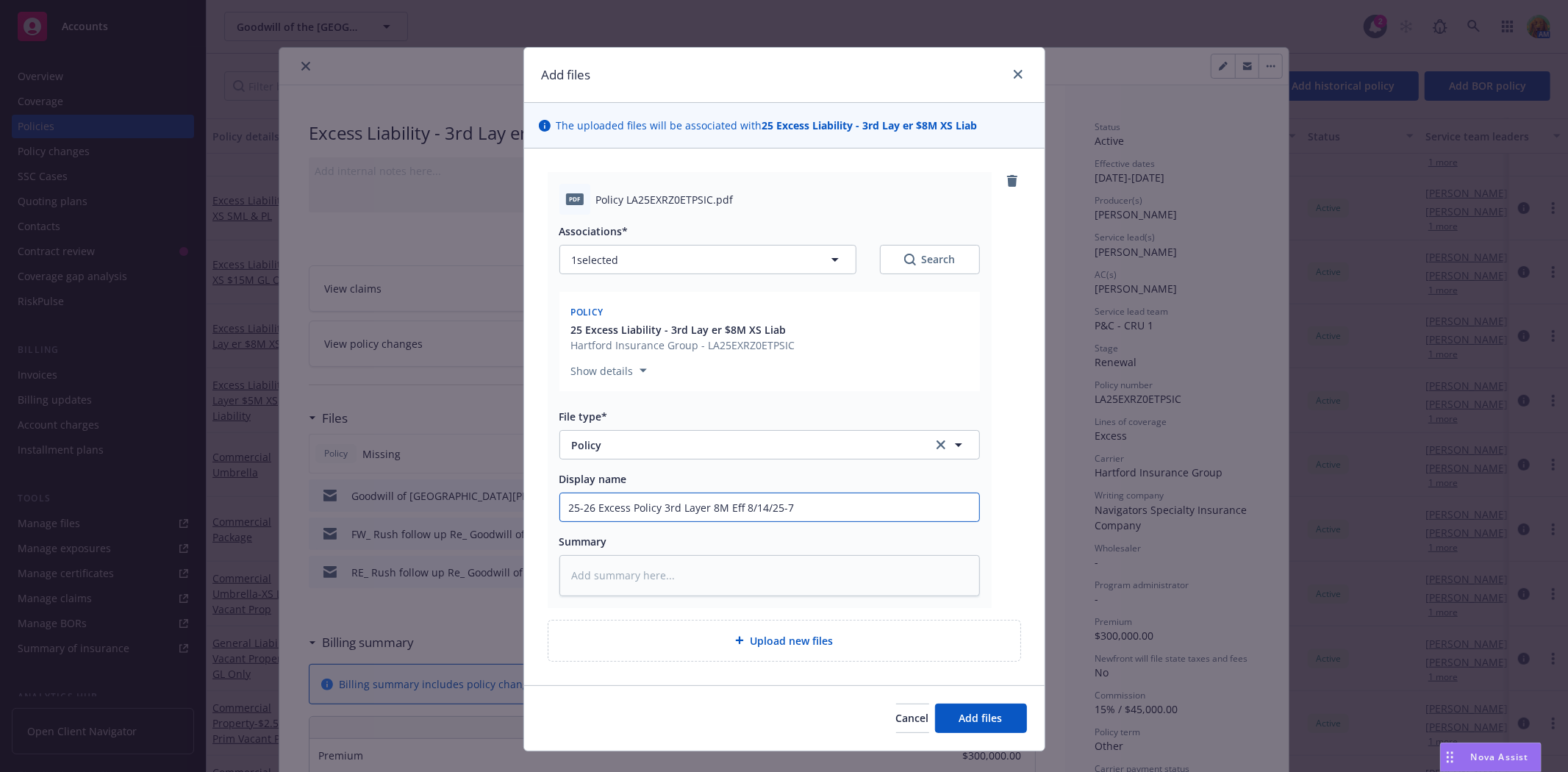
type input "25-26 Excess Policy 3rd Layer 8M Eff 8/14/25-7-"
type textarea "x"
type input "25-26 Excess Policy 3rd Layer 8M Eff 8/14/25-7"
type textarea "x"
type input "25-26 Excess Policy 3rd Layer 8M Eff 8/14/25-7/"
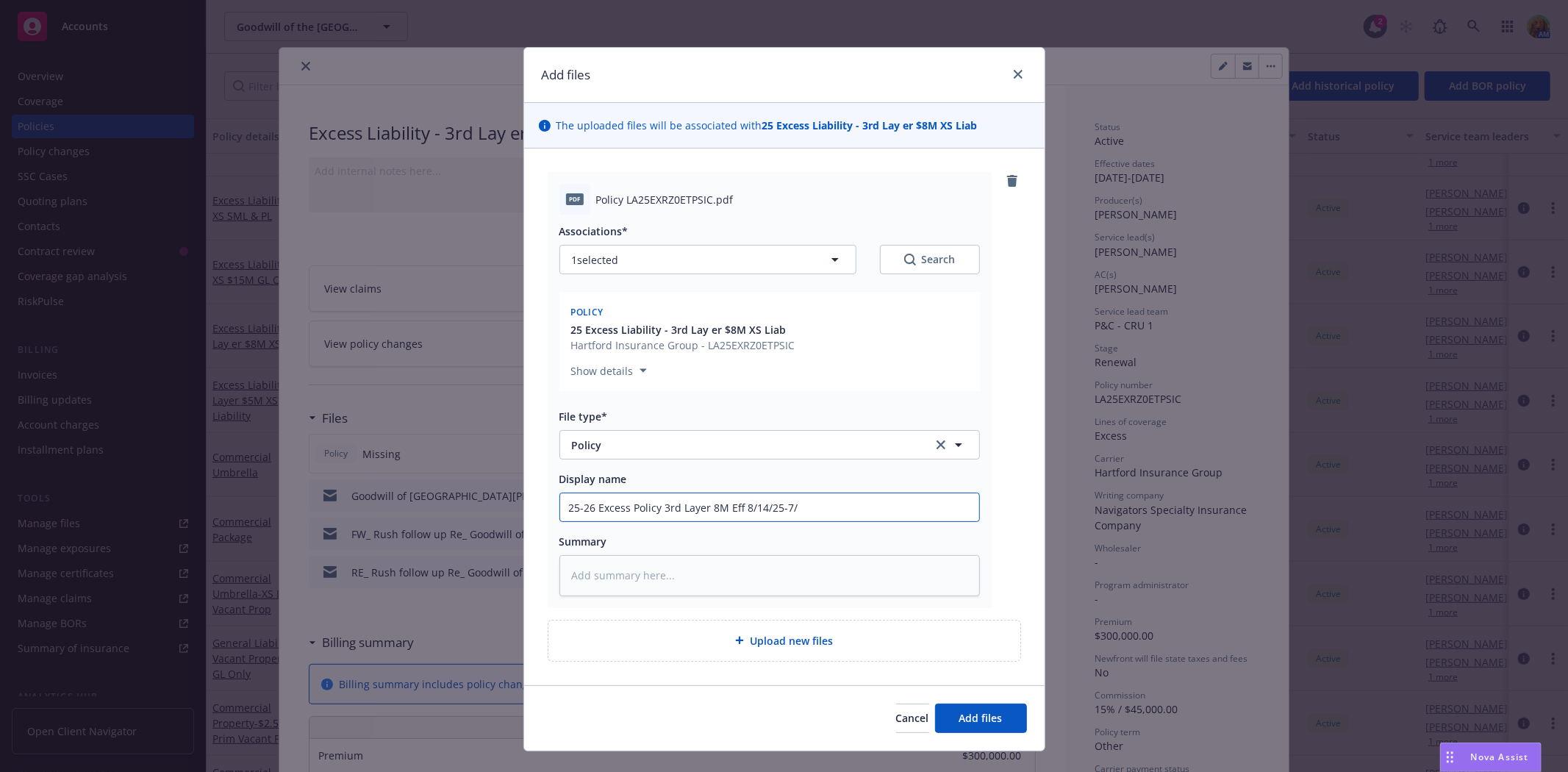
type textarea "x"
type input "25-26 Excess Policy 3rd Layer 8M Eff 8/14/25-7/1"
type textarea "x"
type input "25-26 Excess Policy 3rd Layer 8M Eff 8/14/25-7/15"
type textarea "x"
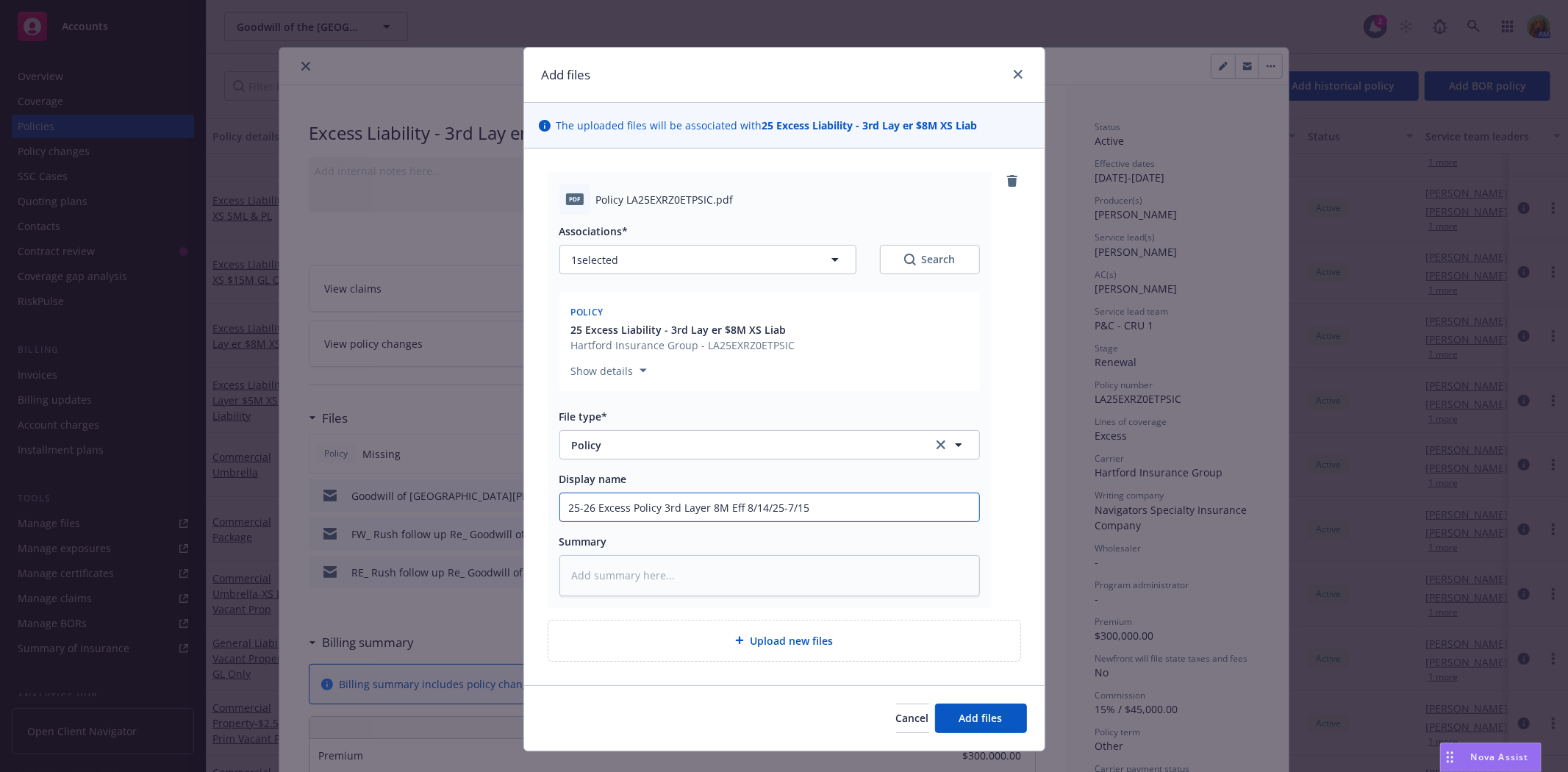
type input "25-26 Excess Policy 3rd Layer 8M Eff 8/14/25-7/15/"
type textarea "x"
type input "25-26 Excess Policy 3rd Layer 8M Eff 8/14/25-7/15/2"
type textarea "x"
type input "25-26 Excess Policy 3rd Layer 8M Eff [DATE]-[DATE]"
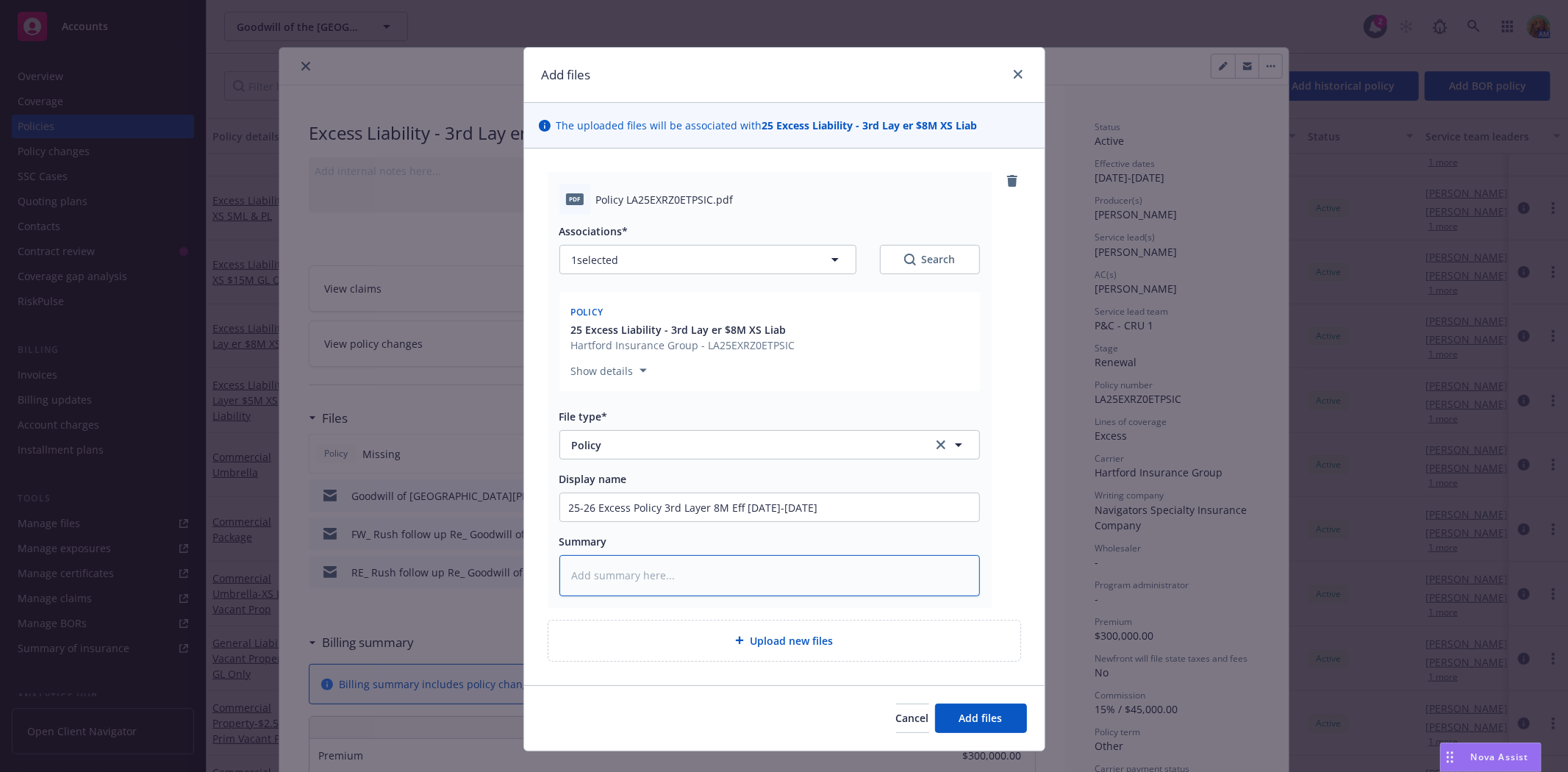
click at [594, 569] on textarea at bounding box center [769, 576] width 421 height 41
click at [1001, 722] on button "Add files" at bounding box center [981, 719] width 92 height 29
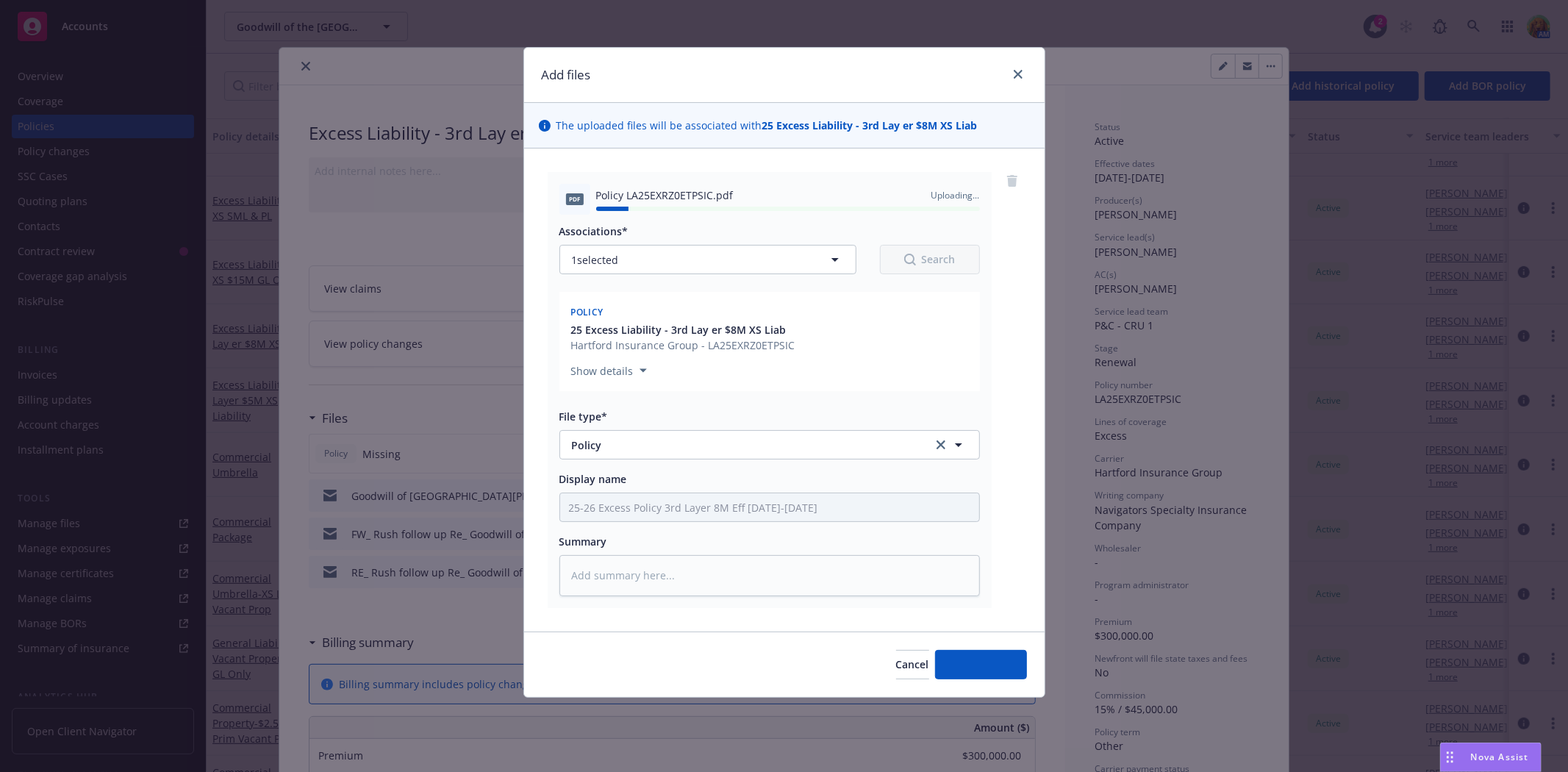
type textarea "x"
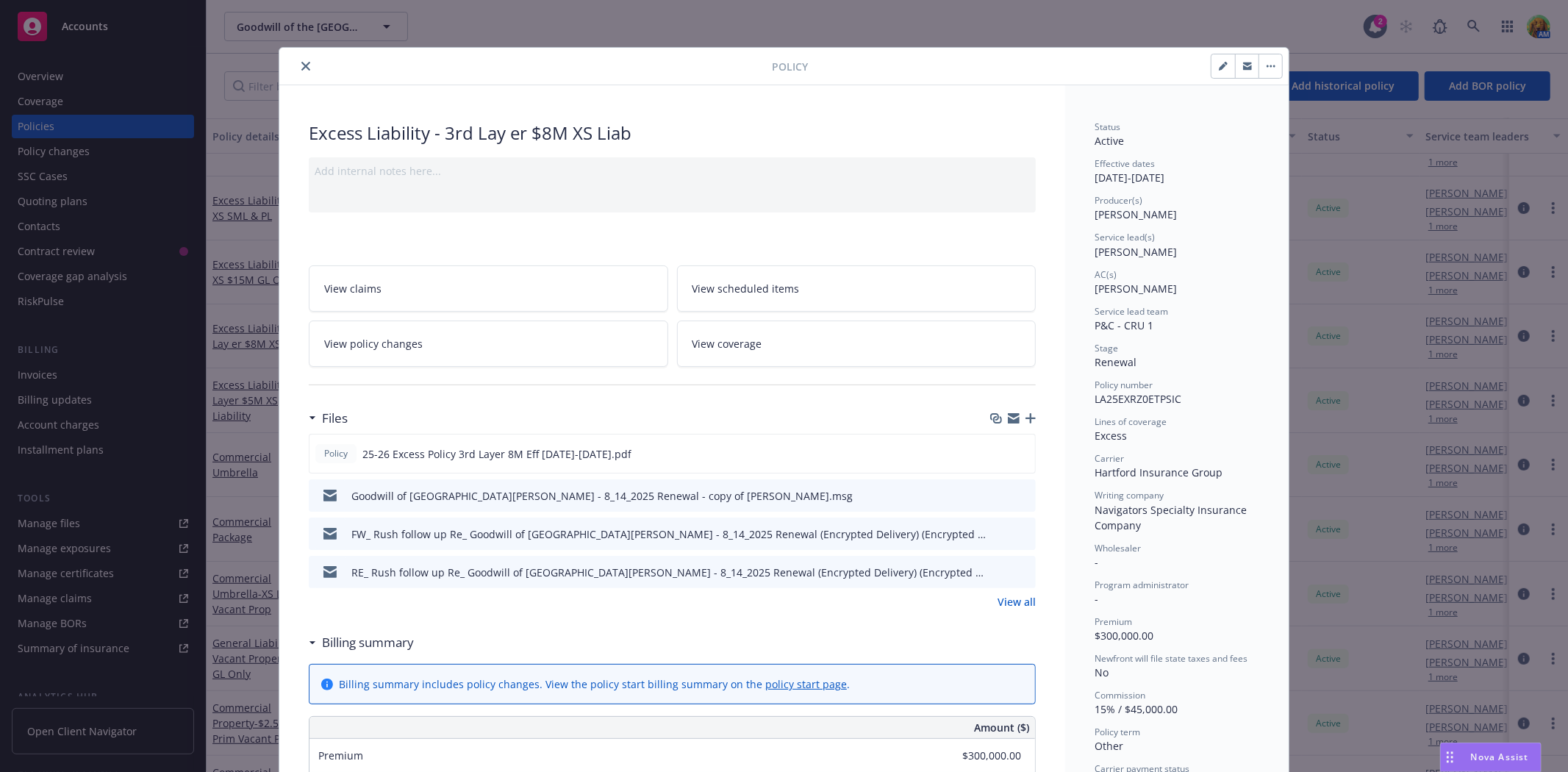
click at [1008, 415] on icon "button" at bounding box center [1013, 416] width 12 height 6
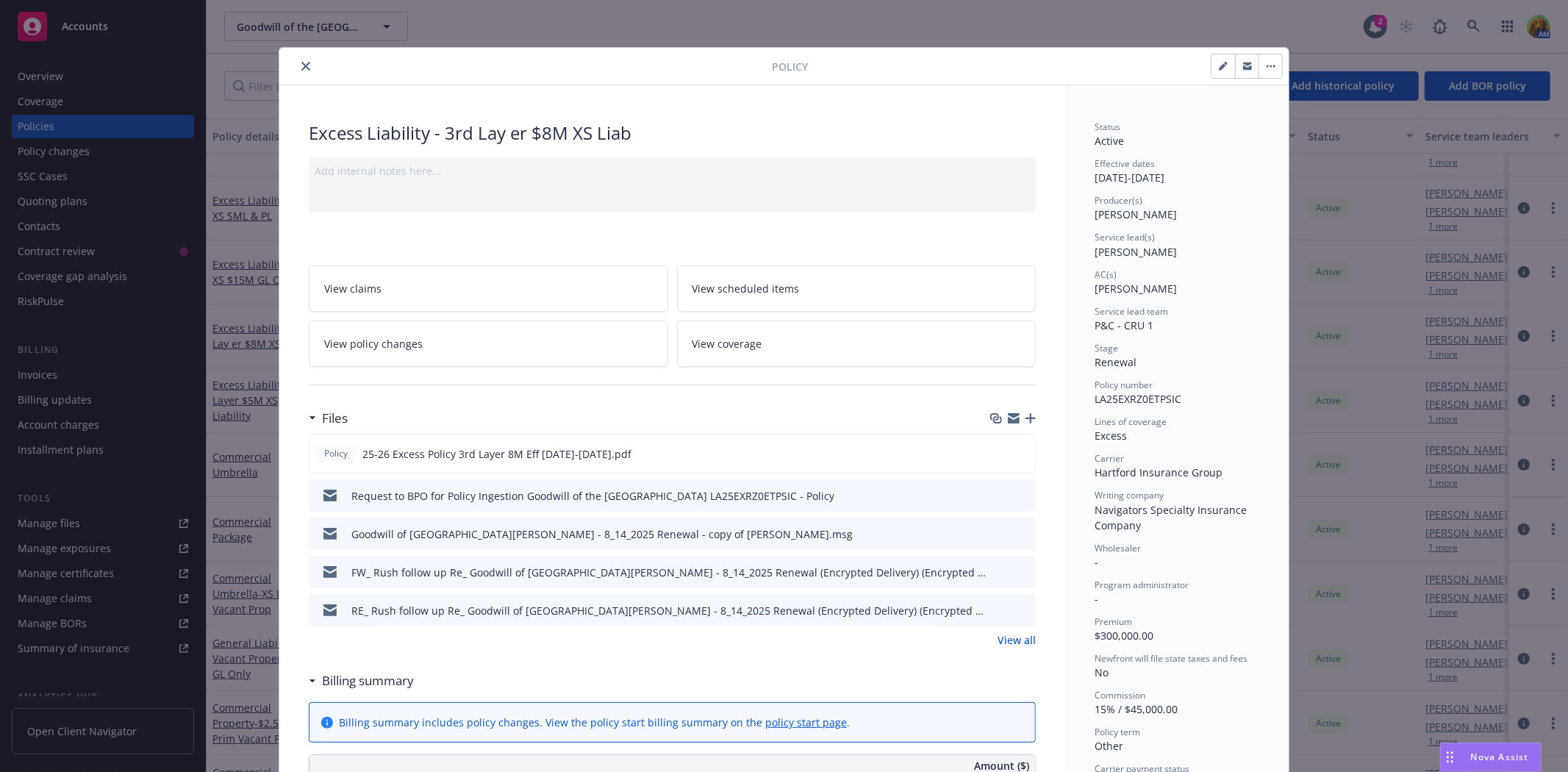
click at [301, 67] on icon "close" at bounding box center [306, 66] width 9 height 9
